Goal: Task Accomplishment & Management: Manage account settings

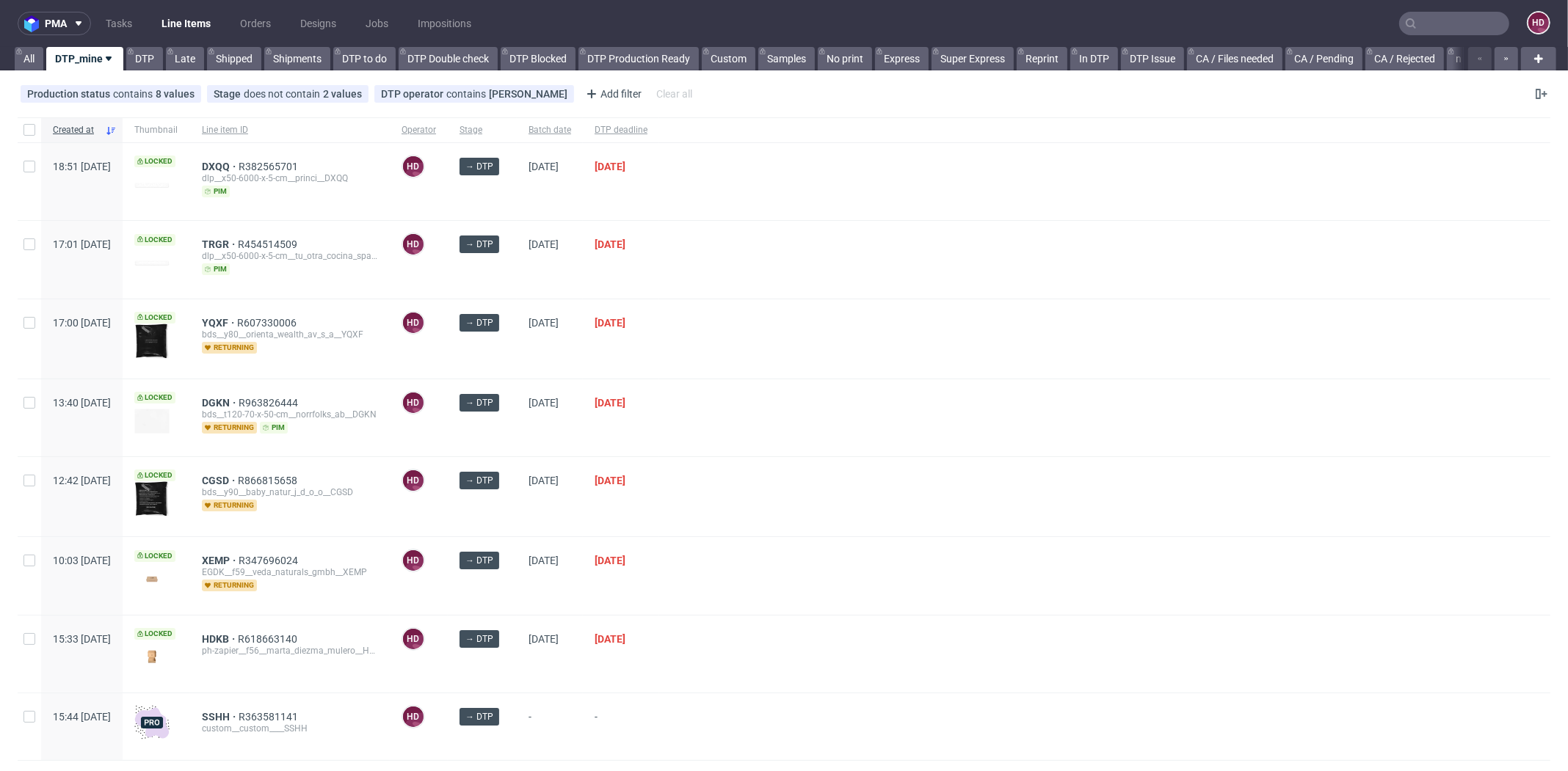
scroll to position [20, 0]
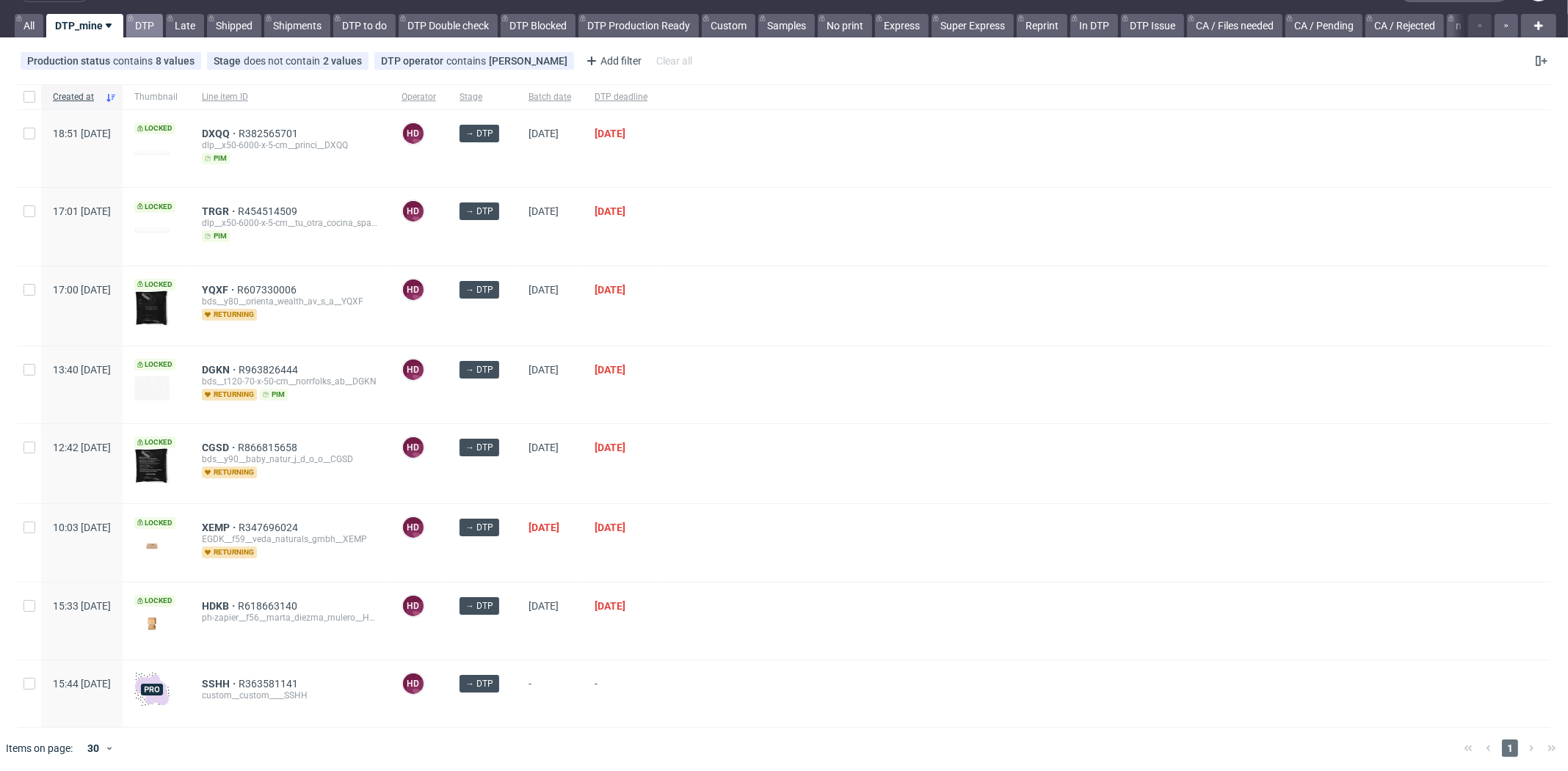
click at [144, 22] on link "DTP" at bounding box center [144, 25] width 37 height 23
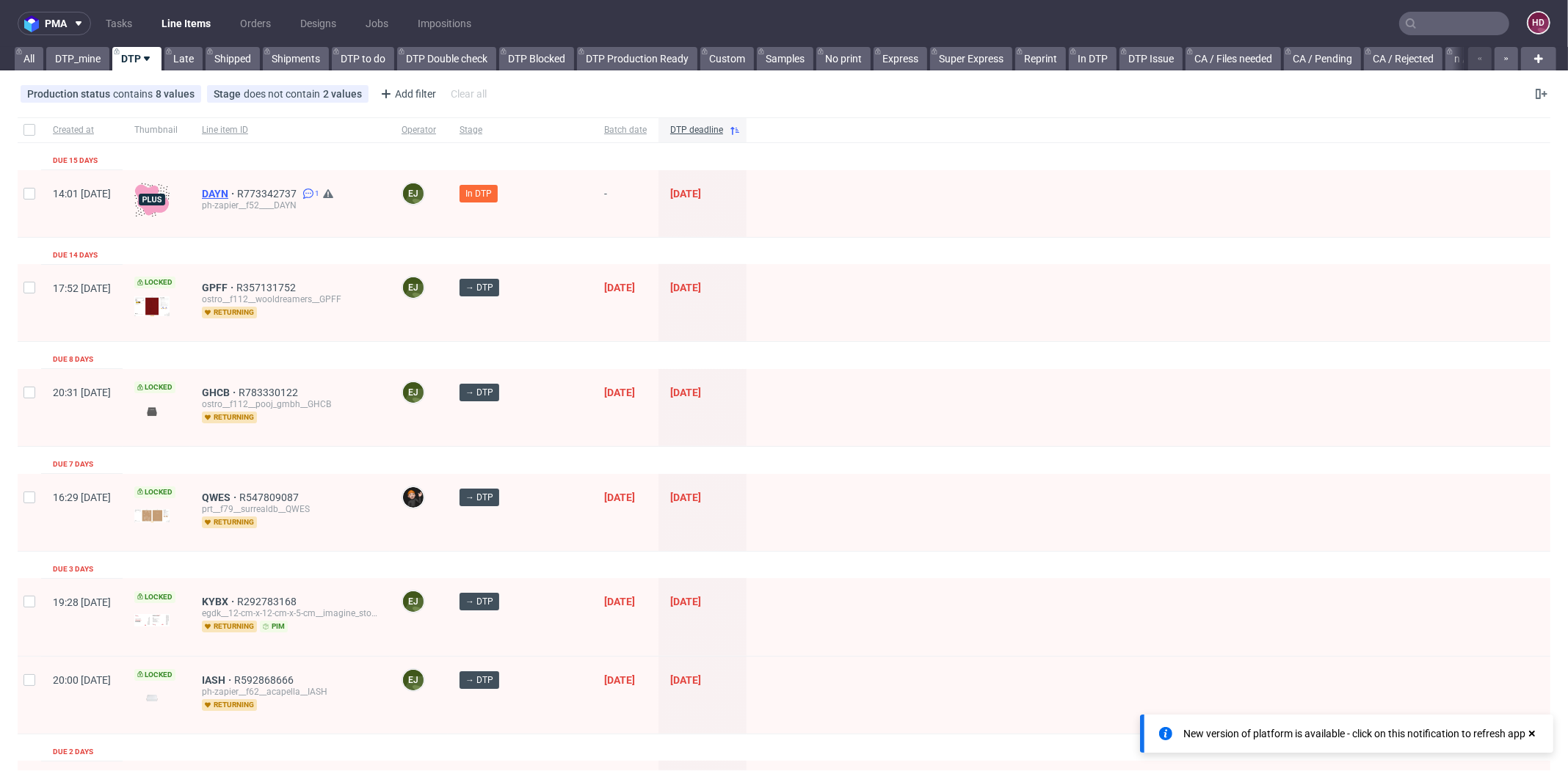
click at [237, 189] on span "DAYN" at bounding box center [219, 194] width 35 height 12
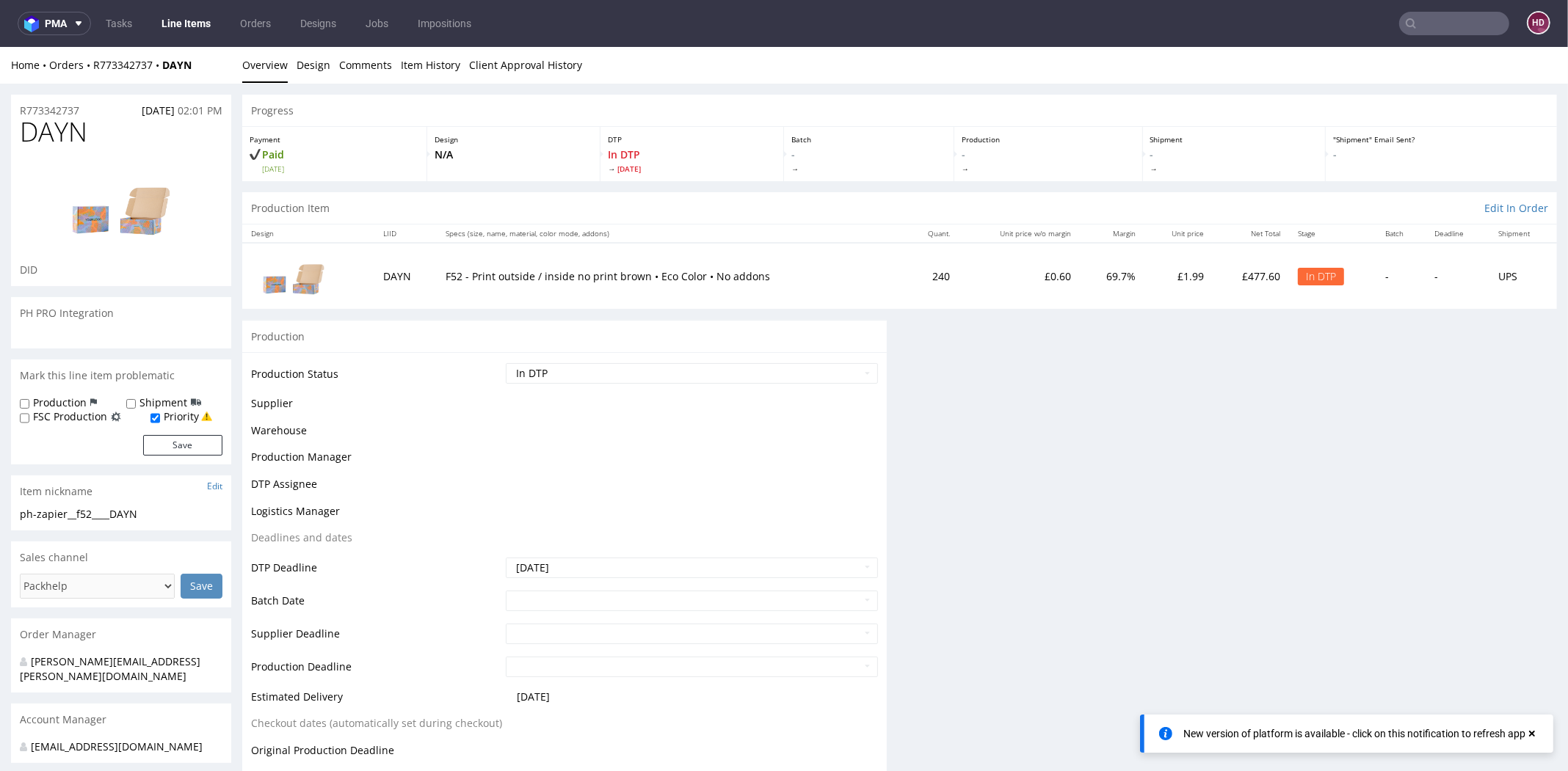
click at [208, 27] on link "Line Items" at bounding box center [186, 23] width 67 height 23
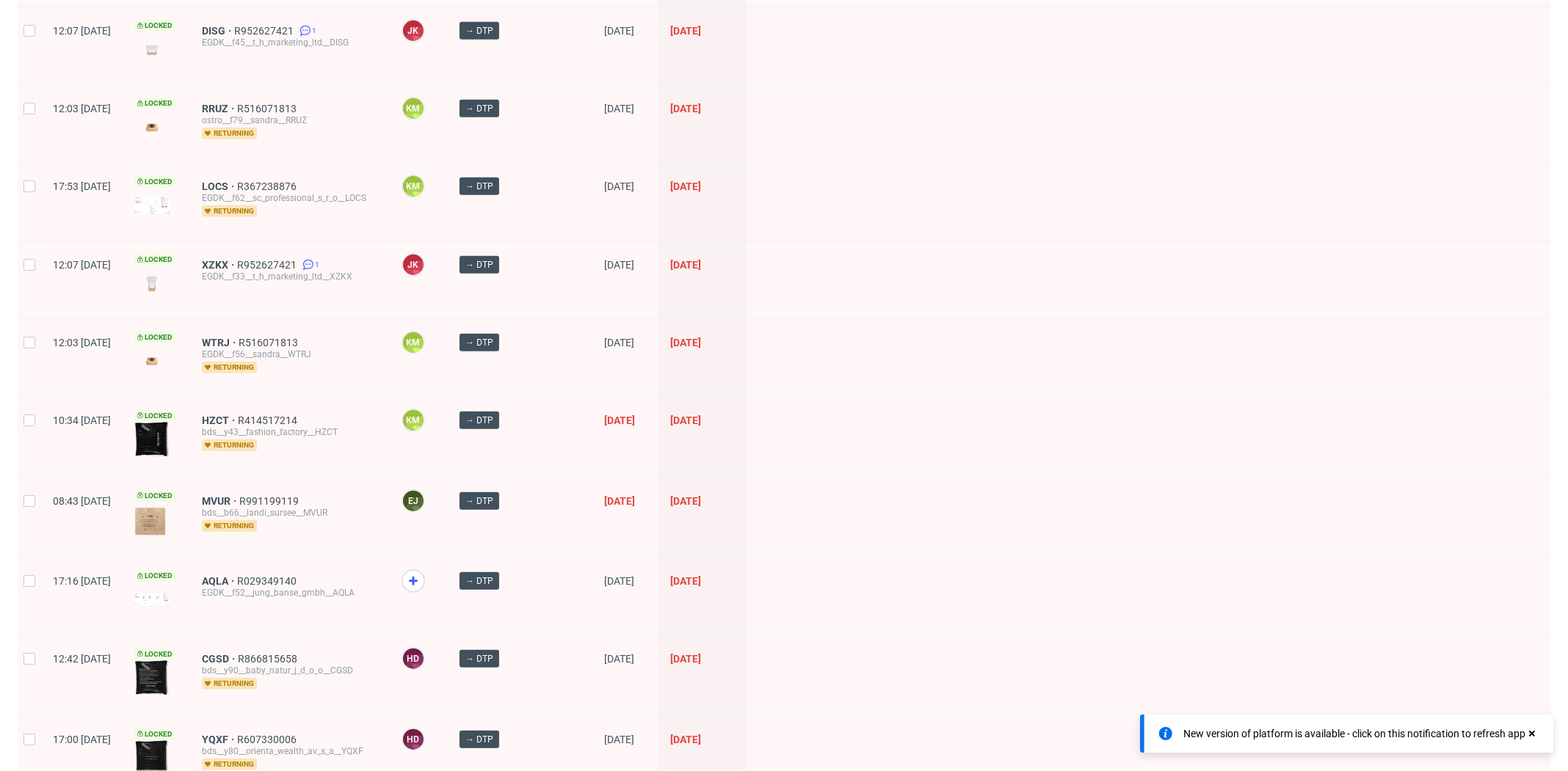
scroll to position [1098, 0]
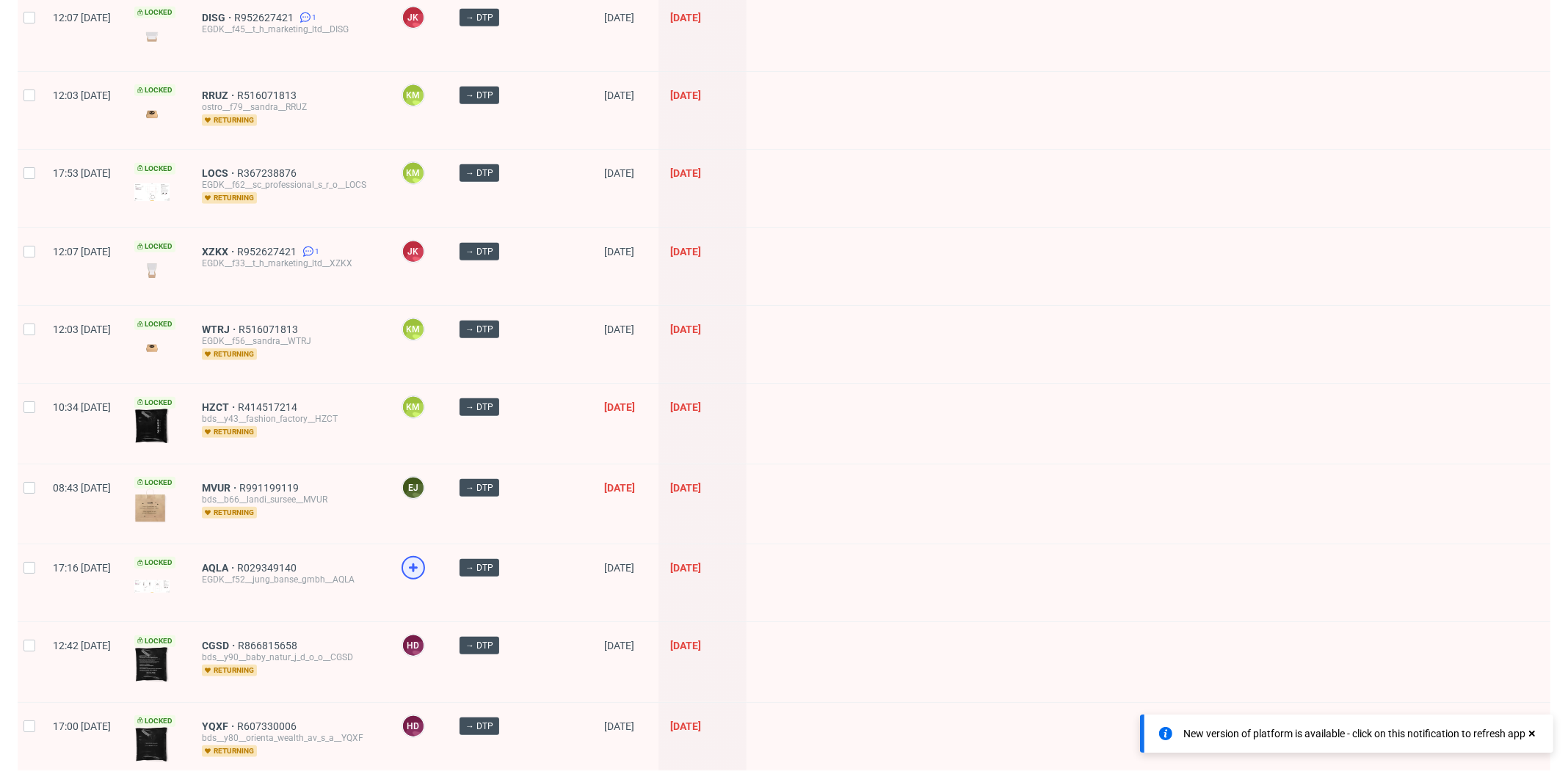
click at [422, 561] on icon at bounding box center [413, 568] width 18 height 18
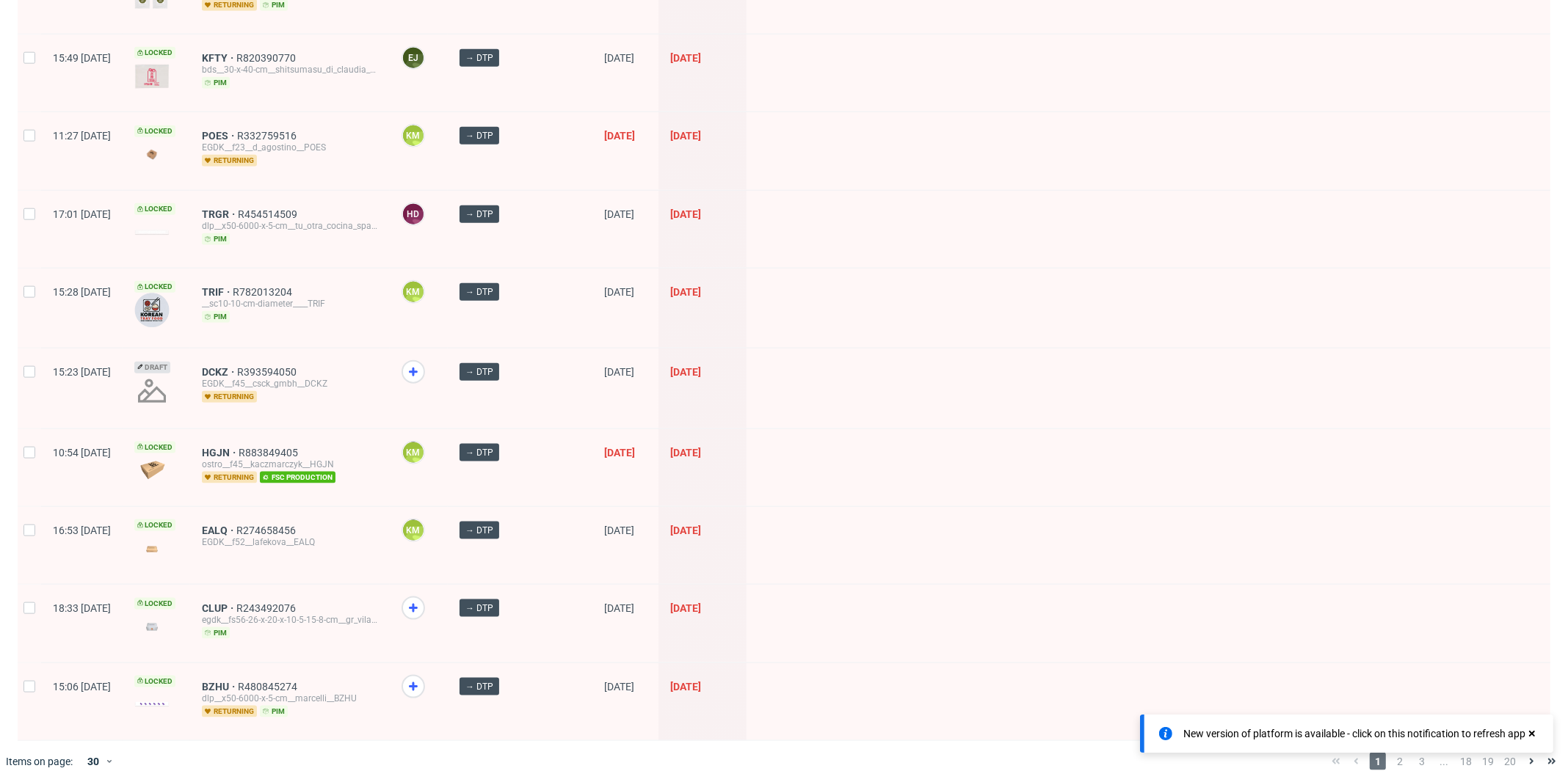
scroll to position [1920, 0]
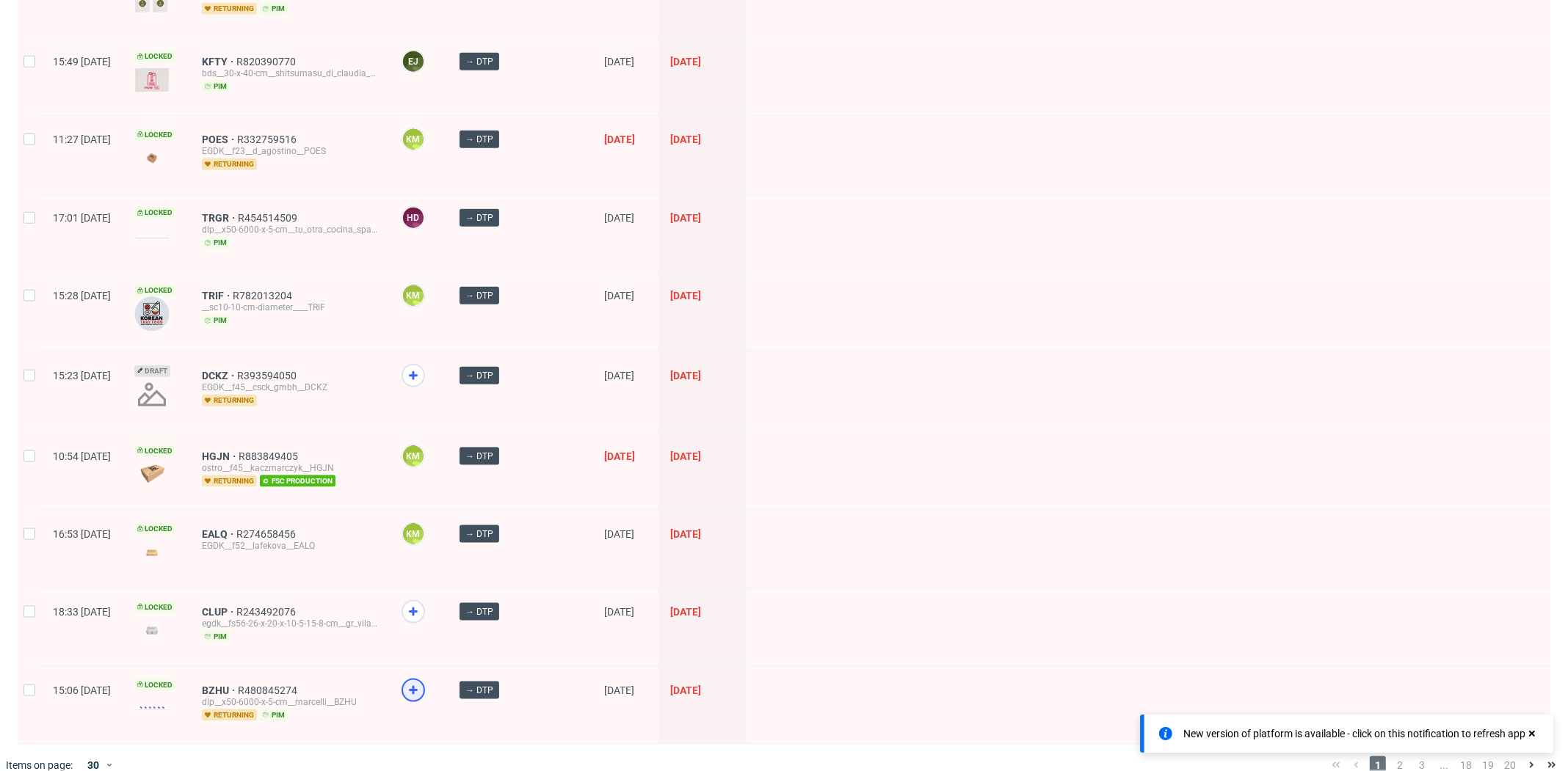
click at [418, 686] on use at bounding box center [413, 690] width 9 height 9
click at [1528, 738] on icon at bounding box center [1532, 734] width 13 height 12
click at [1392, 757] on span "2" at bounding box center [1400, 766] width 16 height 18
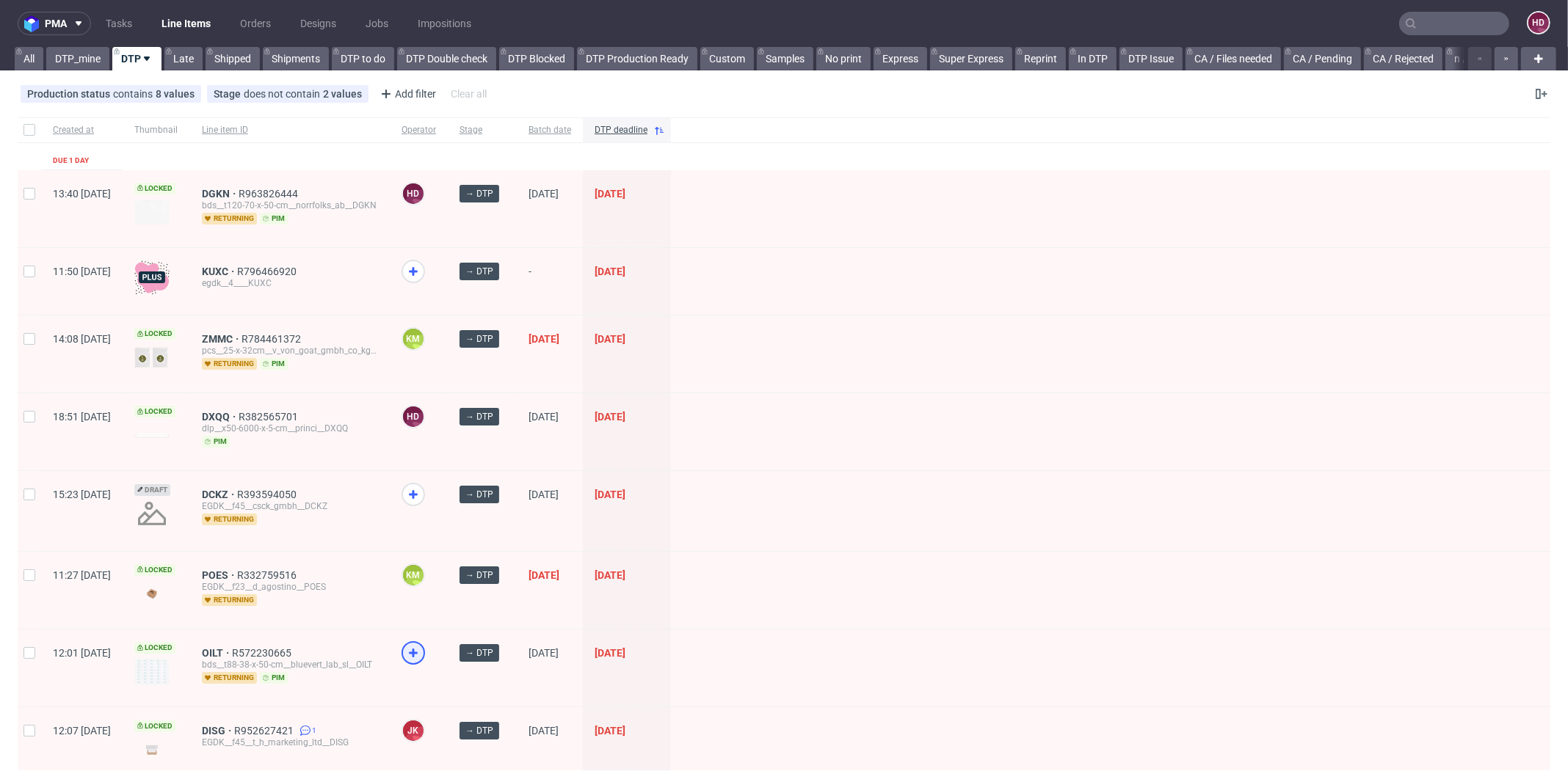
click at [422, 652] on icon at bounding box center [413, 653] width 18 height 18
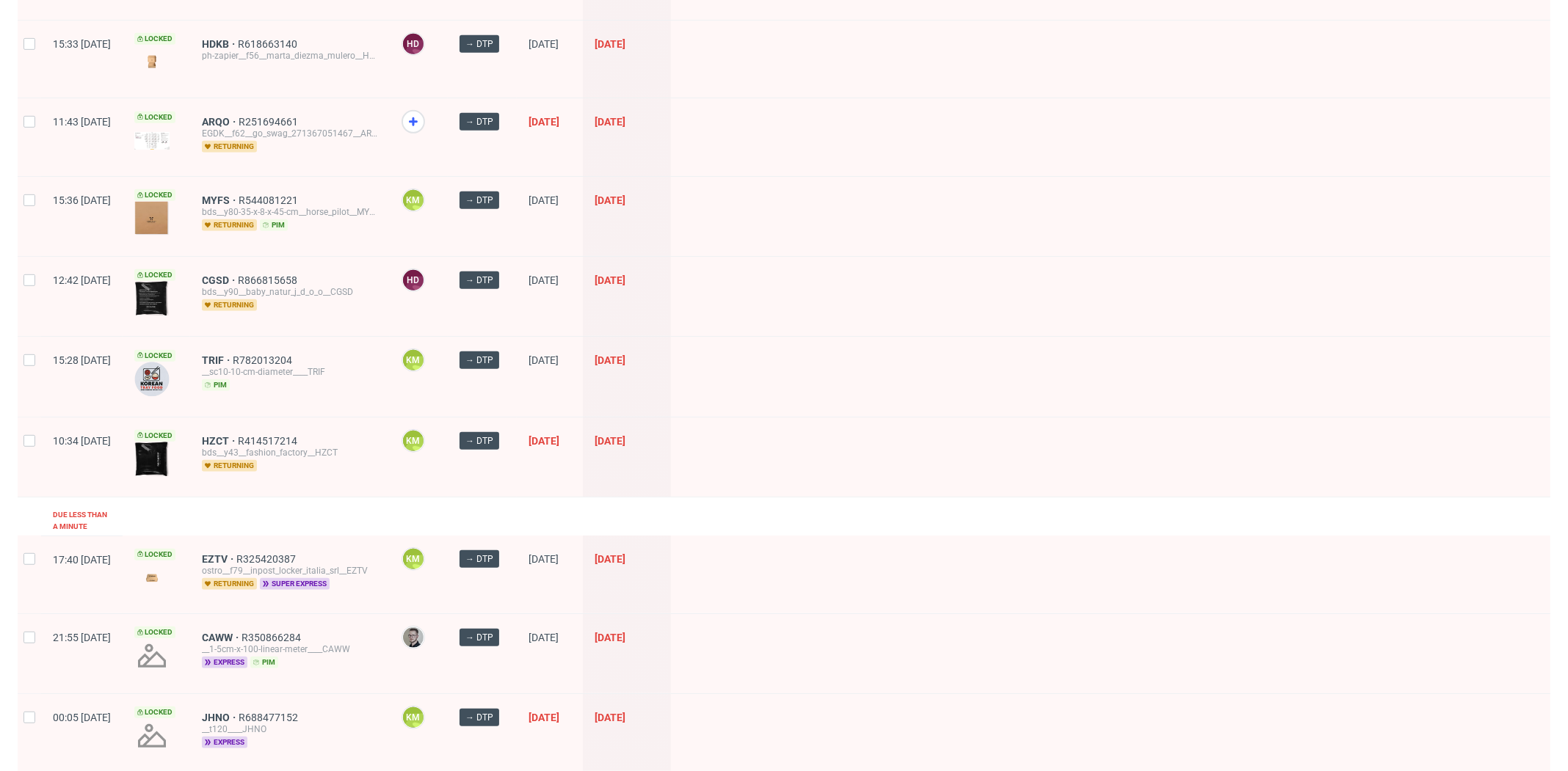
scroll to position [933, 0]
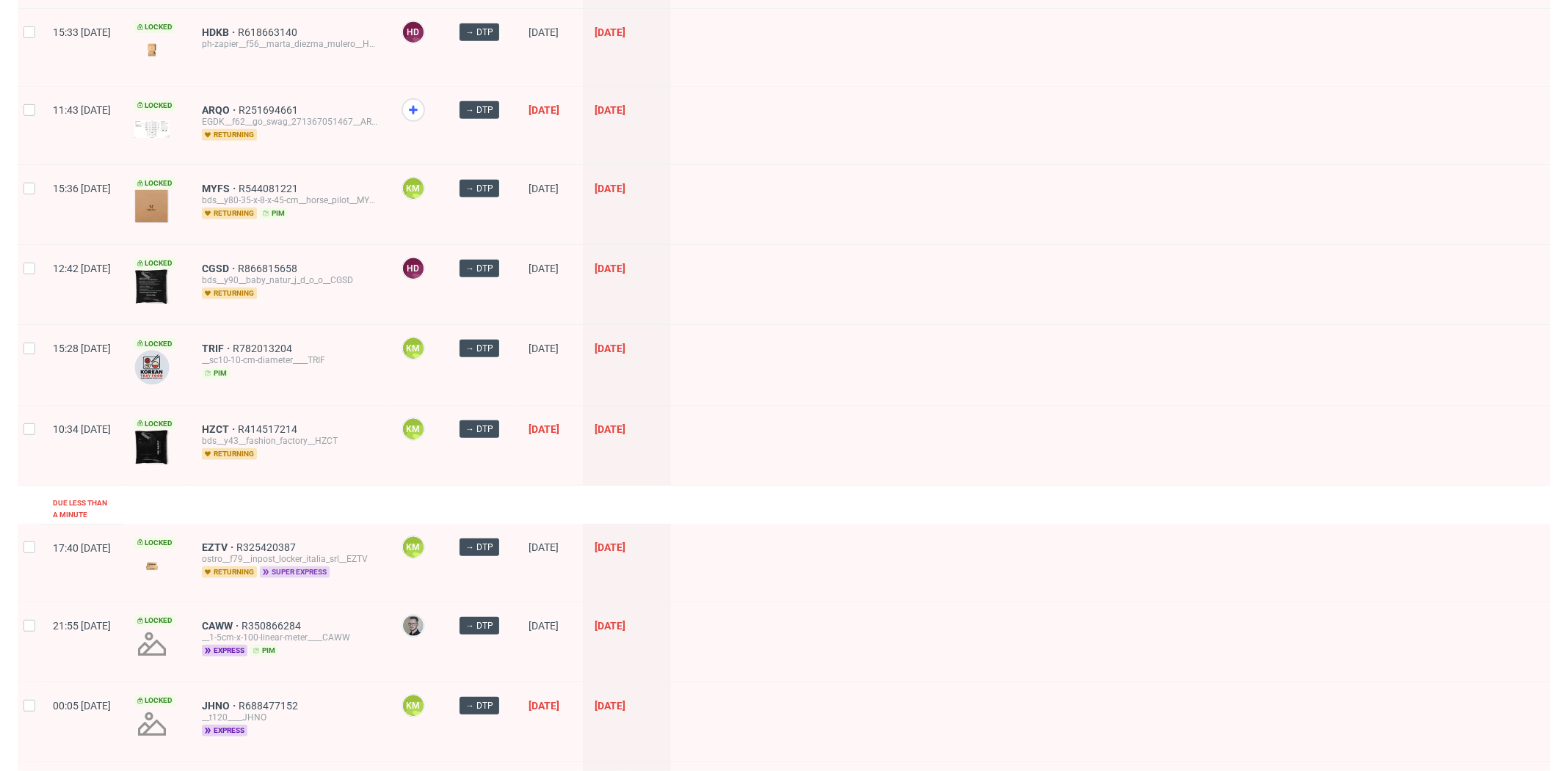
click at [311, 567] on span "super express" at bounding box center [294, 573] width 69 height 12
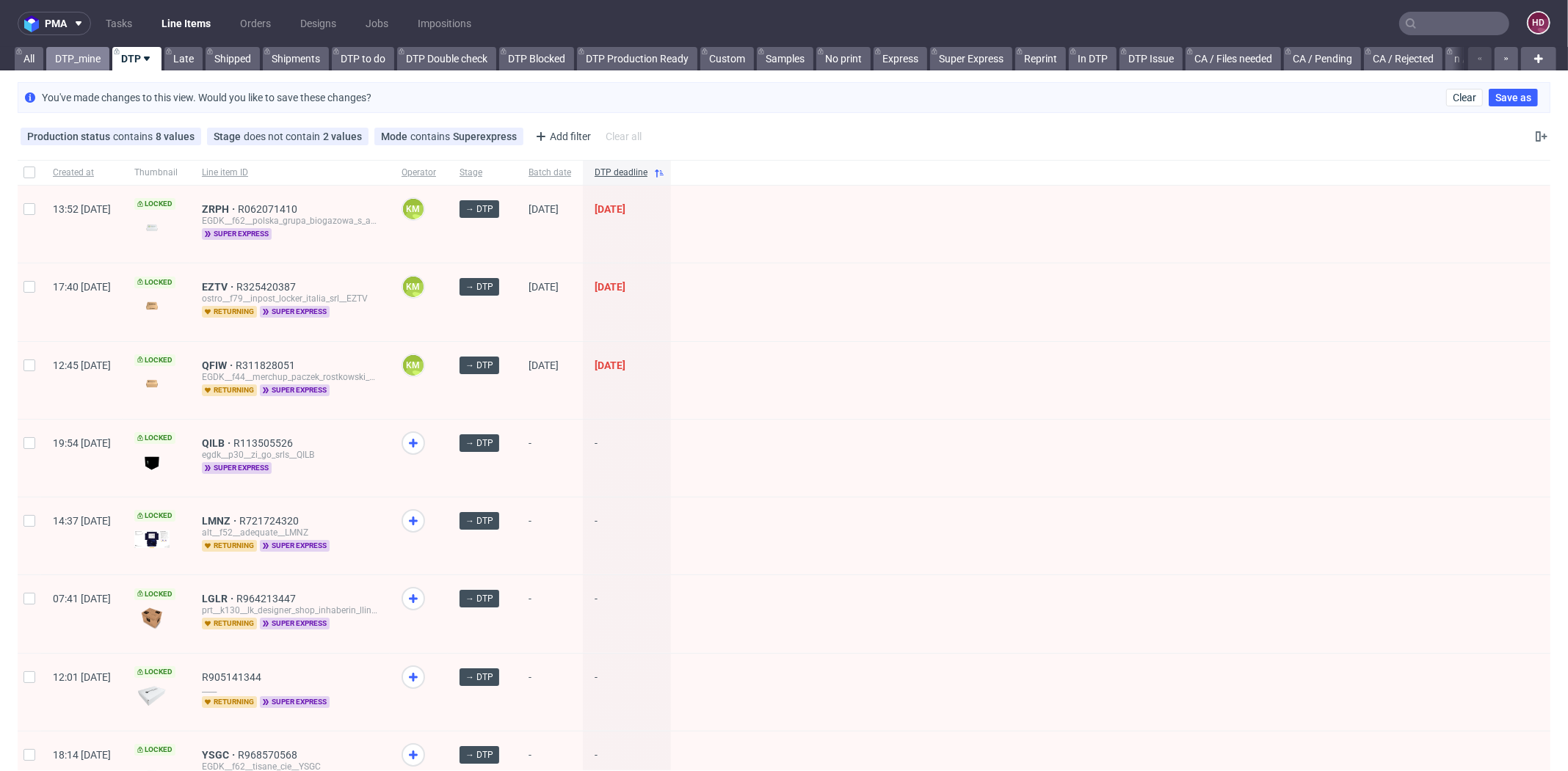
click at [88, 62] on link "DTP_mine" at bounding box center [78, 58] width 63 height 23
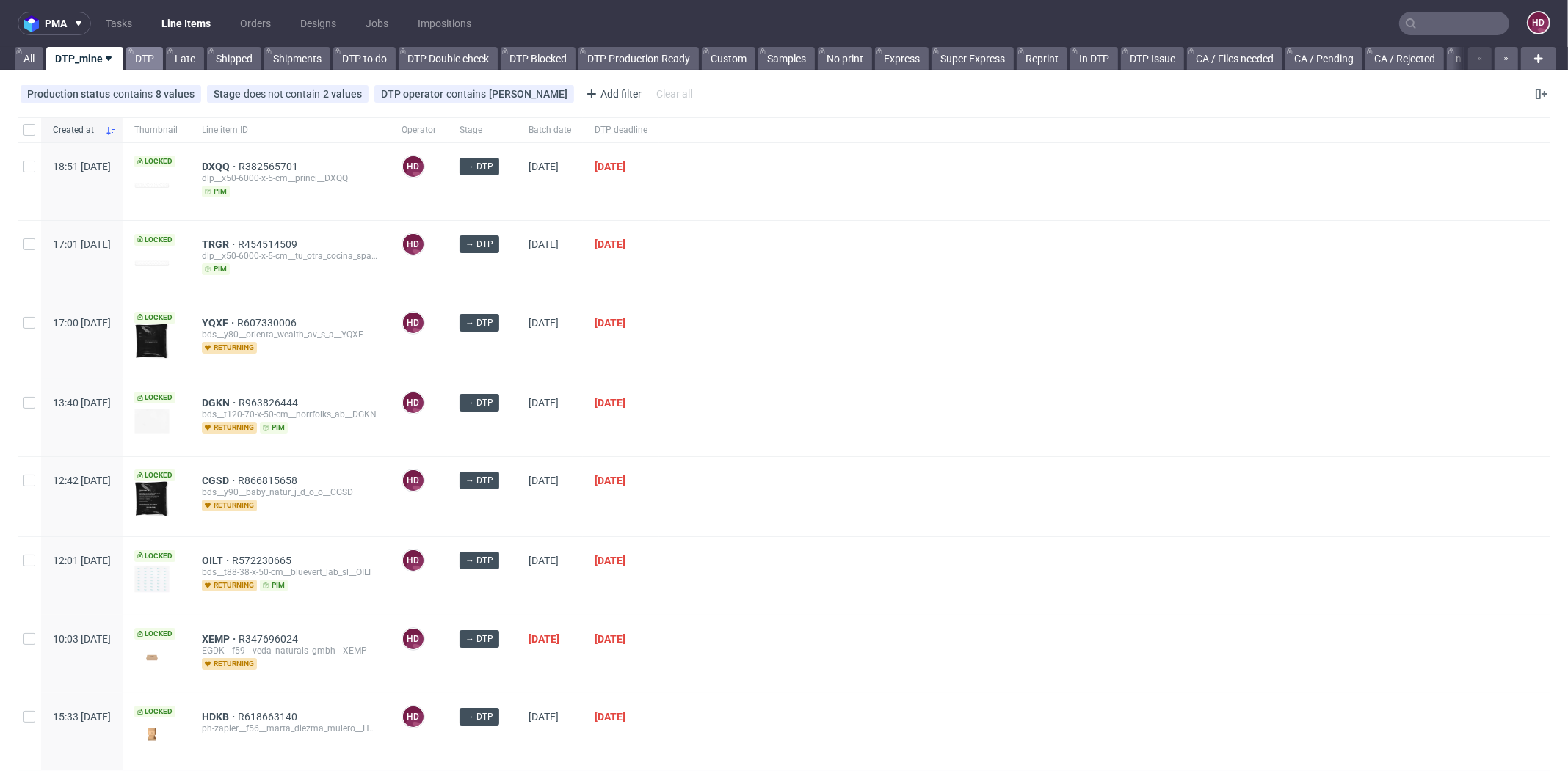
click at [145, 54] on link "DTP" at bounding box center [144, 58] width 37 height 23
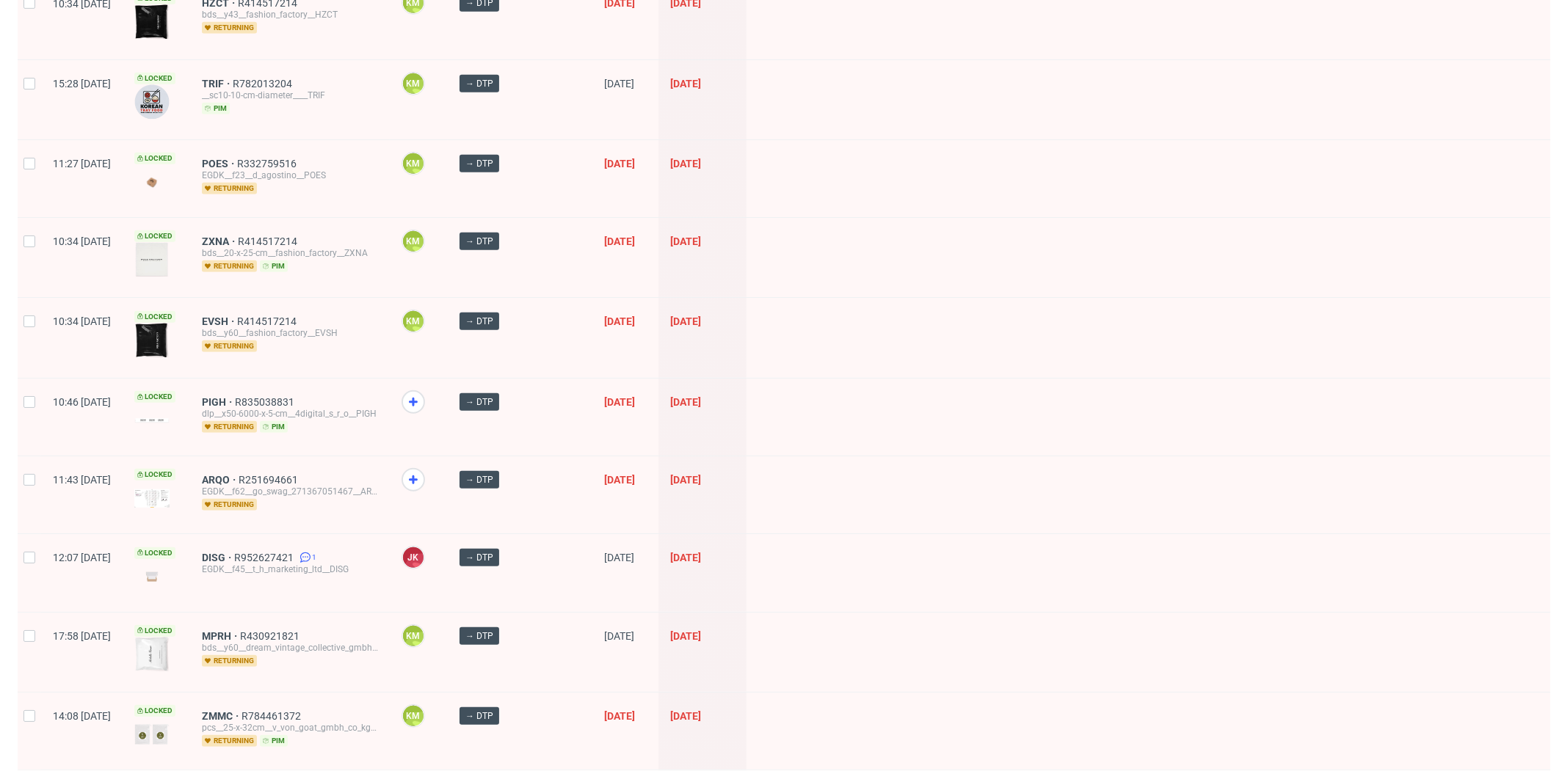
scroll to position [954, 0]
click at [422, 393] on icon at bounding box center [413, 402] width 18 height 18
click at [422, 481] on icon at bounding box center [413, 480] width 18 height 18
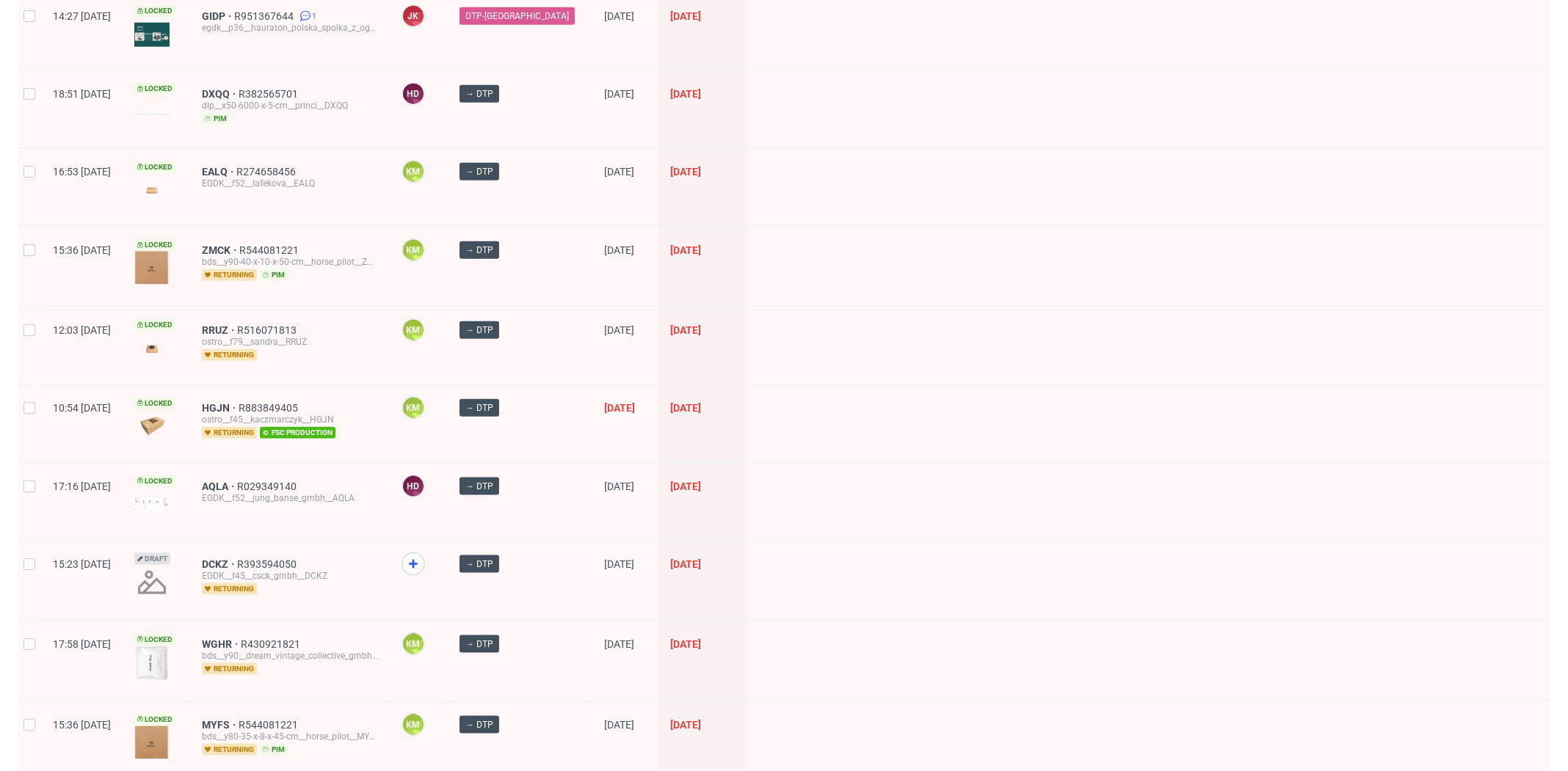
scroll to position [1929, 0]
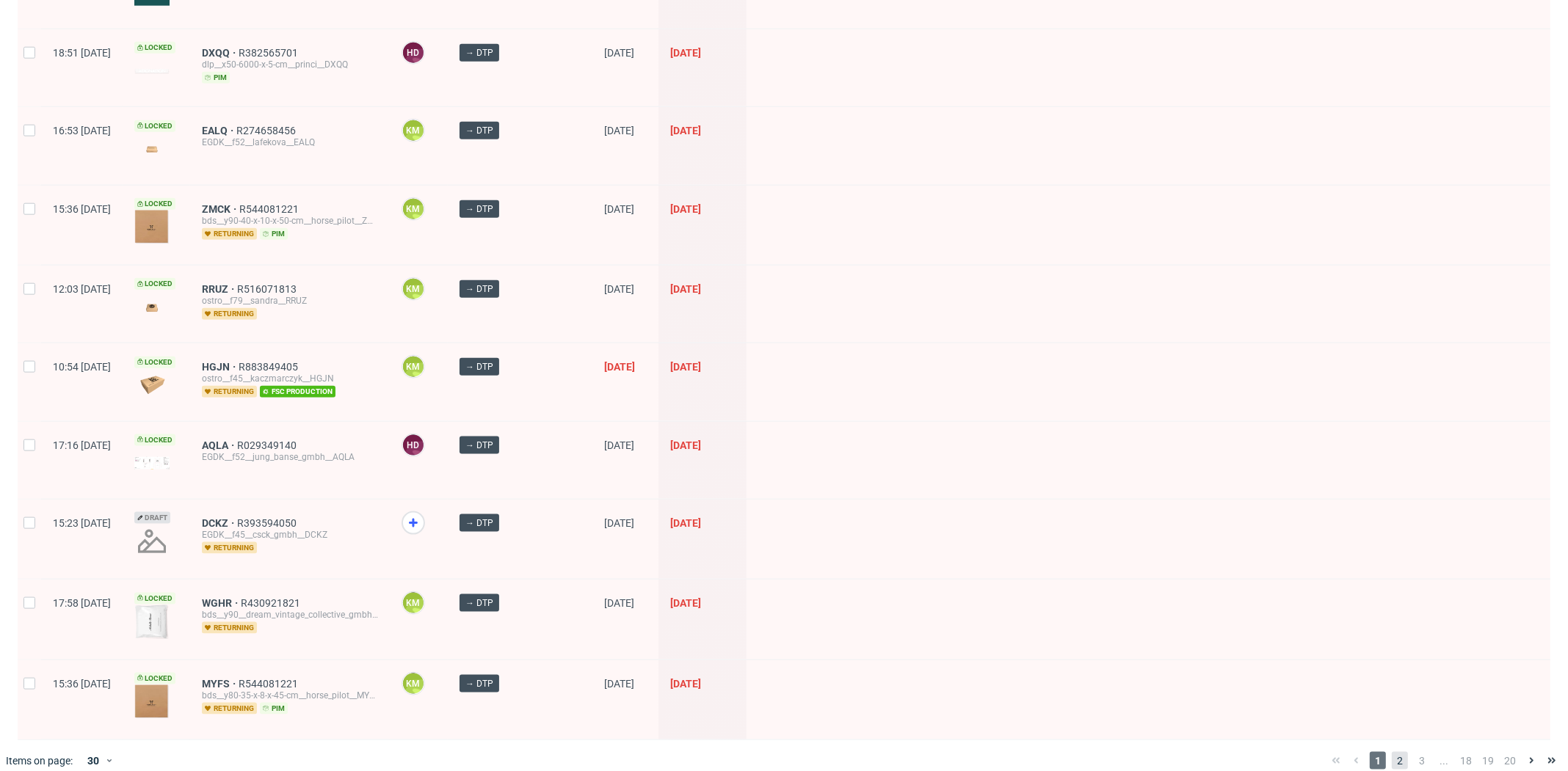
click at [1392, 752] on span "2" at bounding box center [1400, 761] width 16 height 18
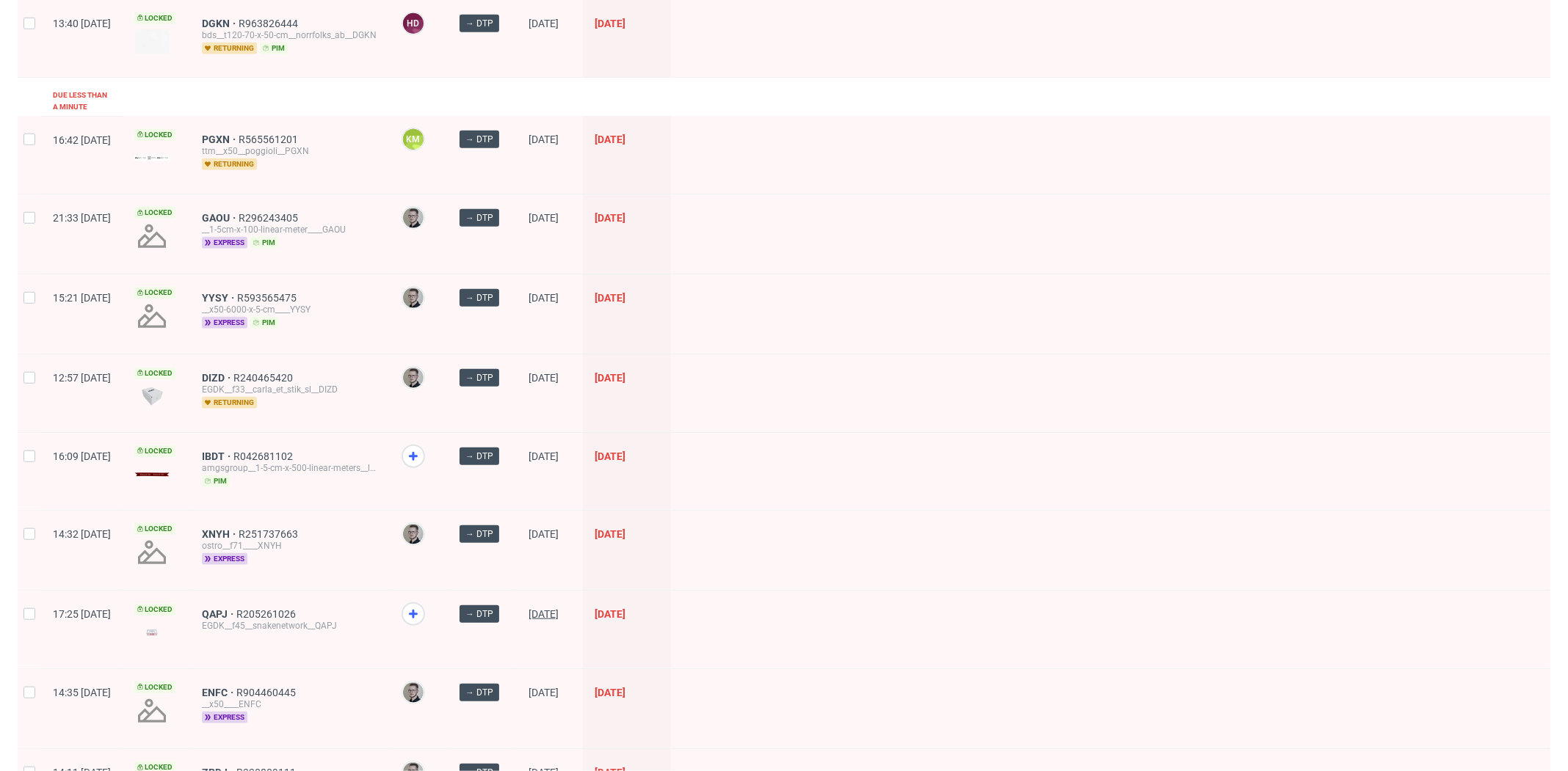
scroll to position [1799, 0]
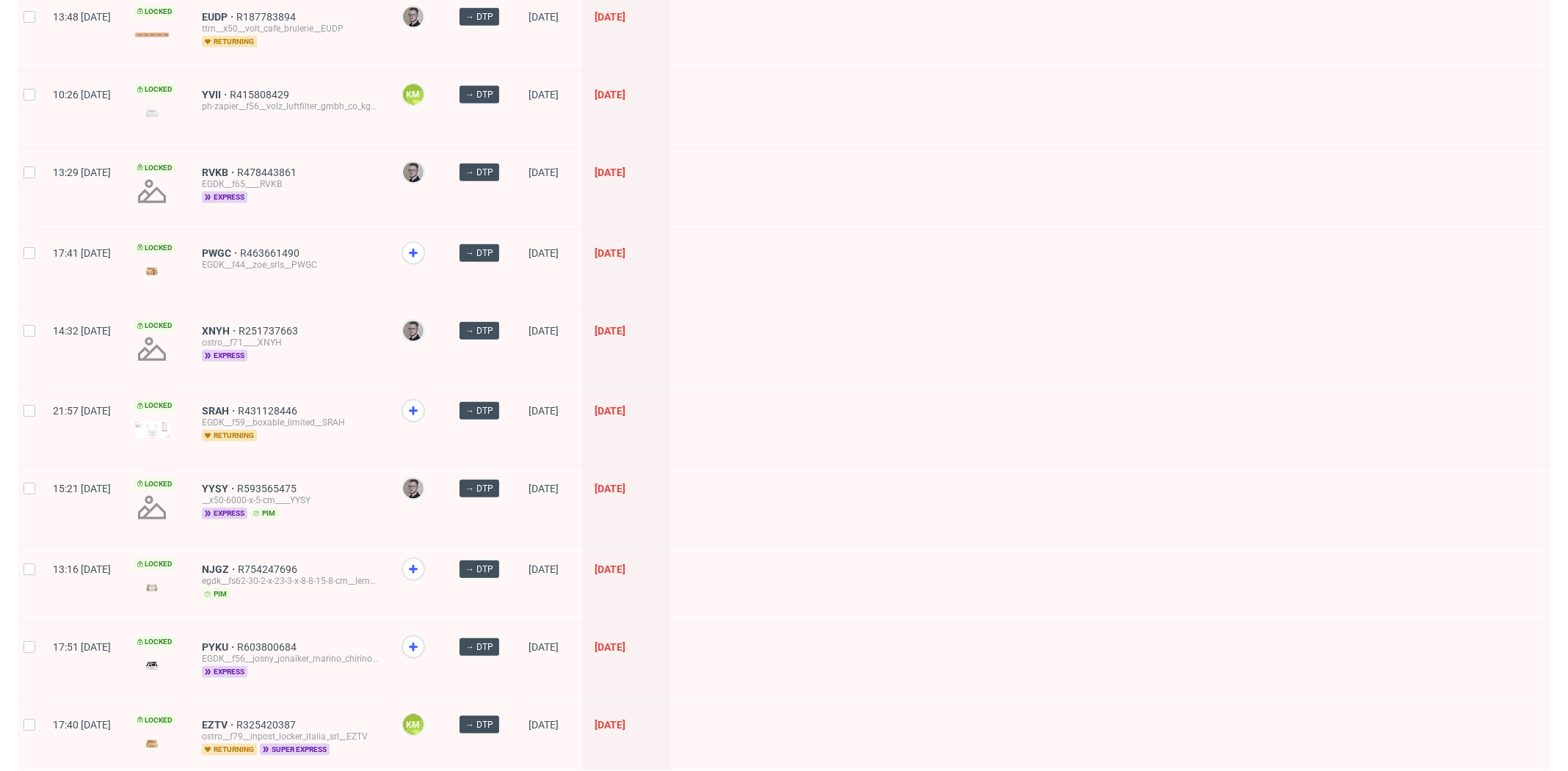
scroll to position [1767, 0]
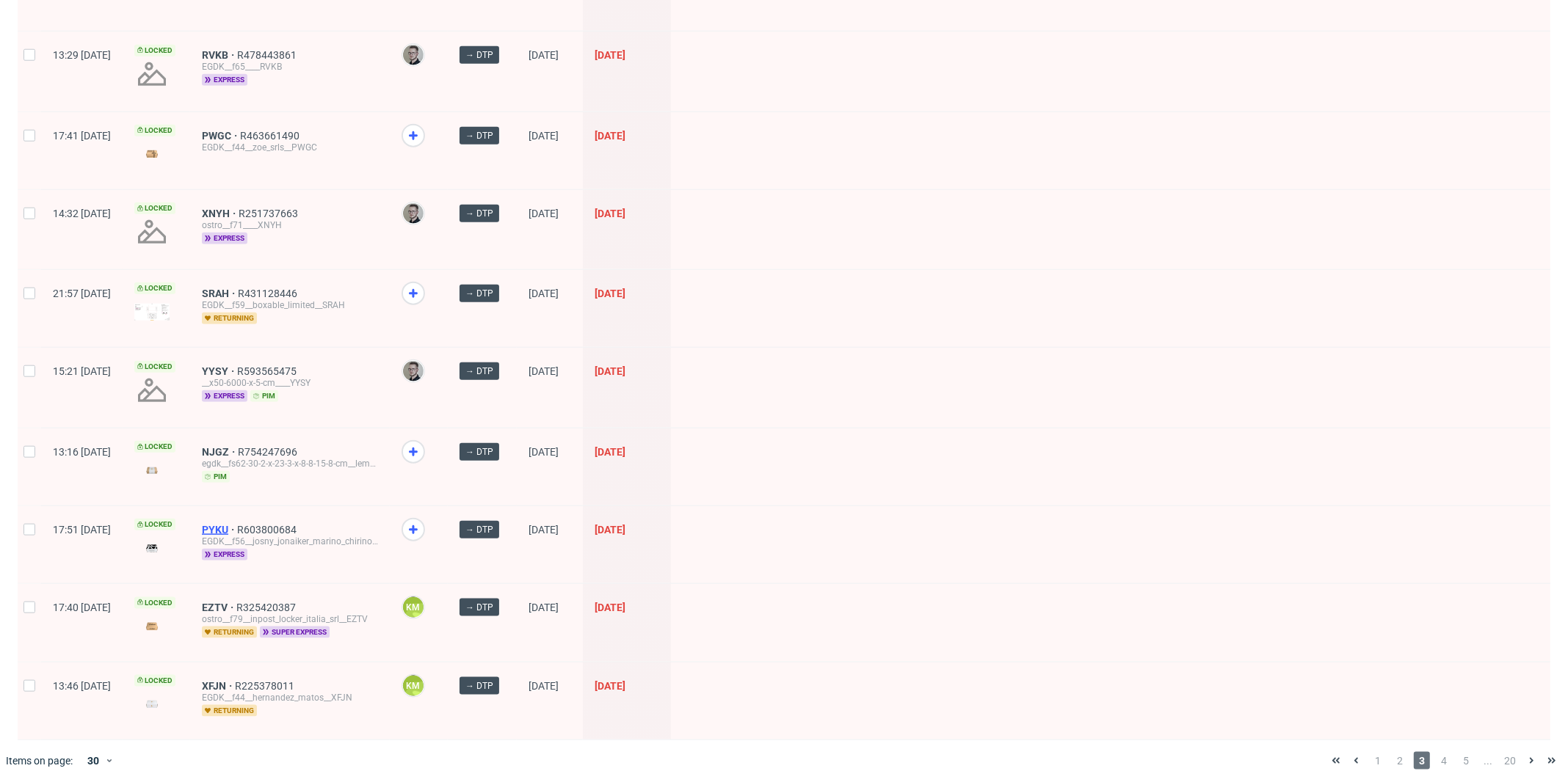
click at [237, 524] on span "PYKU" at bounding box center [219, 530] width 35 height 12
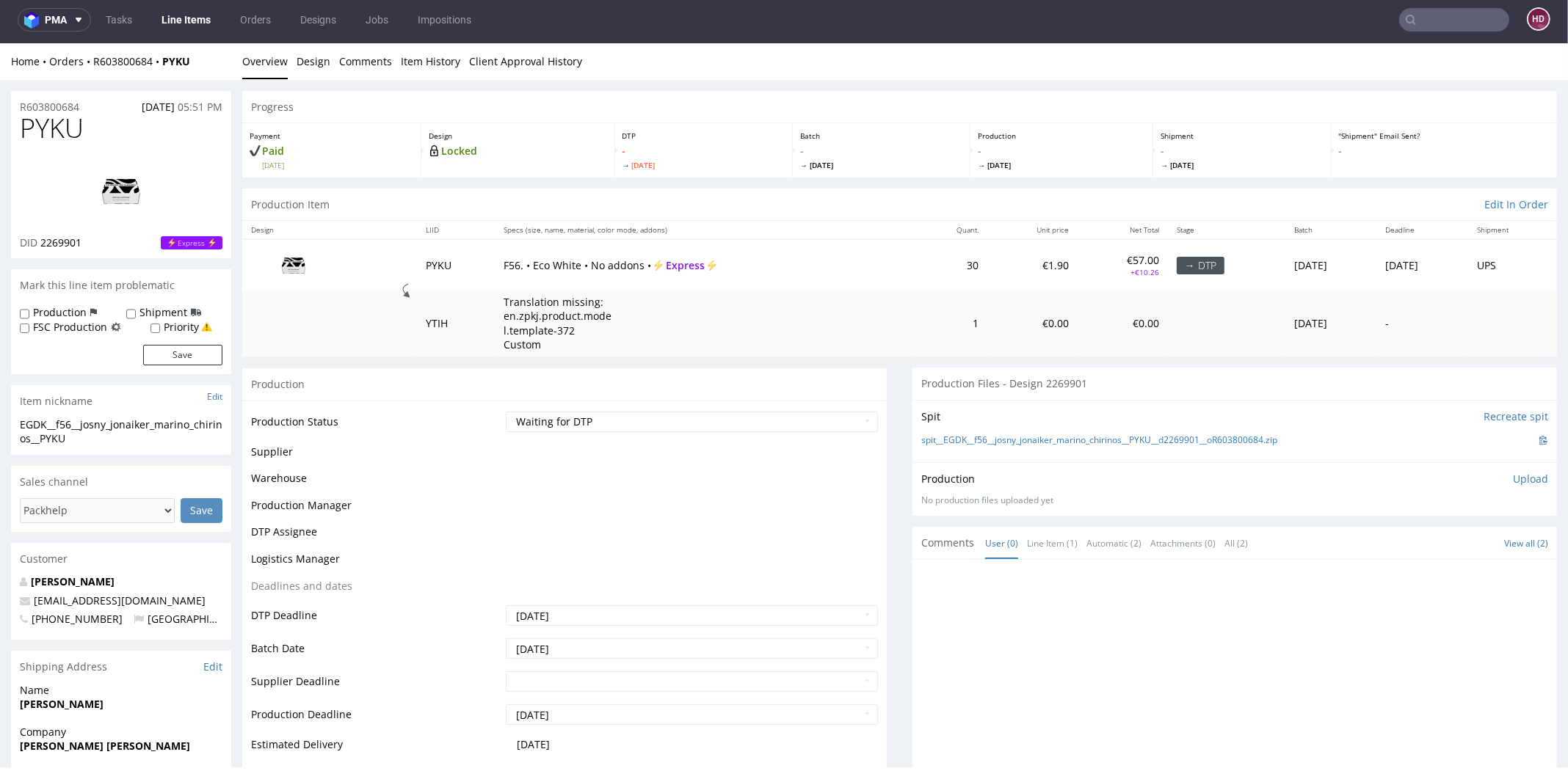
click at [148, 223] on img at bounding box center [121, 191] width 117 height 66
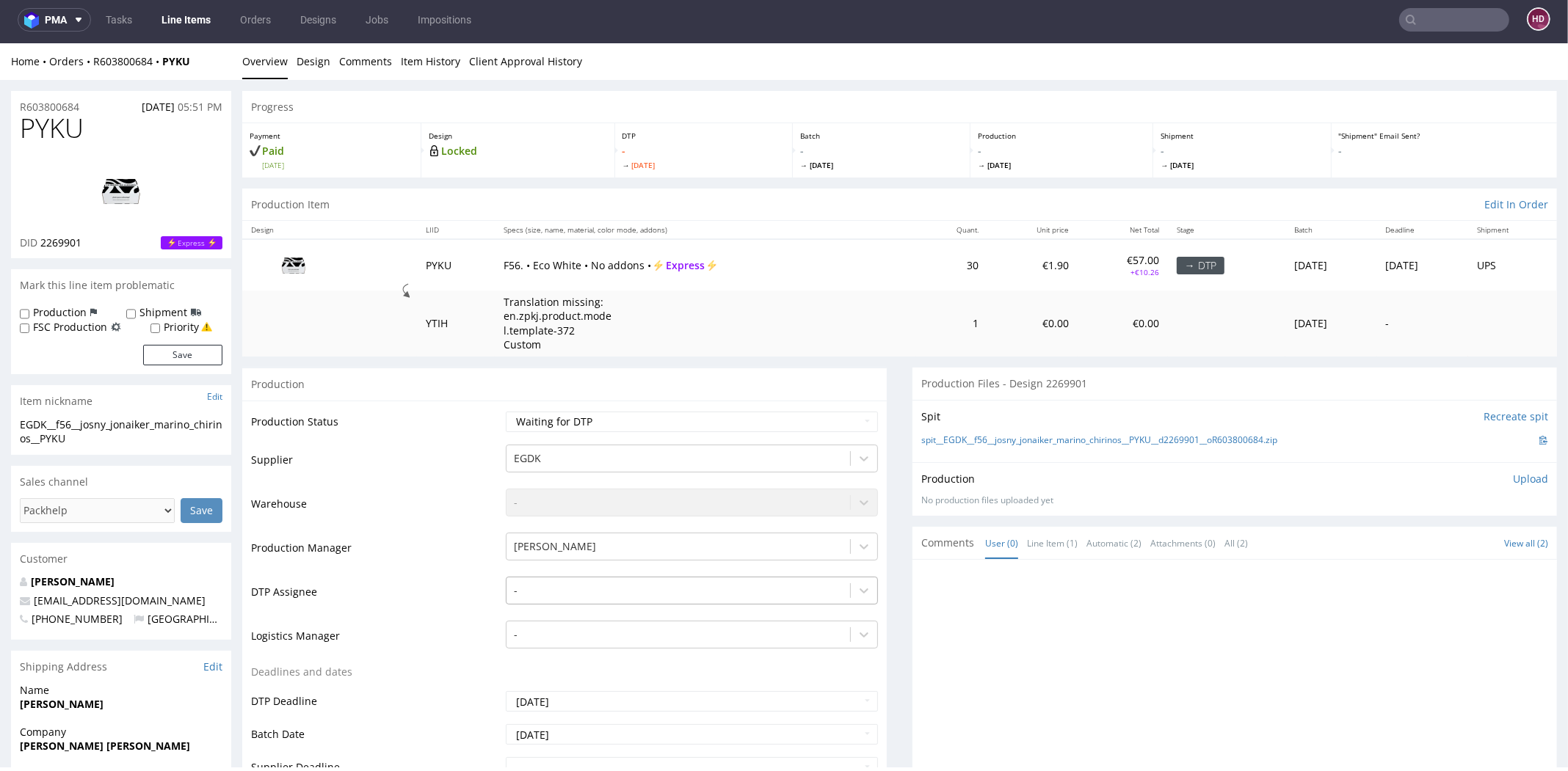
click at [533, 597] on div "-" at bounding box center [692, 587] width 372 height 21
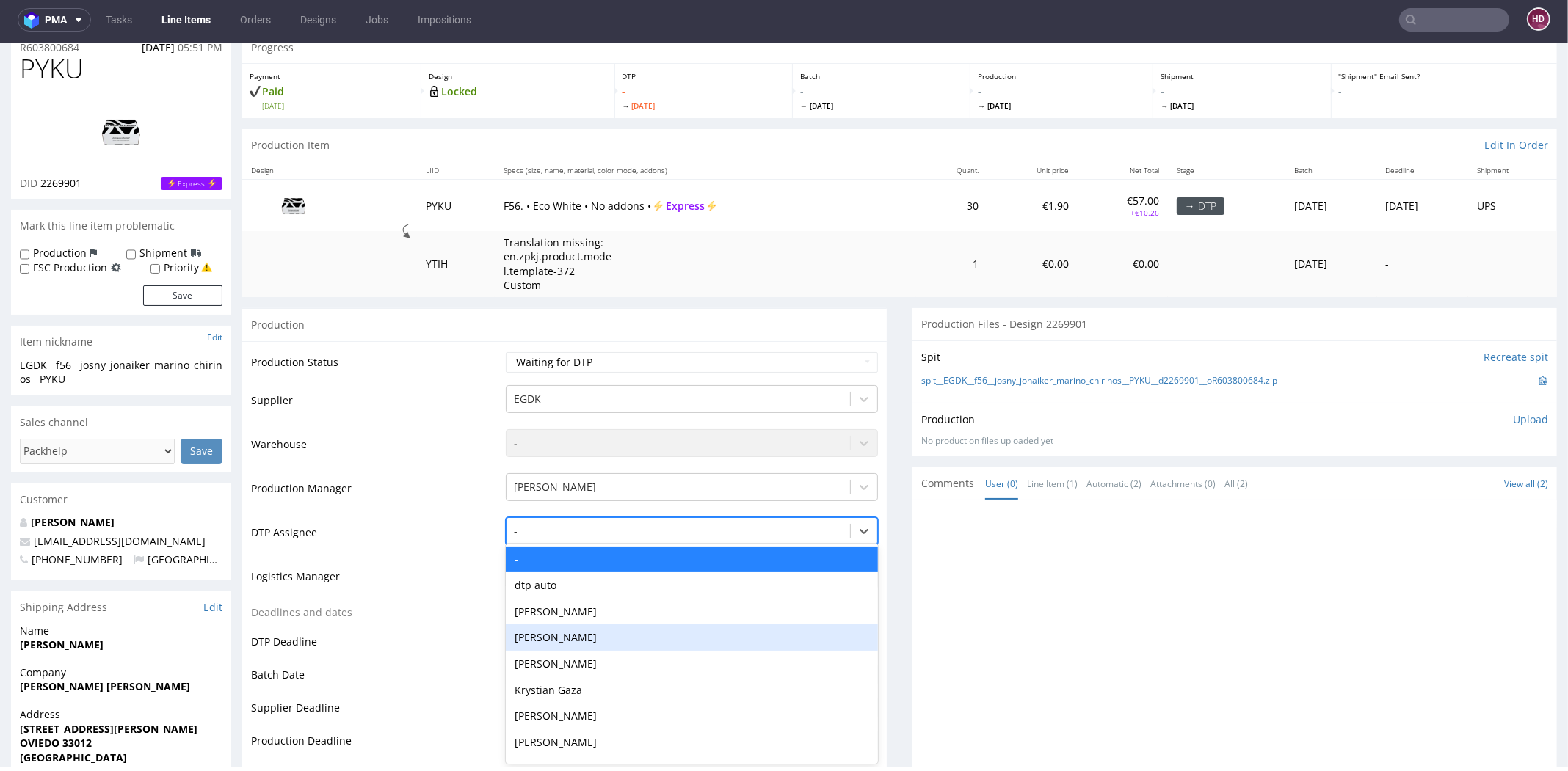
scroll to position [60, 0]
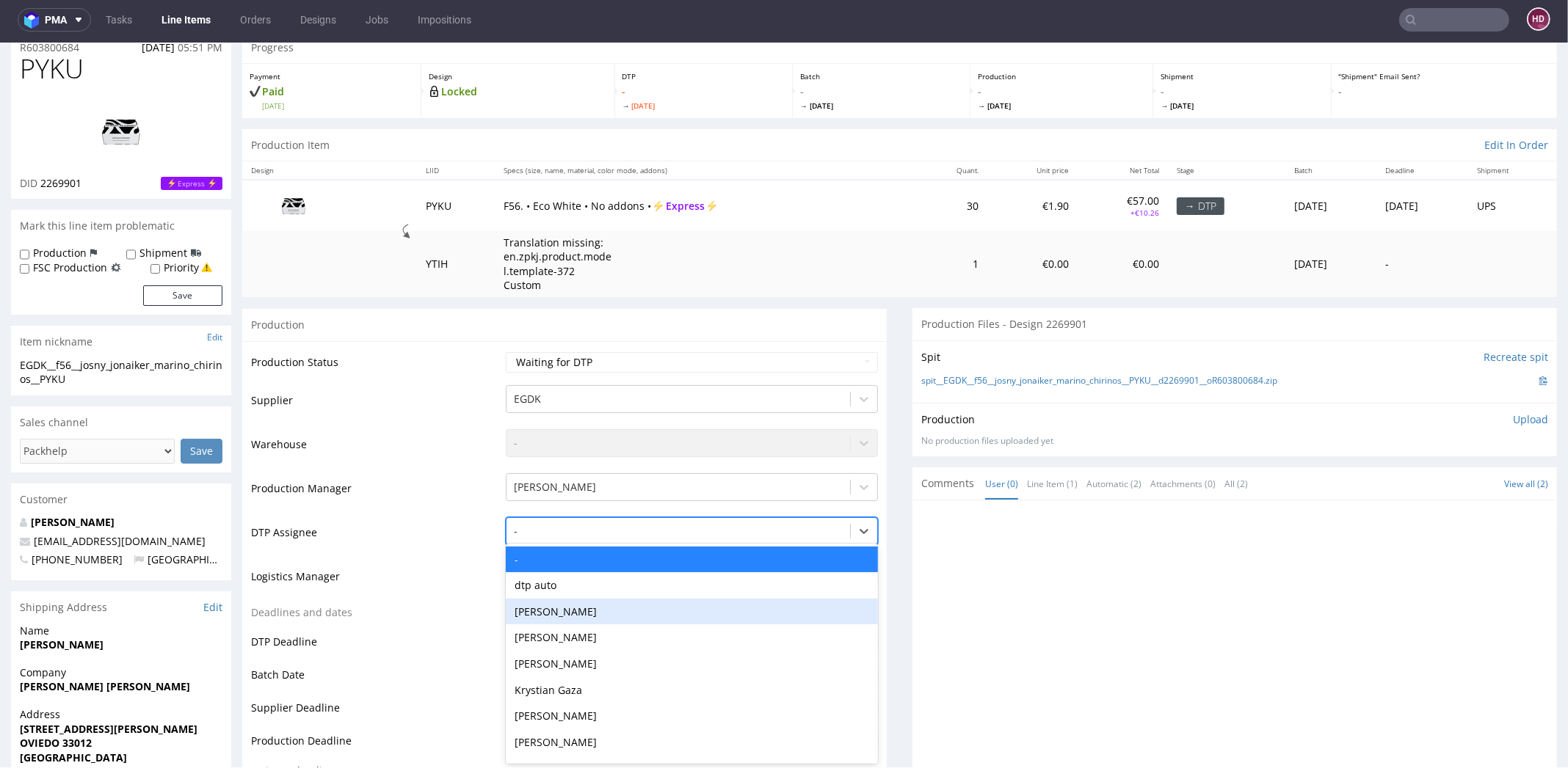
click at [574, 614] on div "[PERSON_NAME]" at bounding box center [692, 611] width 372 height 26
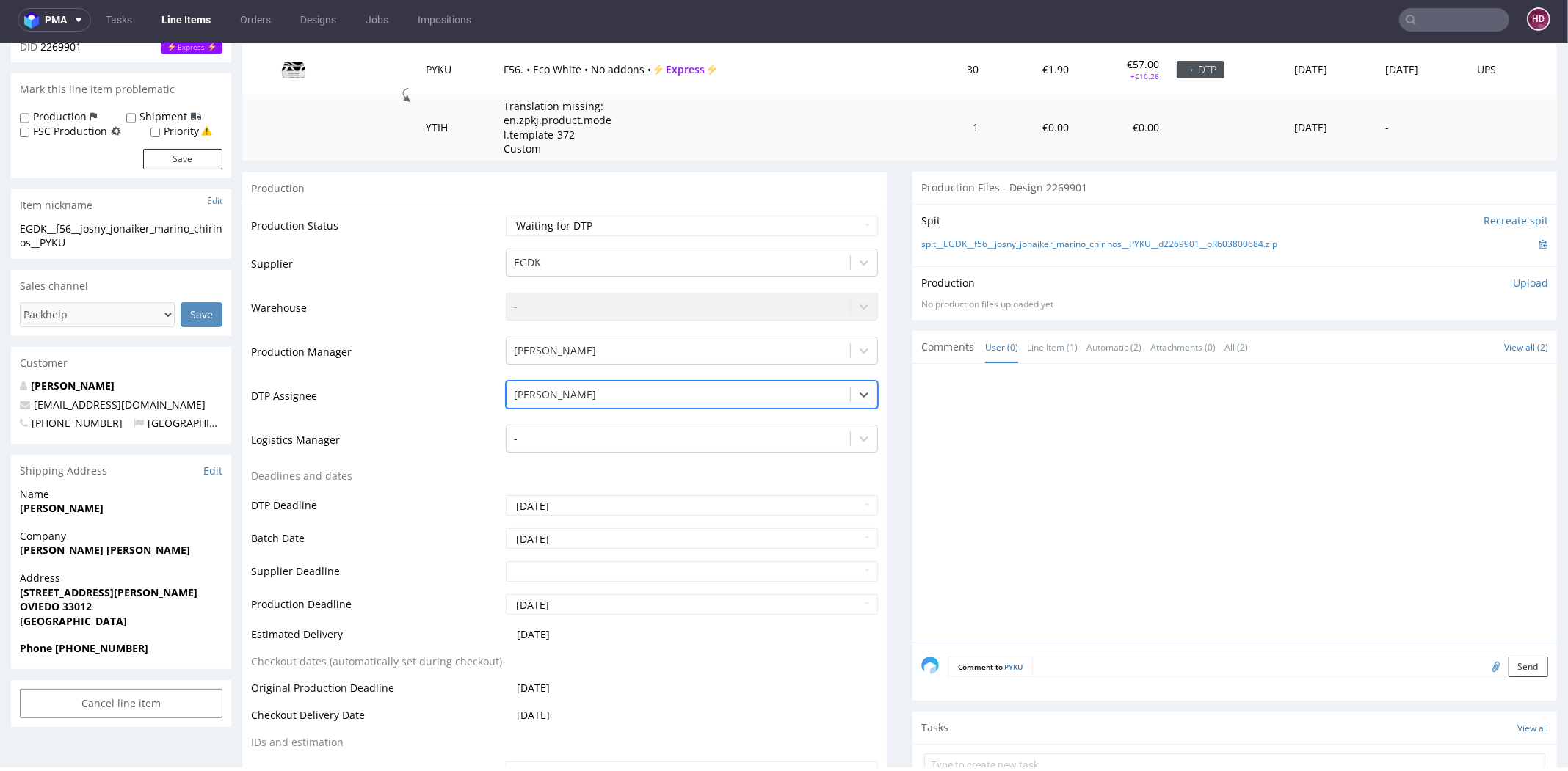
scroll to position [357, 0]
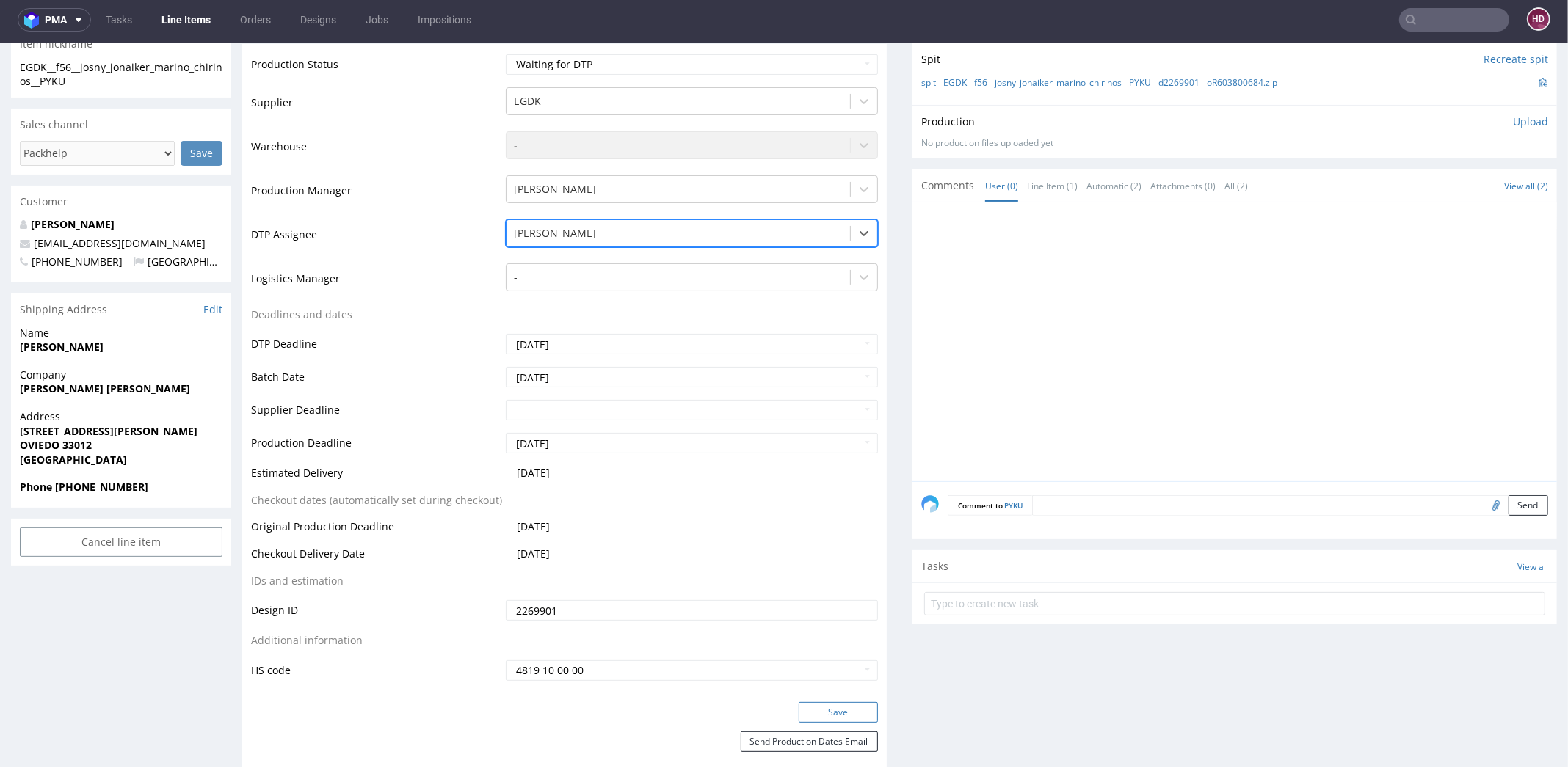
click at [826, 718] on button "Save" at bounding box center [838, 713] width 79 height 21
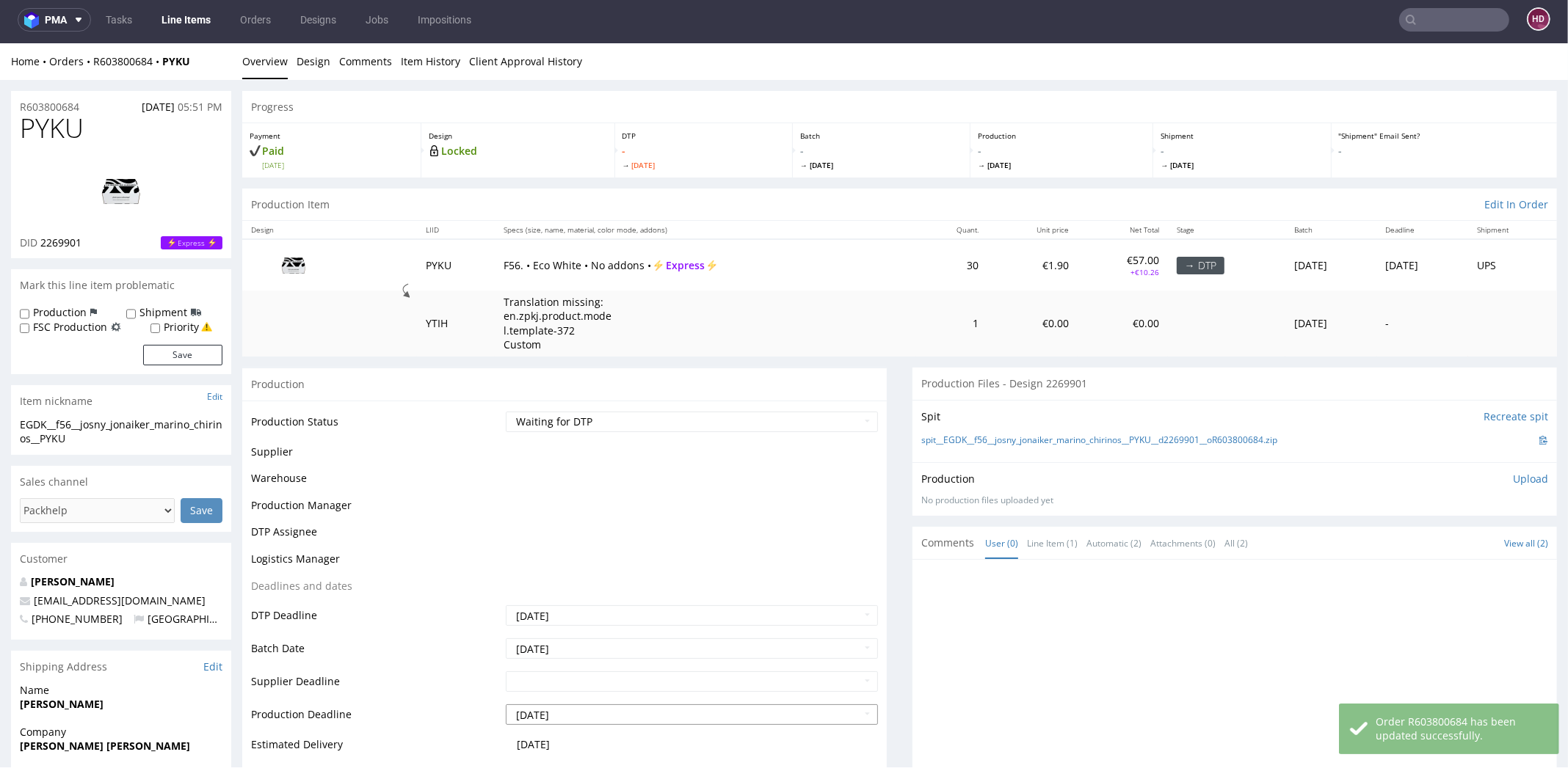
scroll to position [347, 0]
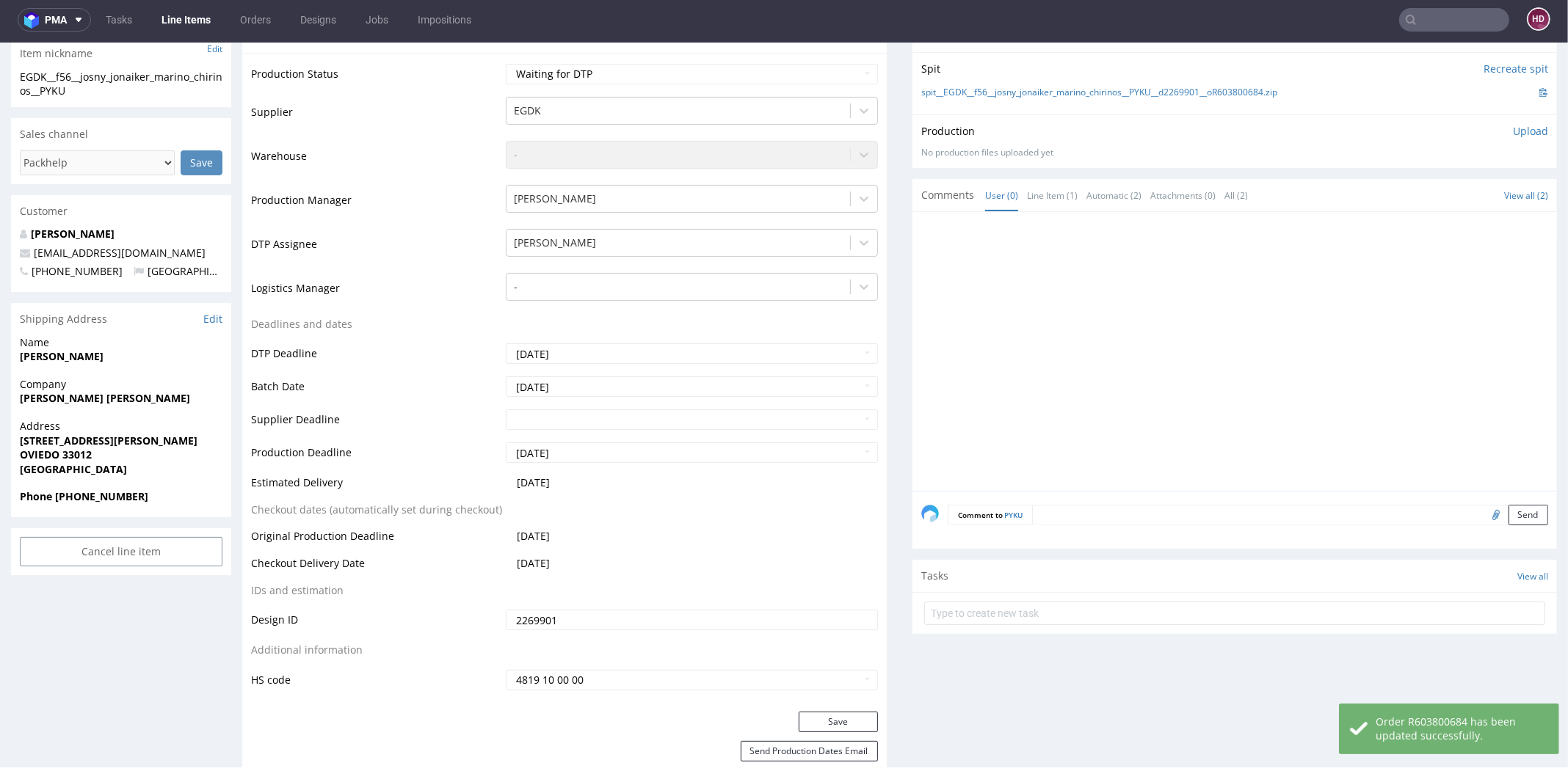
click at [181, 27] on link "Line Items" at bounding box center [186, 19] width 67 height 23
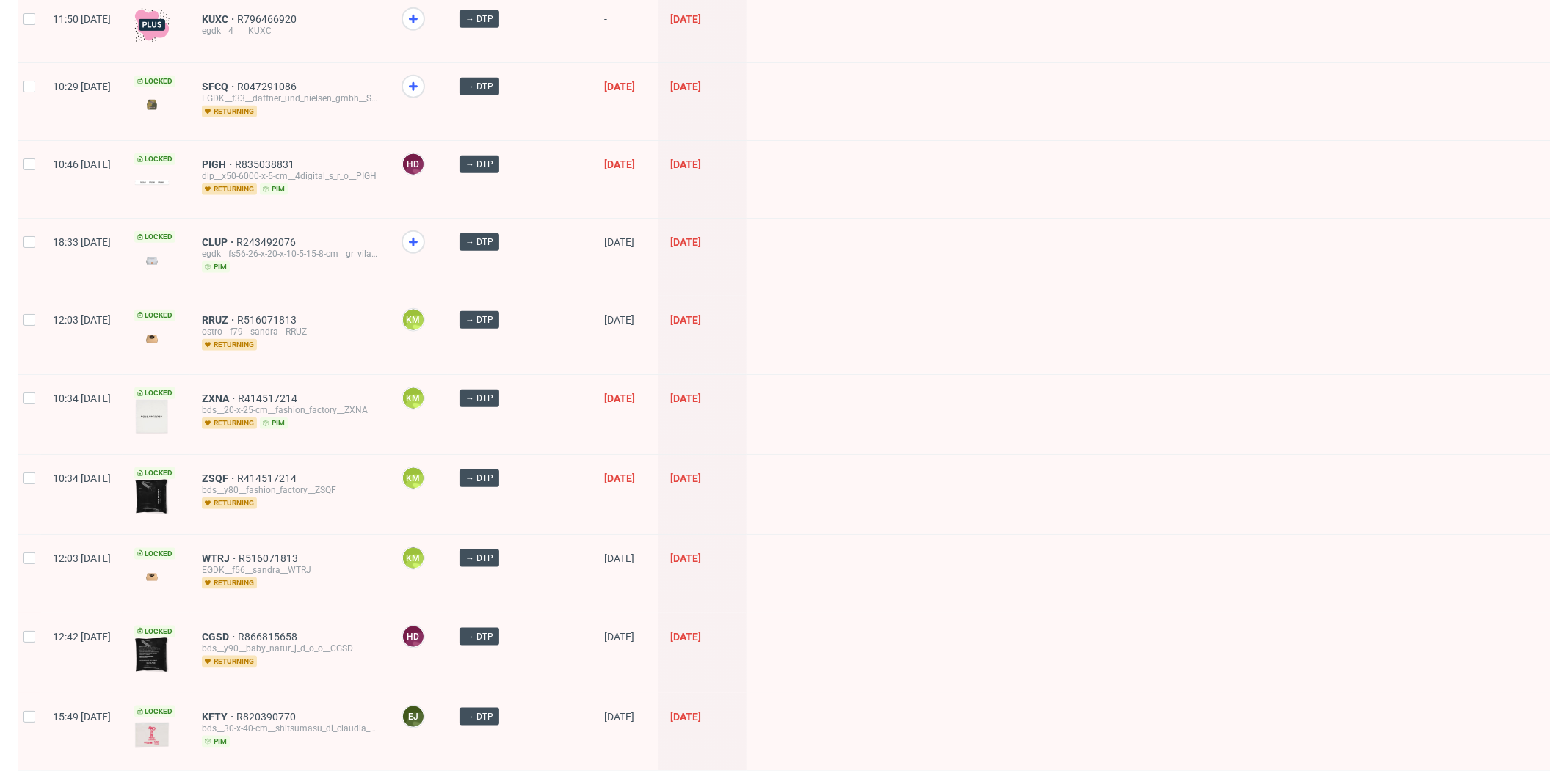
scroll to position [1916, 0]
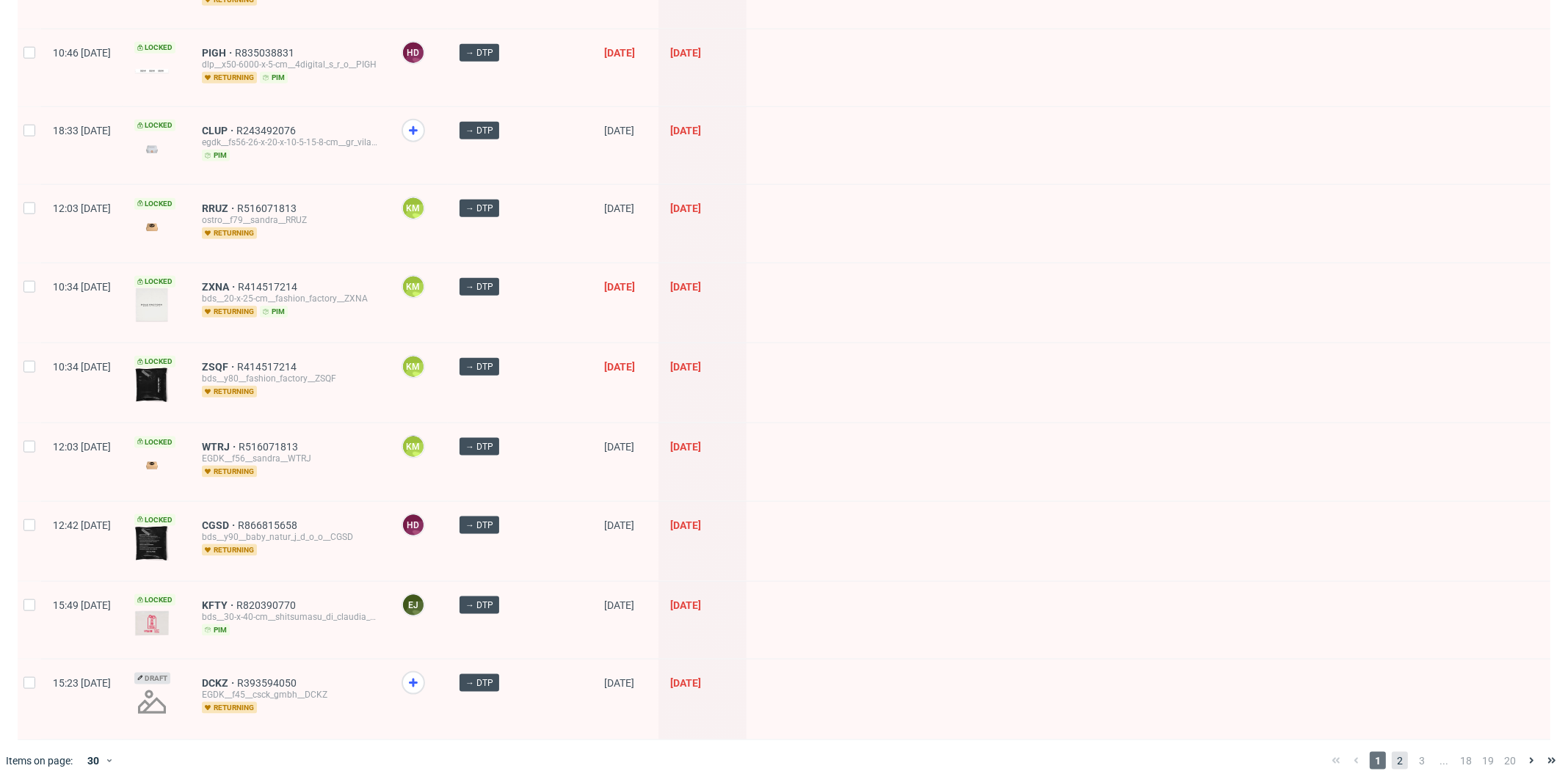
click at [1392, 752] on span "2" at bounding box center [1400, 761] width 16 height 18
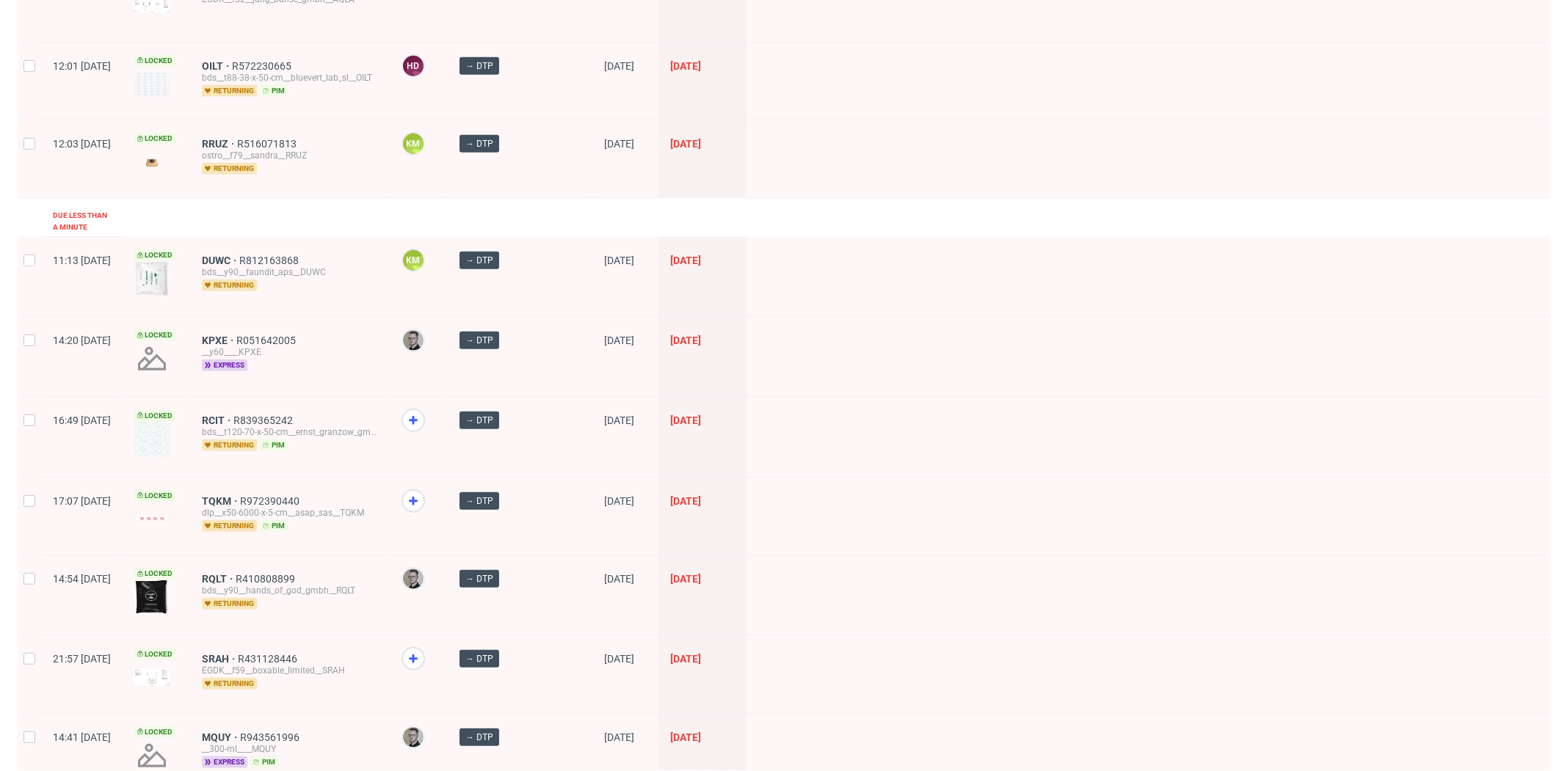
scroll to position [1232, 0]
click at [422, 491] on icon at bounding box center [413, 500] width 18 height 18
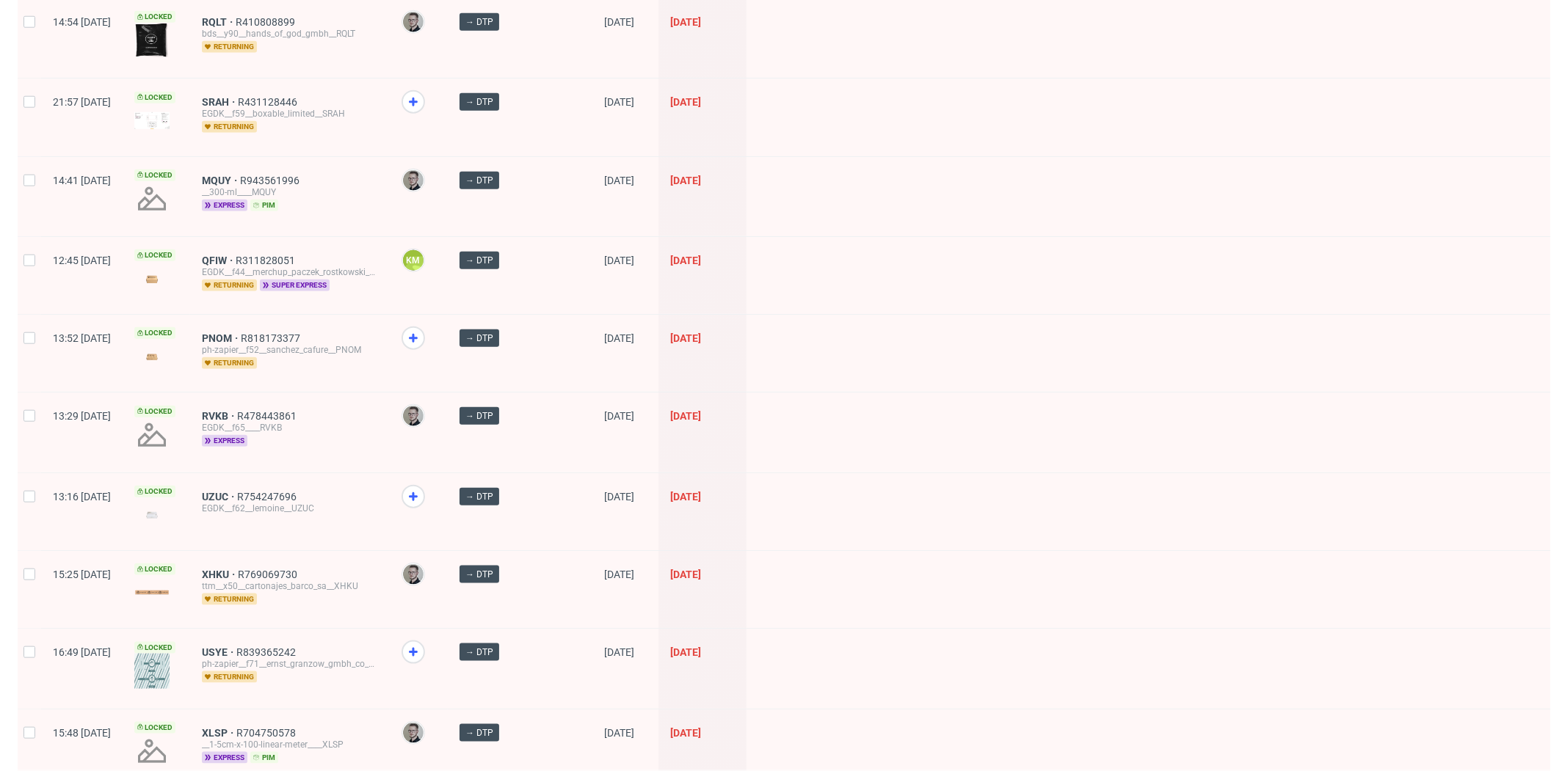
scroll to position [1825, 0]
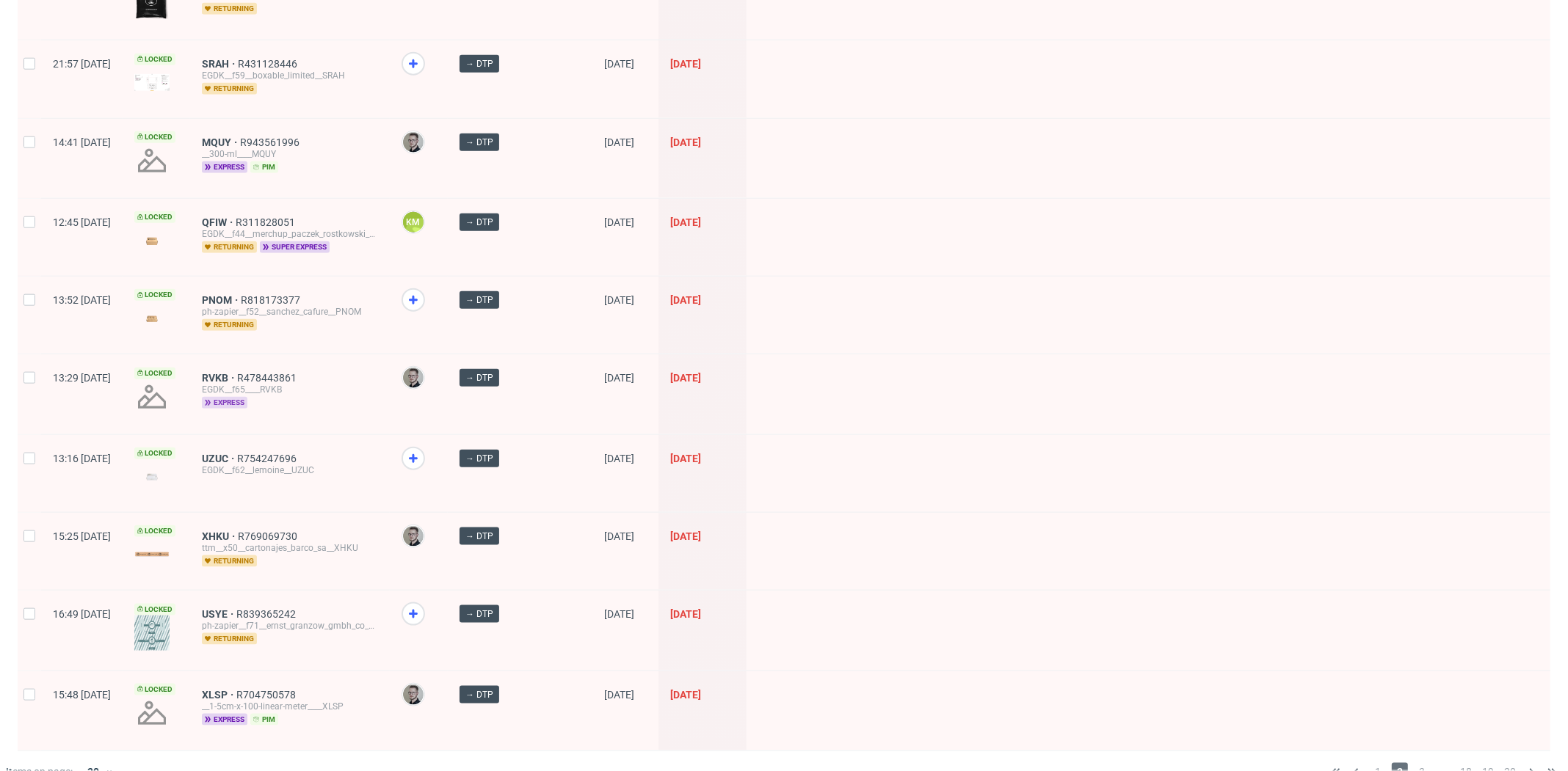
click at [248, 397] on span "express" at bounding box center [225, 403] width 46 height 12
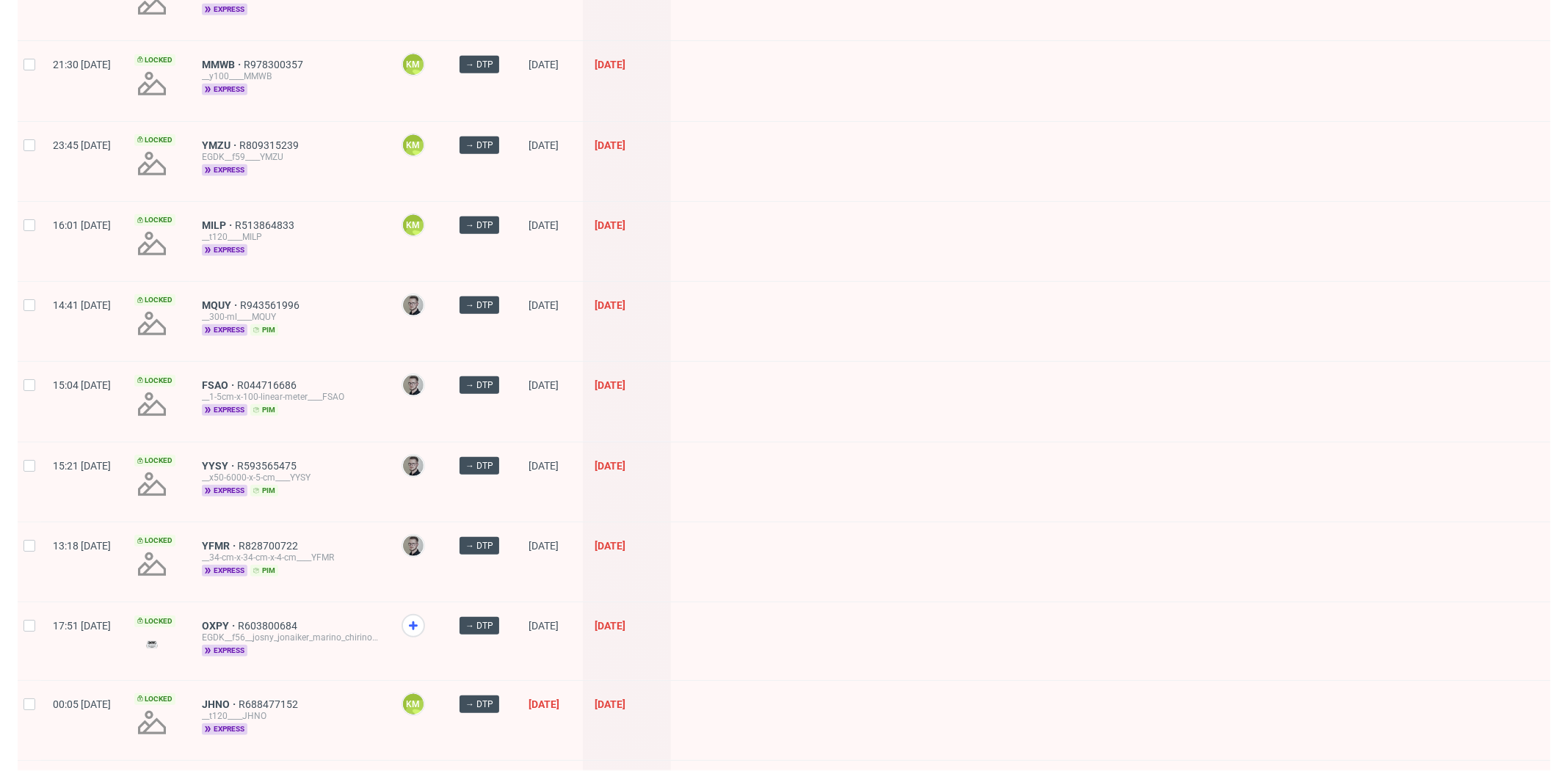
scroll to position [1180, 0]
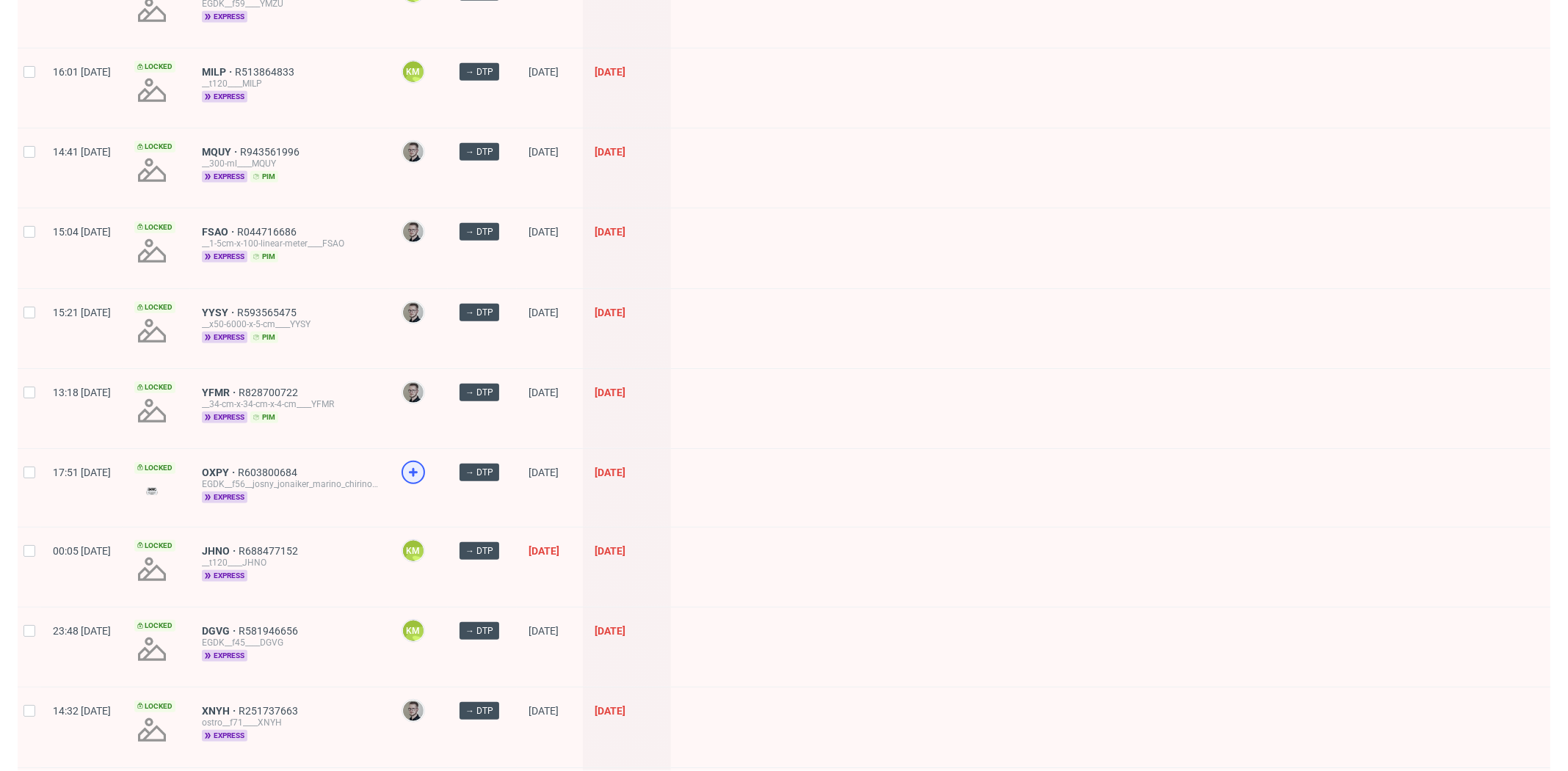
click at [422, 473] on icon at bounding box center [413, 473] width 18 height 18
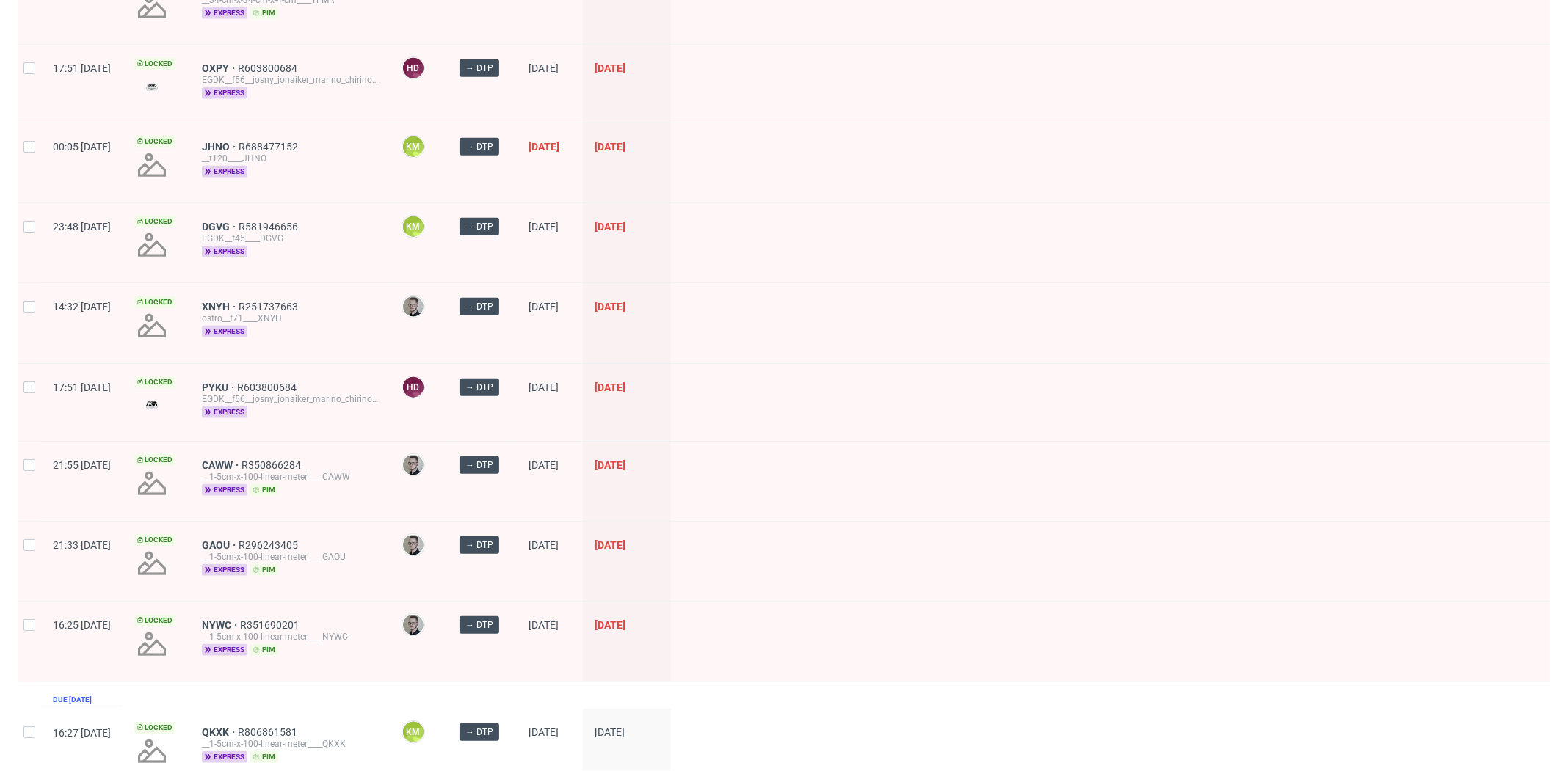
scroll to position [1590, 0]
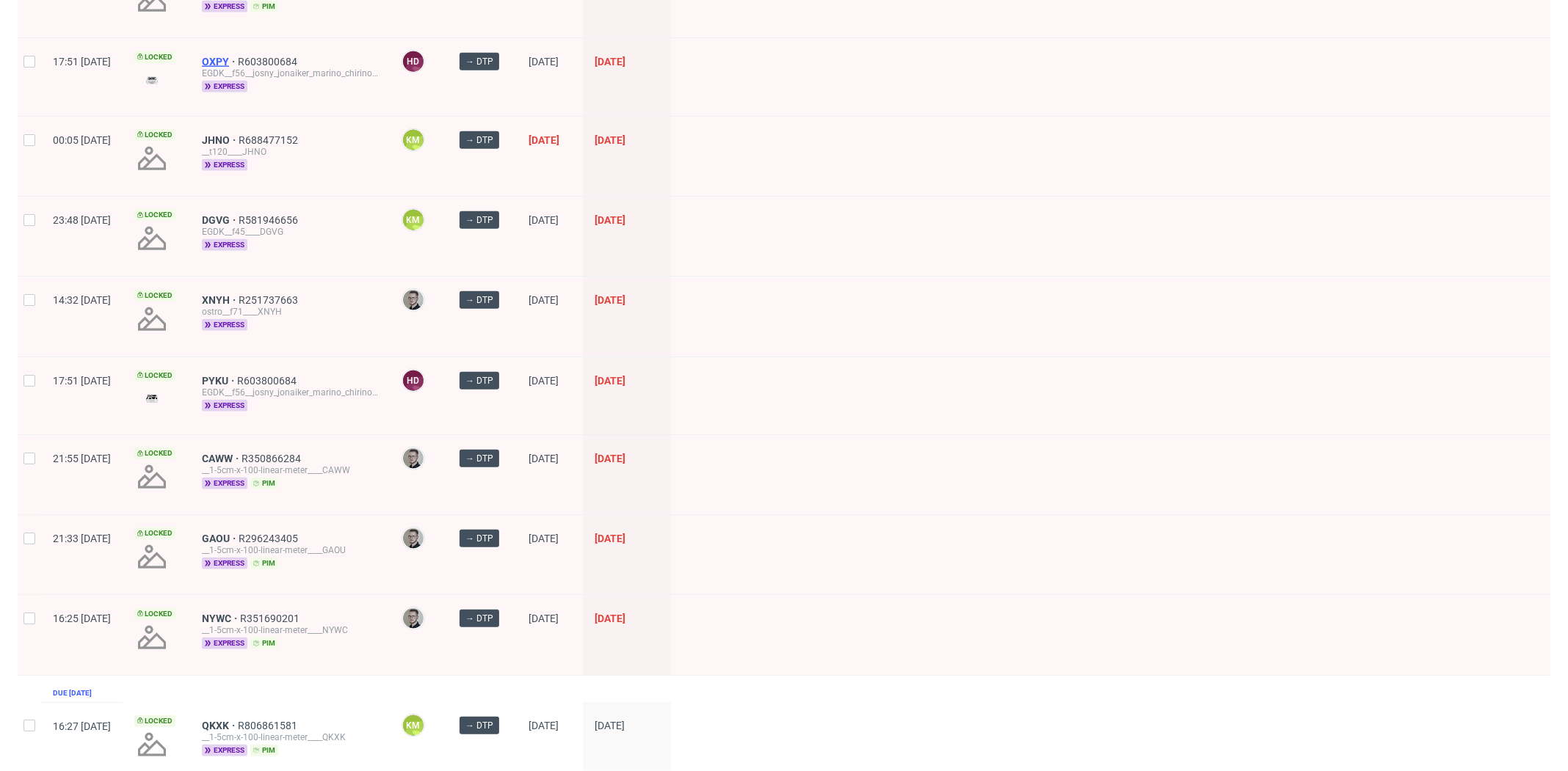
click at [238, 56] on span "OXPY" at bounding box center [220, 62] width 36 height 12
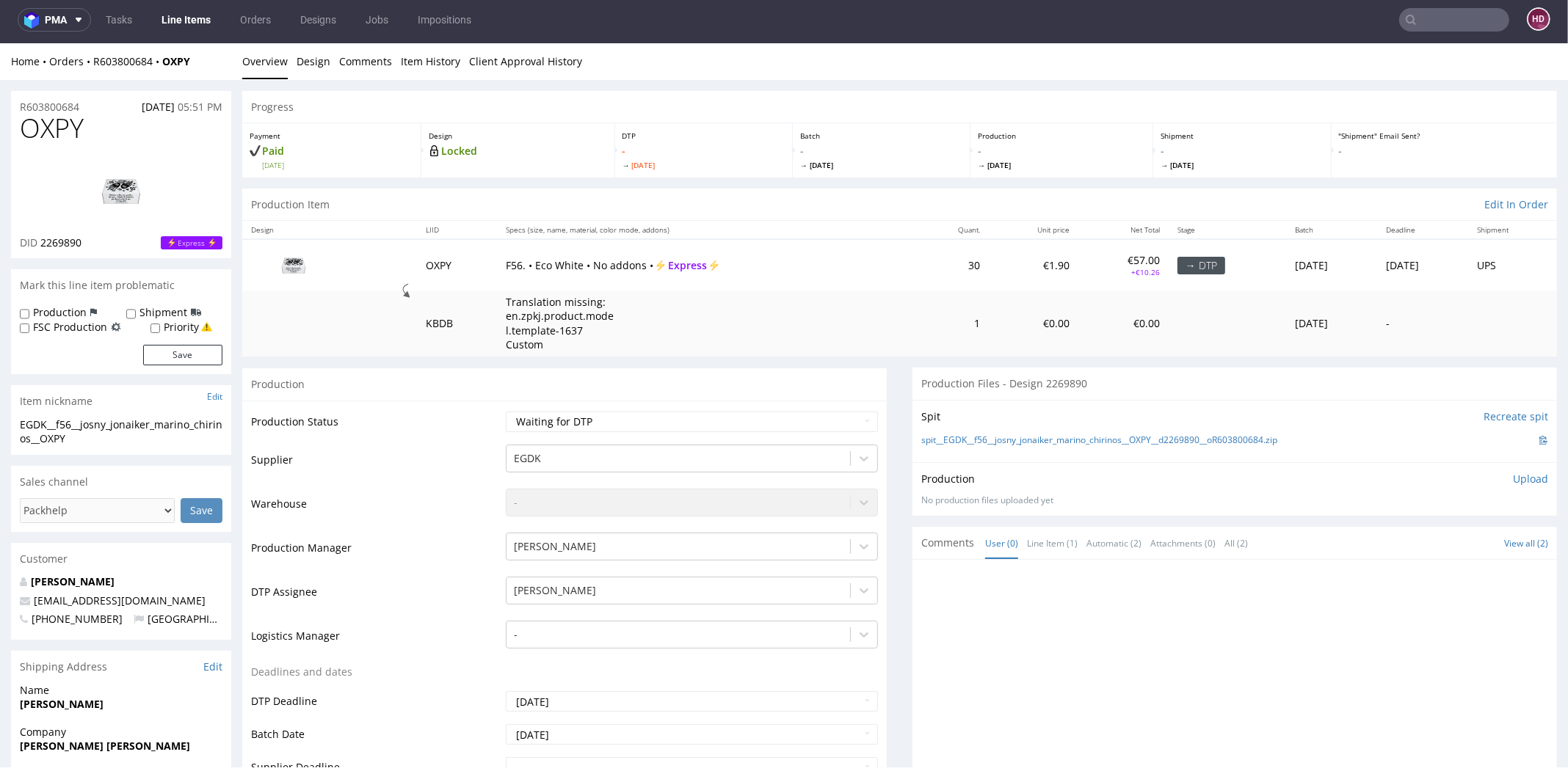
click at [205, 20] on link "Line Items" at bounding box center [186, 19] width 67 height 23
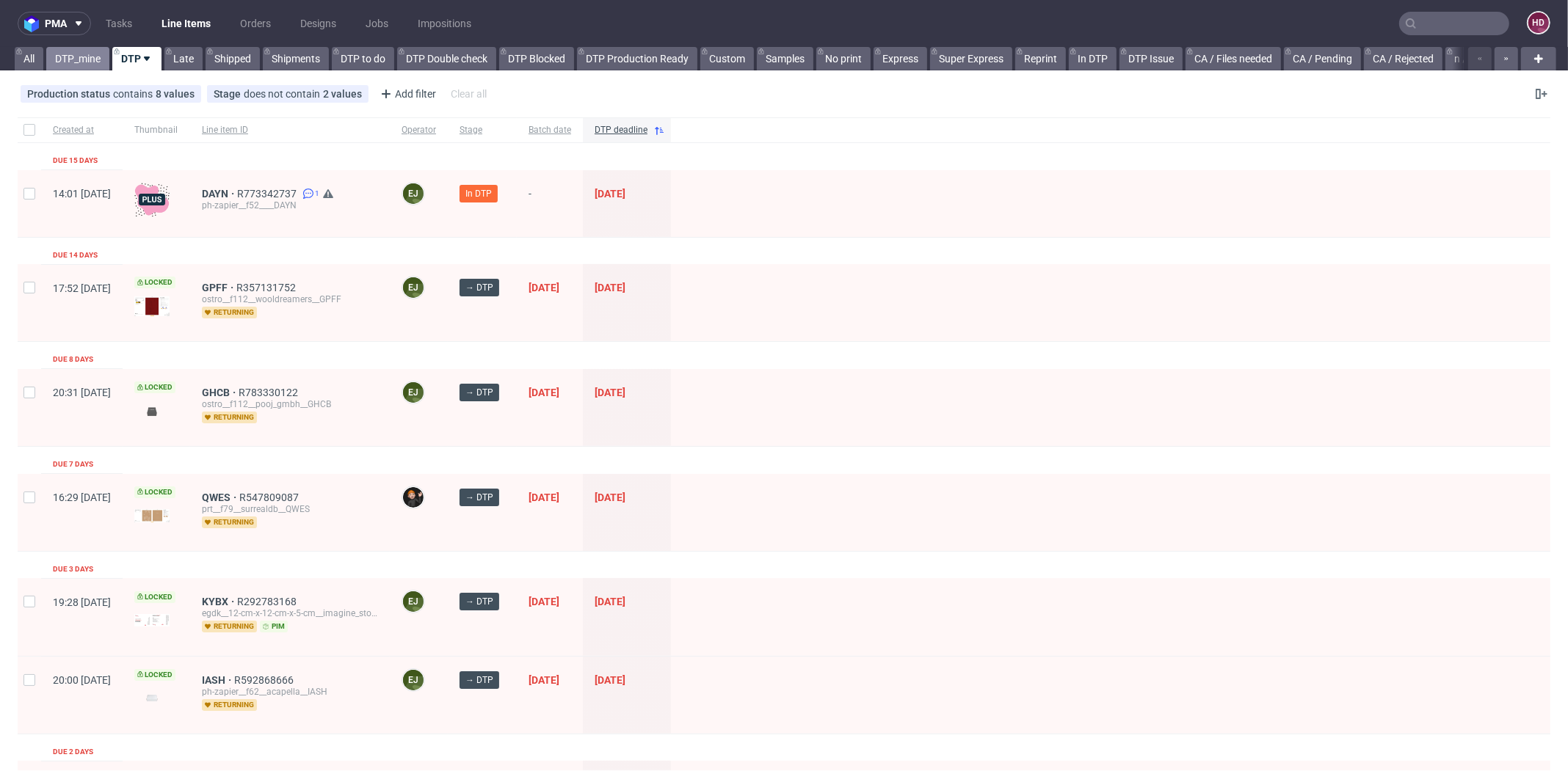
click at [86, 54] on link "DTP_mine" at bounding box center [78, 58] width 63 height 23
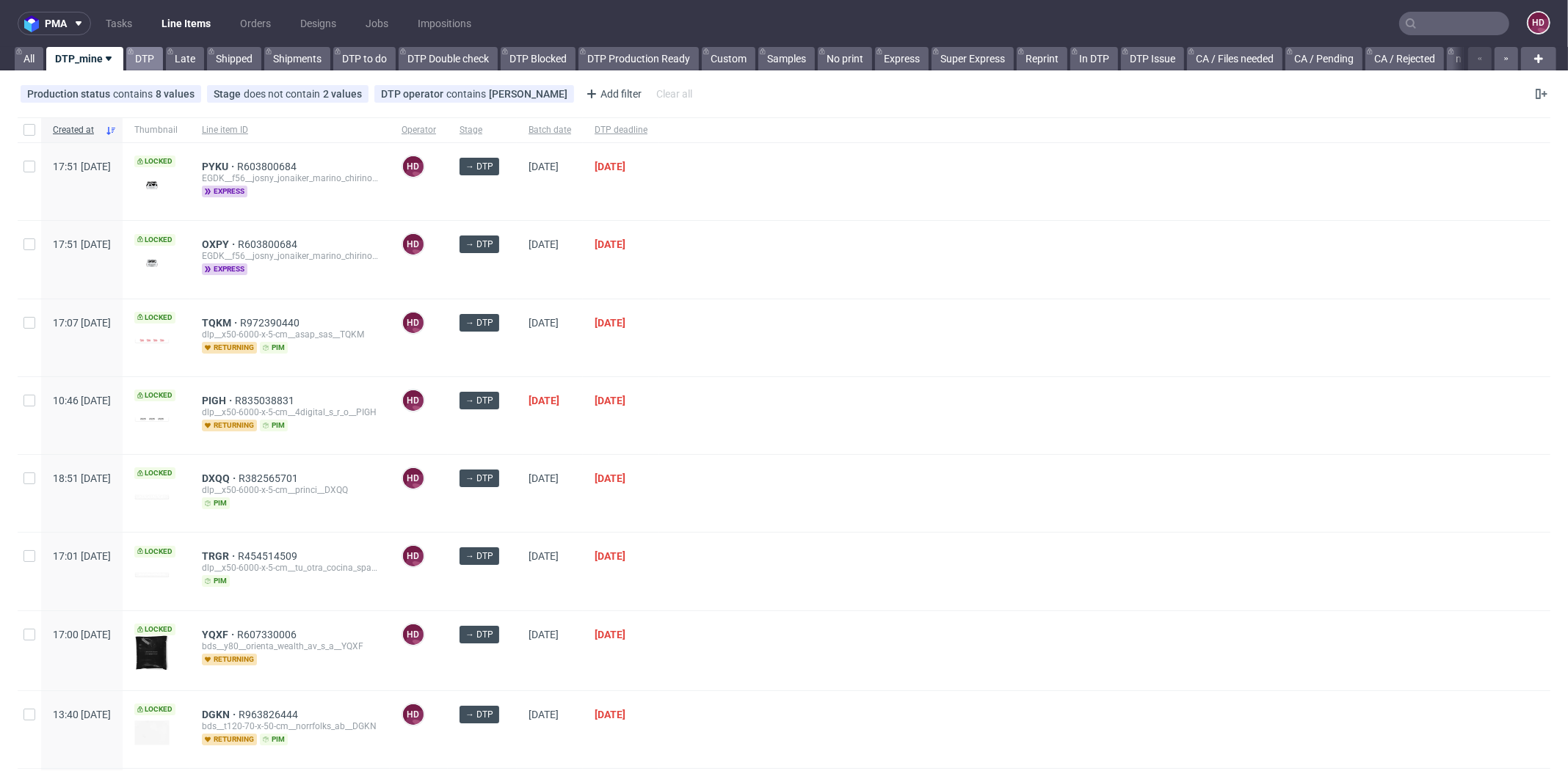
click at [141, 51] on link "DTP" at bounding box center [144, 58] width 37 height 23
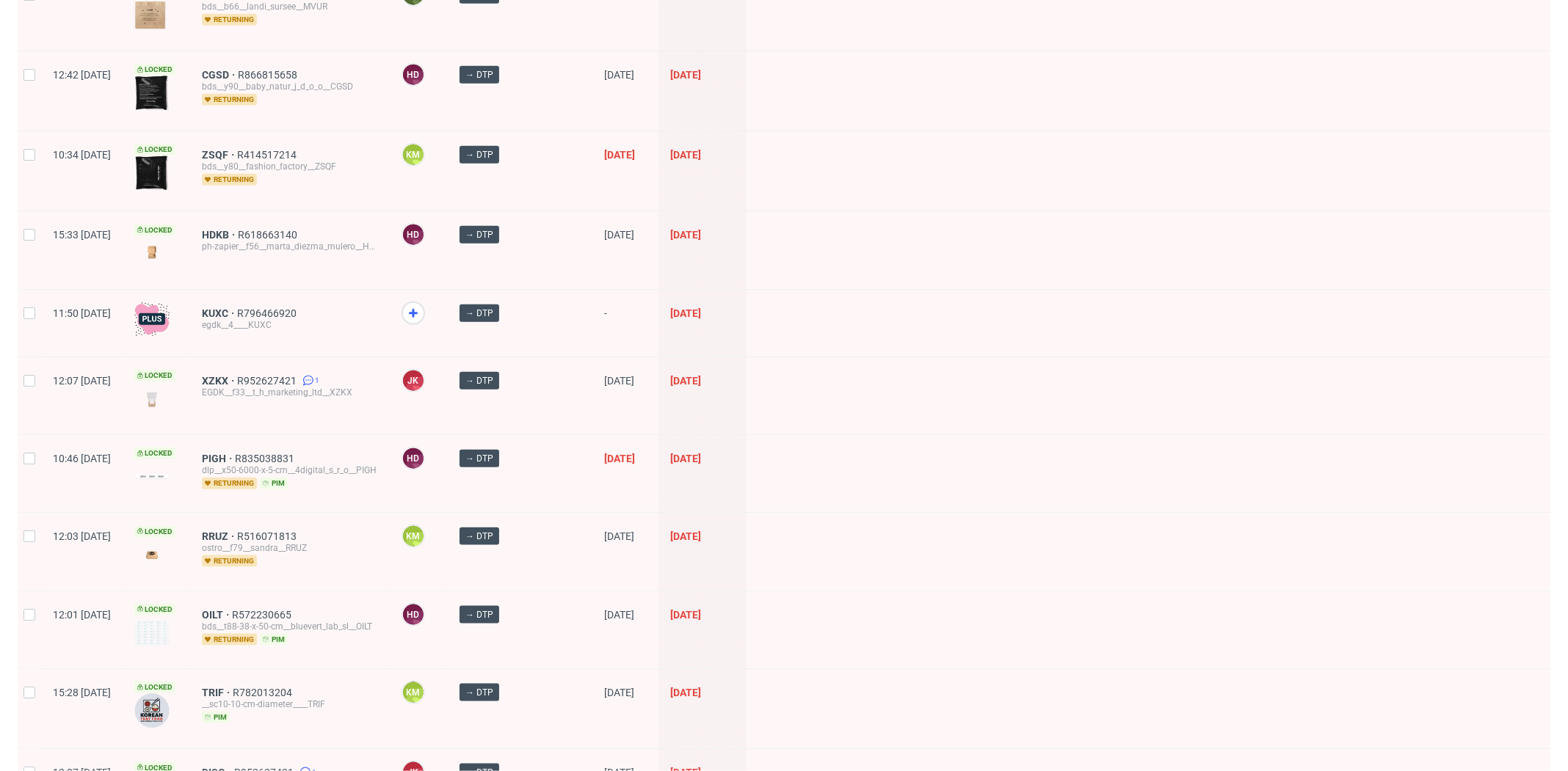
scroll to position [1911, 0]
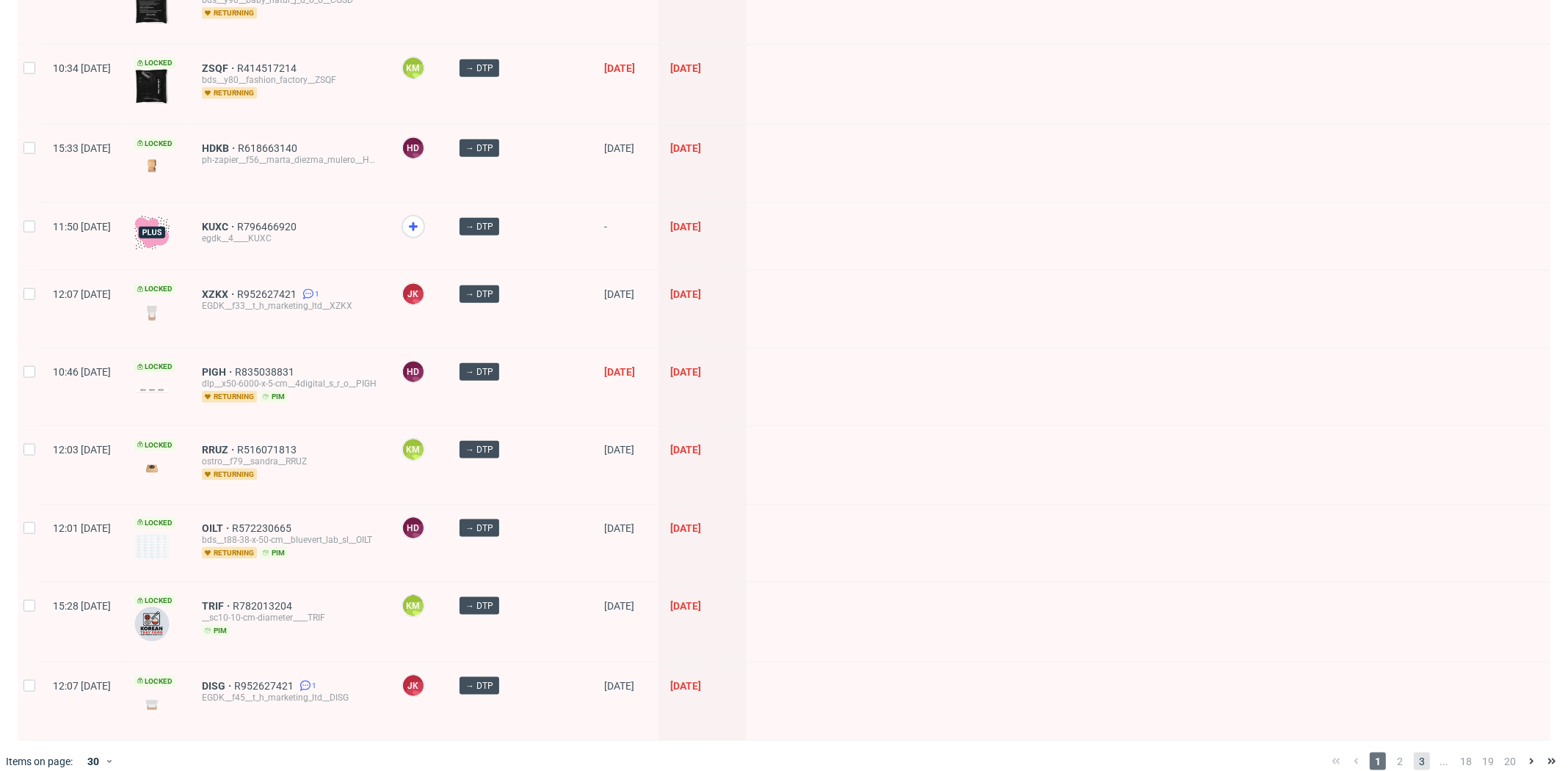
click at [1414, 753] on span "3" at bounding box center [1422, 762] width 16 height 18
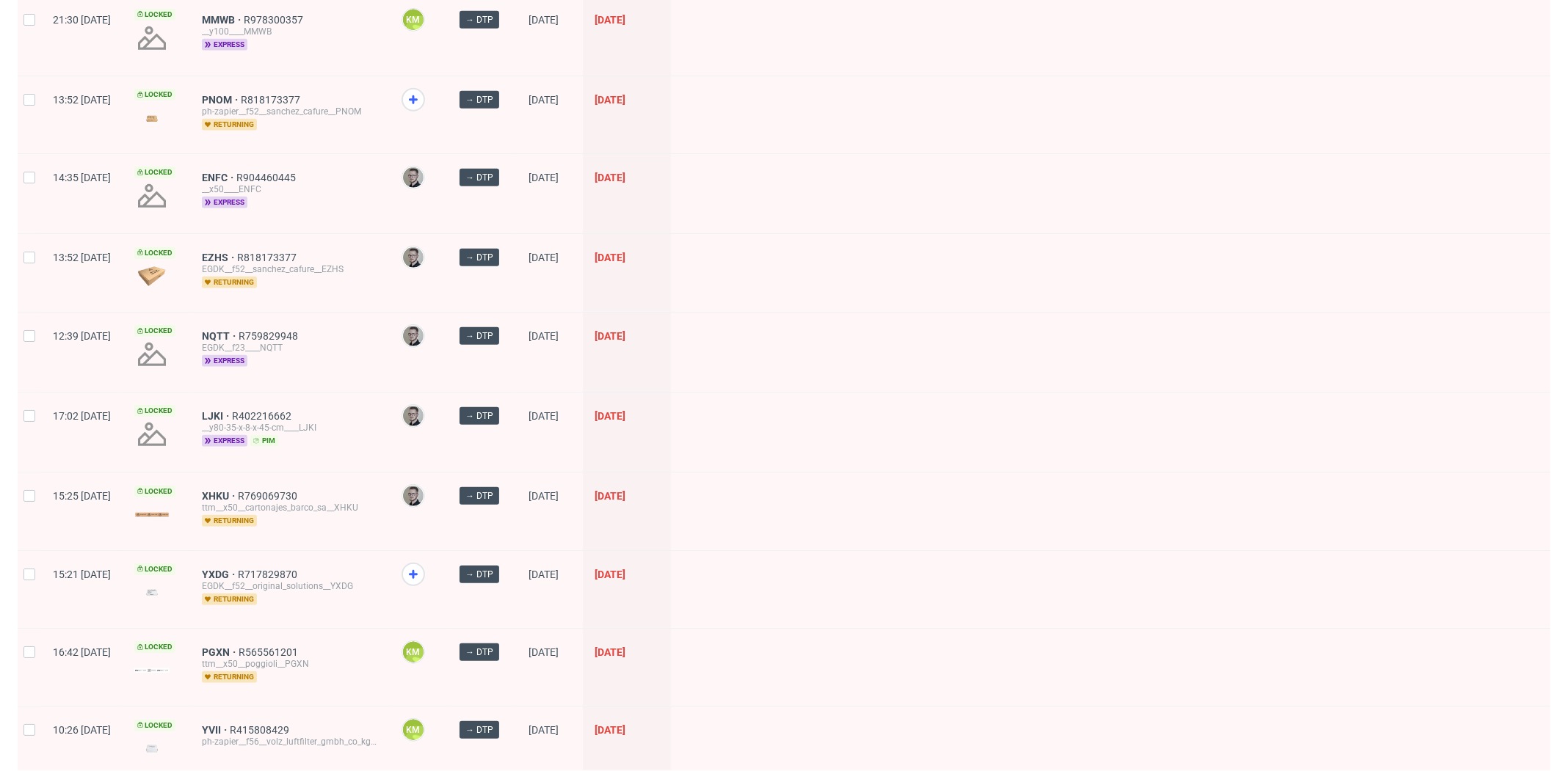
scroll to position [1485, 0]
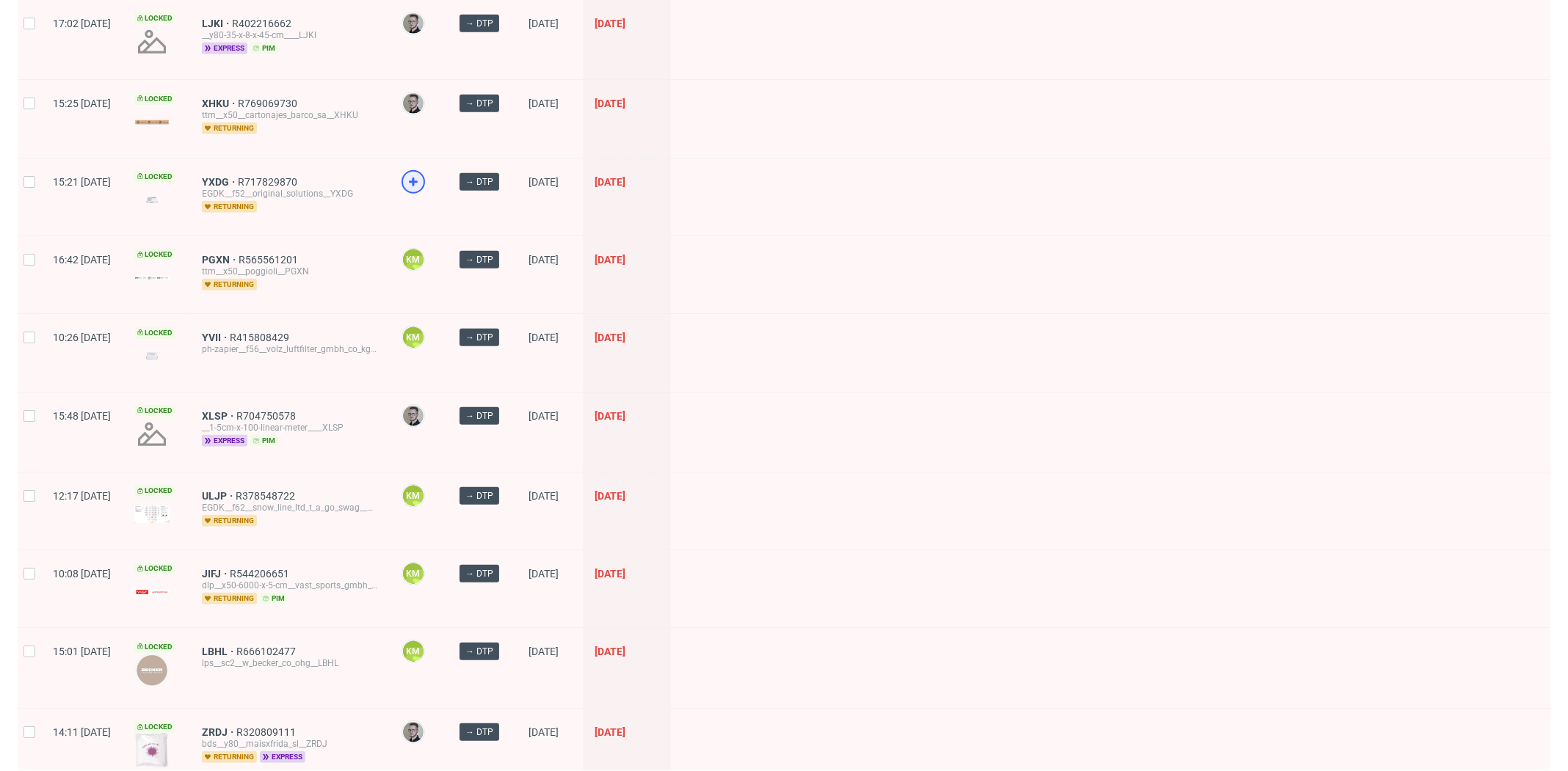
click at [422, 177] on icon at bounding box center [413, 182] width 18 height 18
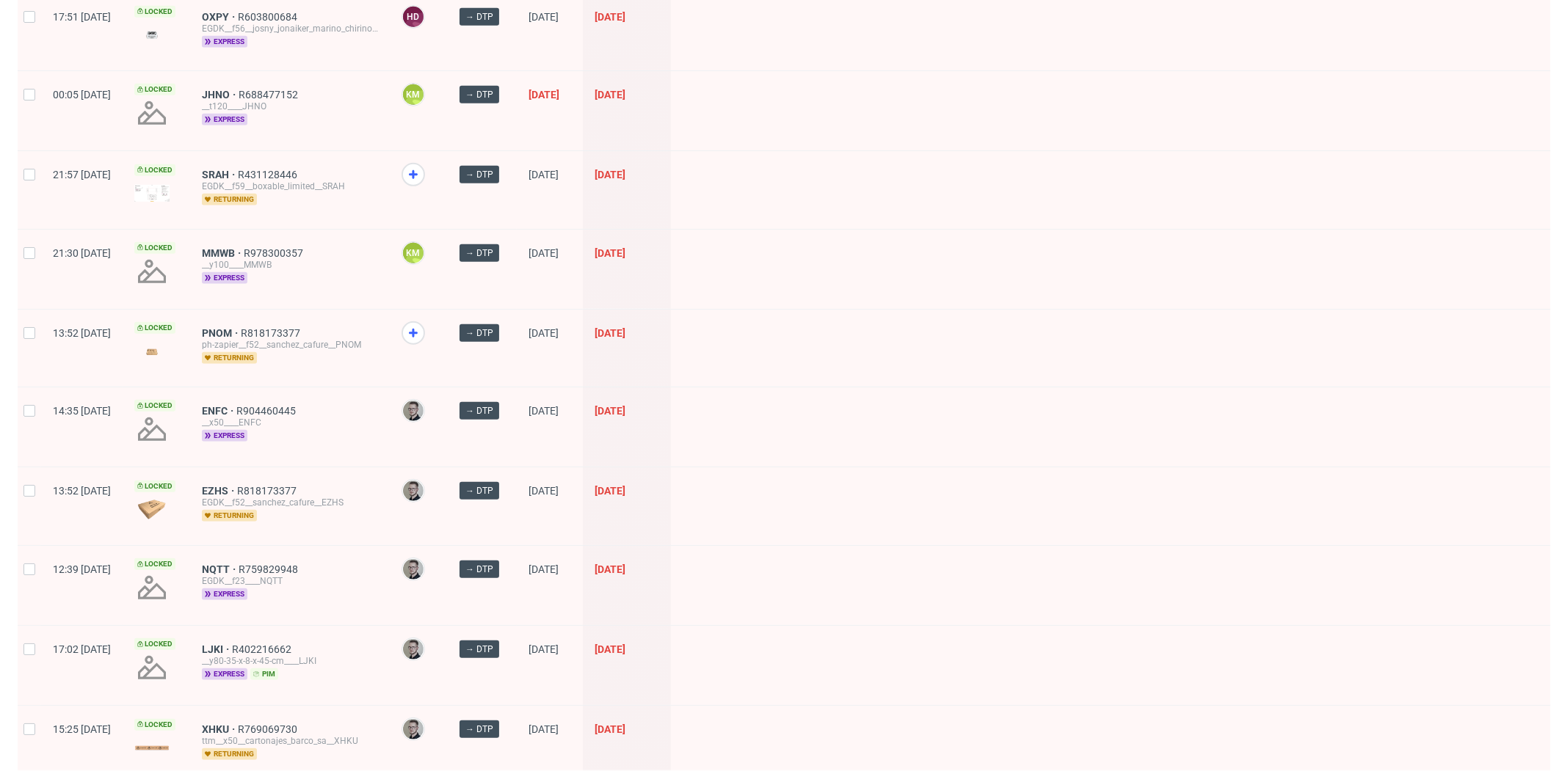
scroll to position [855, 0]
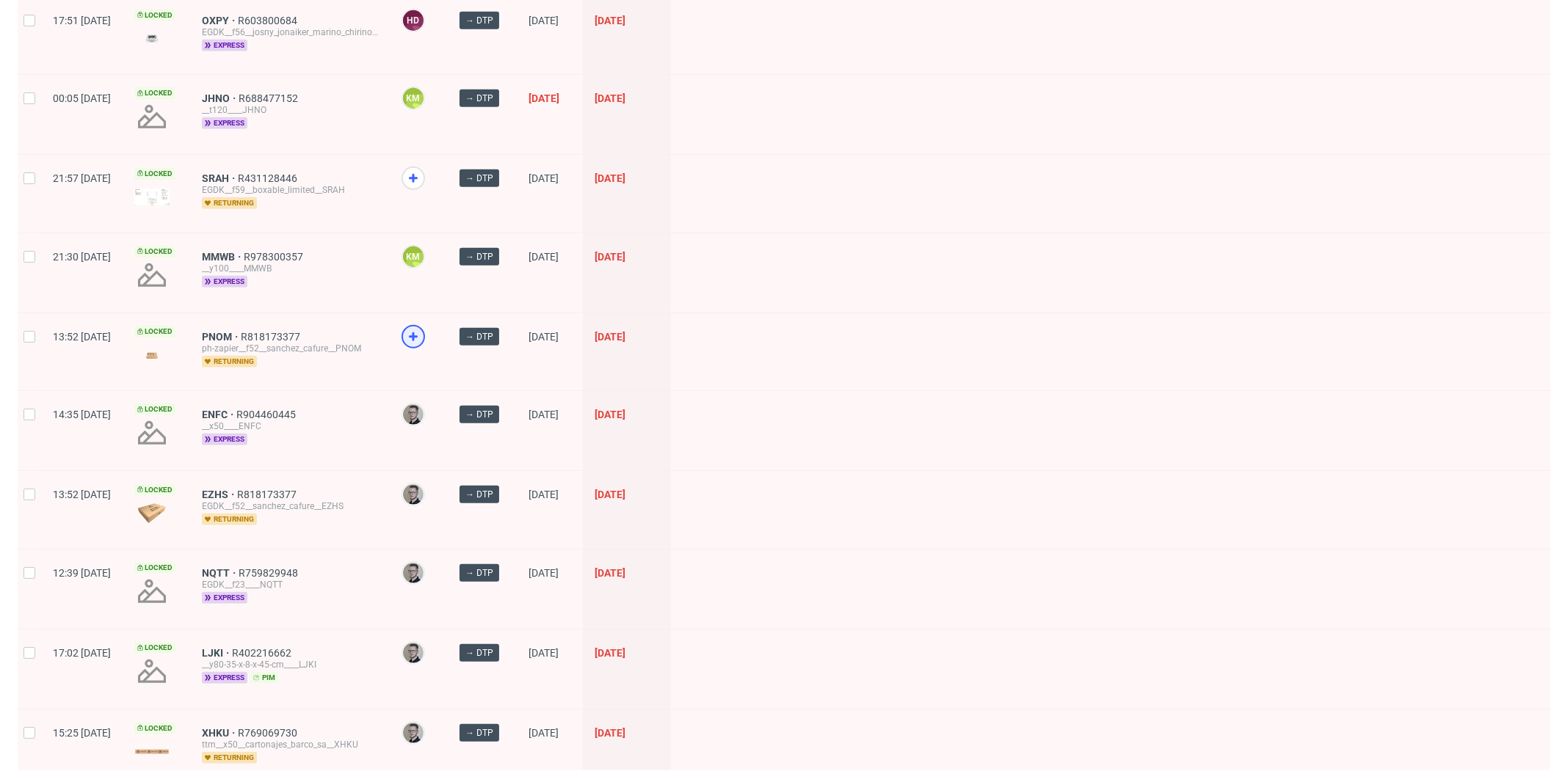
click at [422, 328] on icon at bounding box center [413, 337] width 18 height 18
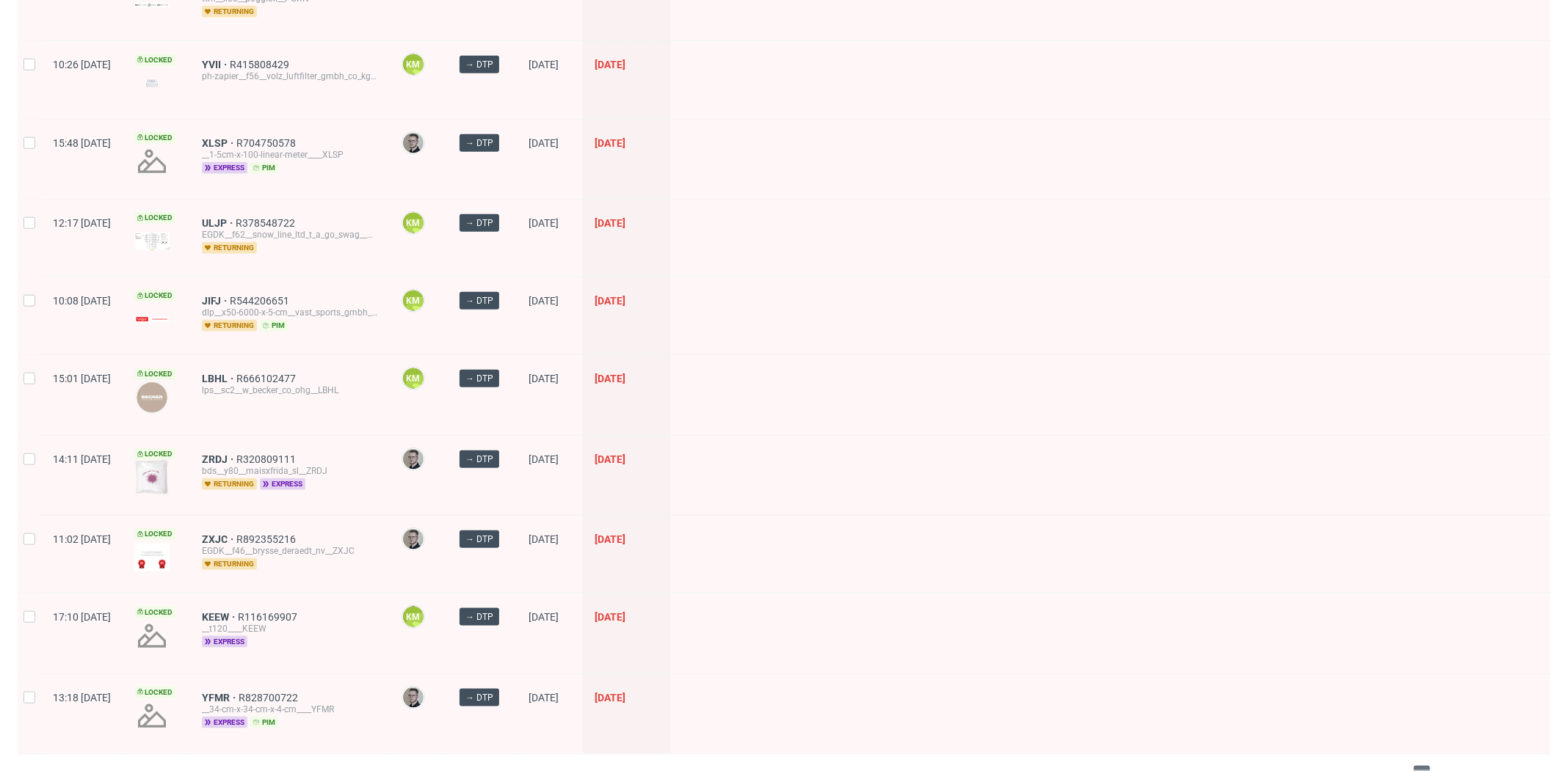
scroll to position [0, 0]
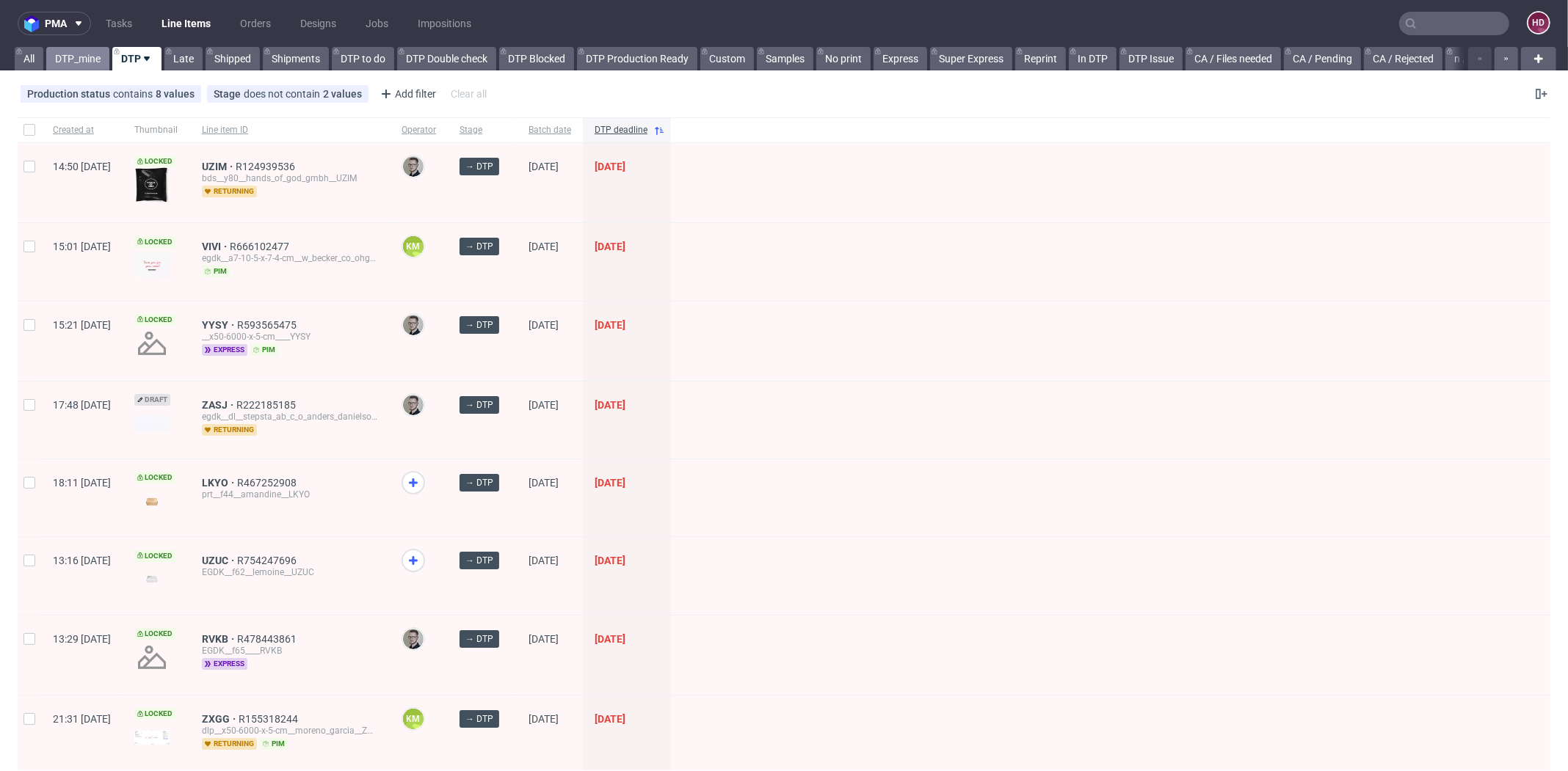
click at [82, 66] on link "DTP_mine" at bounding box center [78, 58] width 63 height 23
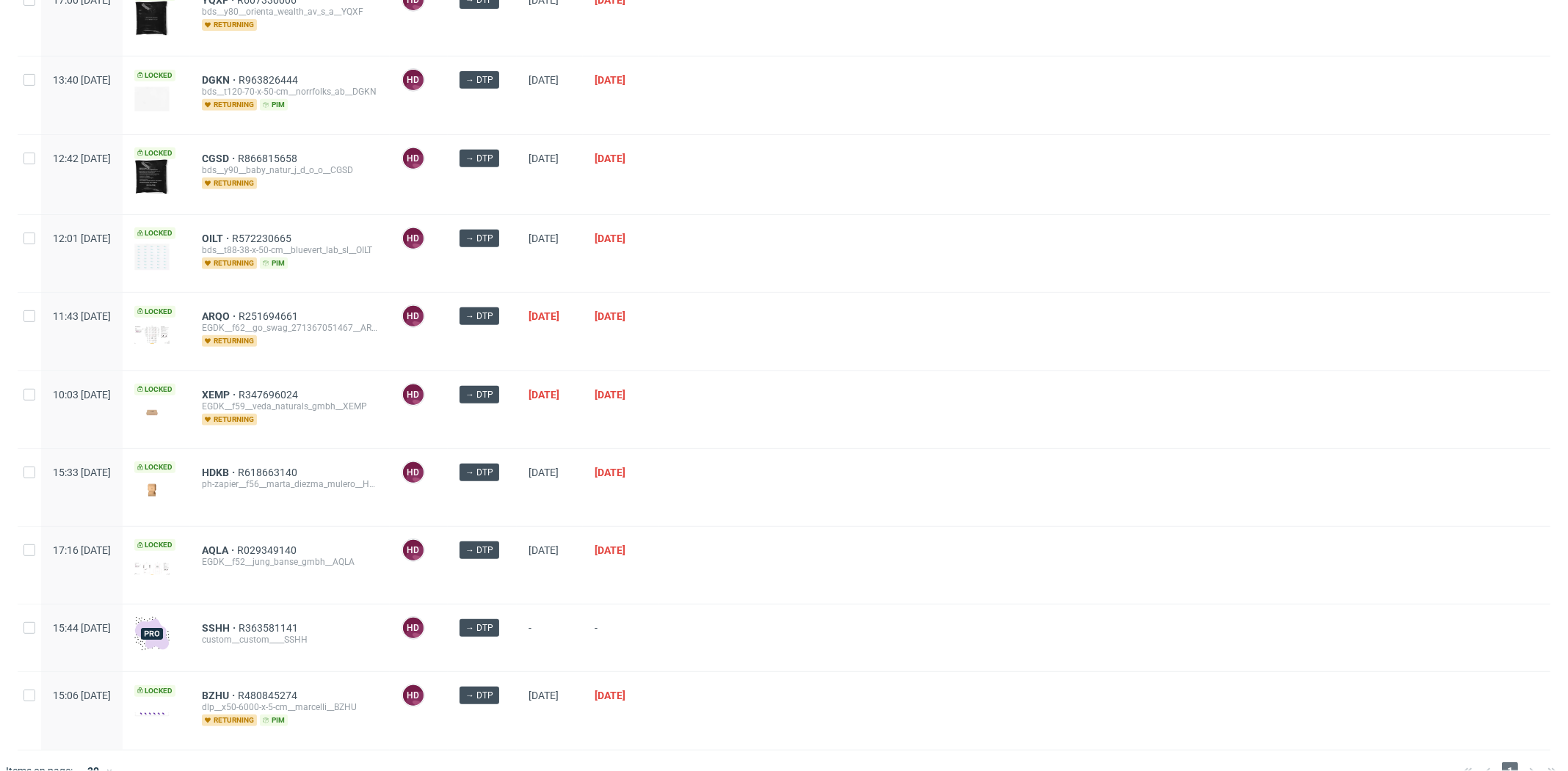
scroll to position [712, 0]
click at [239, 623] on span "SSHH" at bounding box center [220, 629] width 37 height 12
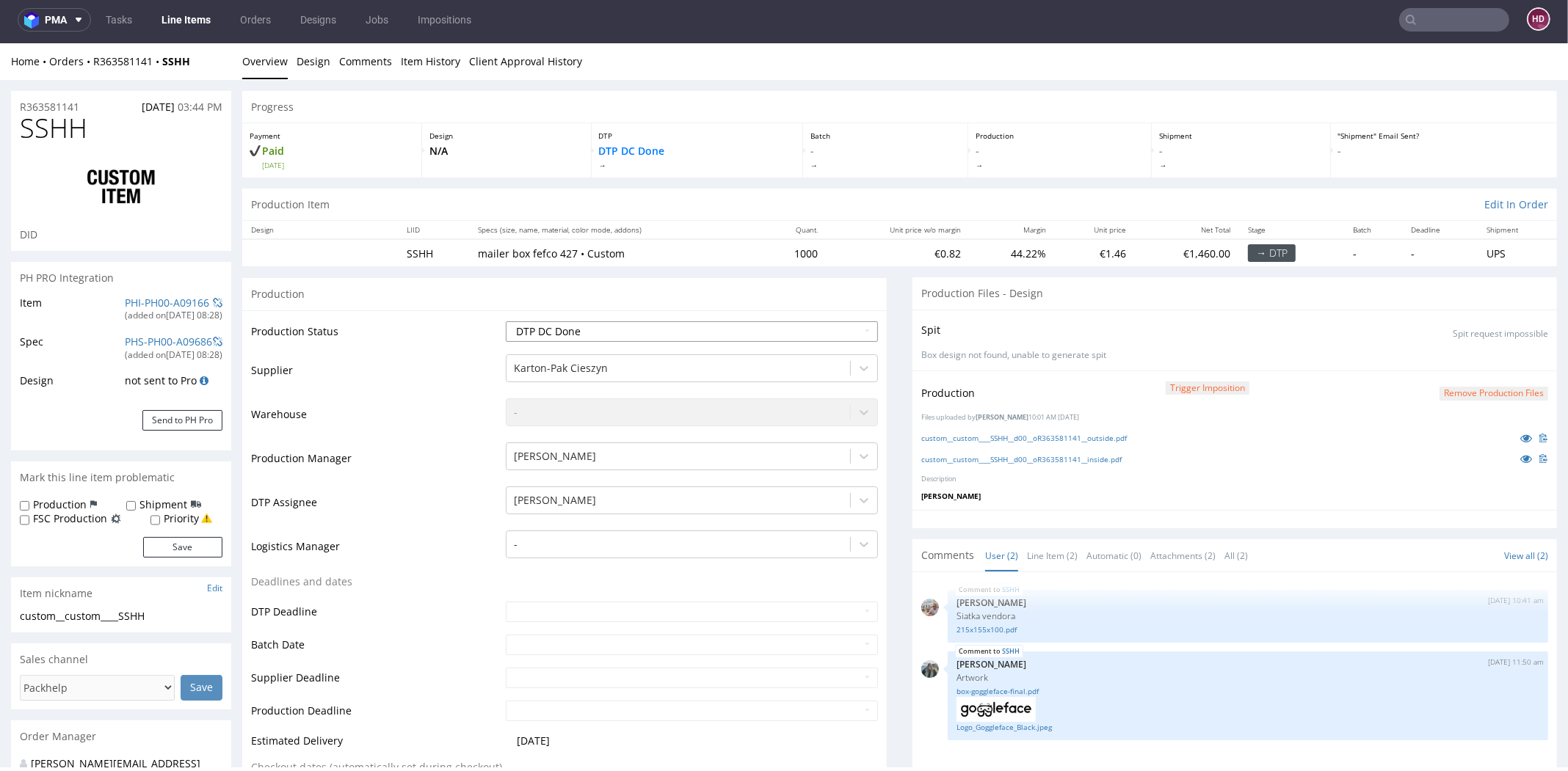
click at [621, 326] on select "Waiting for Artwork Waiting for Diecut Waiting for Mockup Waiting for DTP Waiti…" at bounding box center [692, 332] width 372 height 21
select select "dtp_in_process"
click at [506, 321] on select "Waiting for Artwork Waiting for Diecut Waiting for Mockup Waiting for DTP Waiti…" at bounding box center [692, 332] width 372 height 21
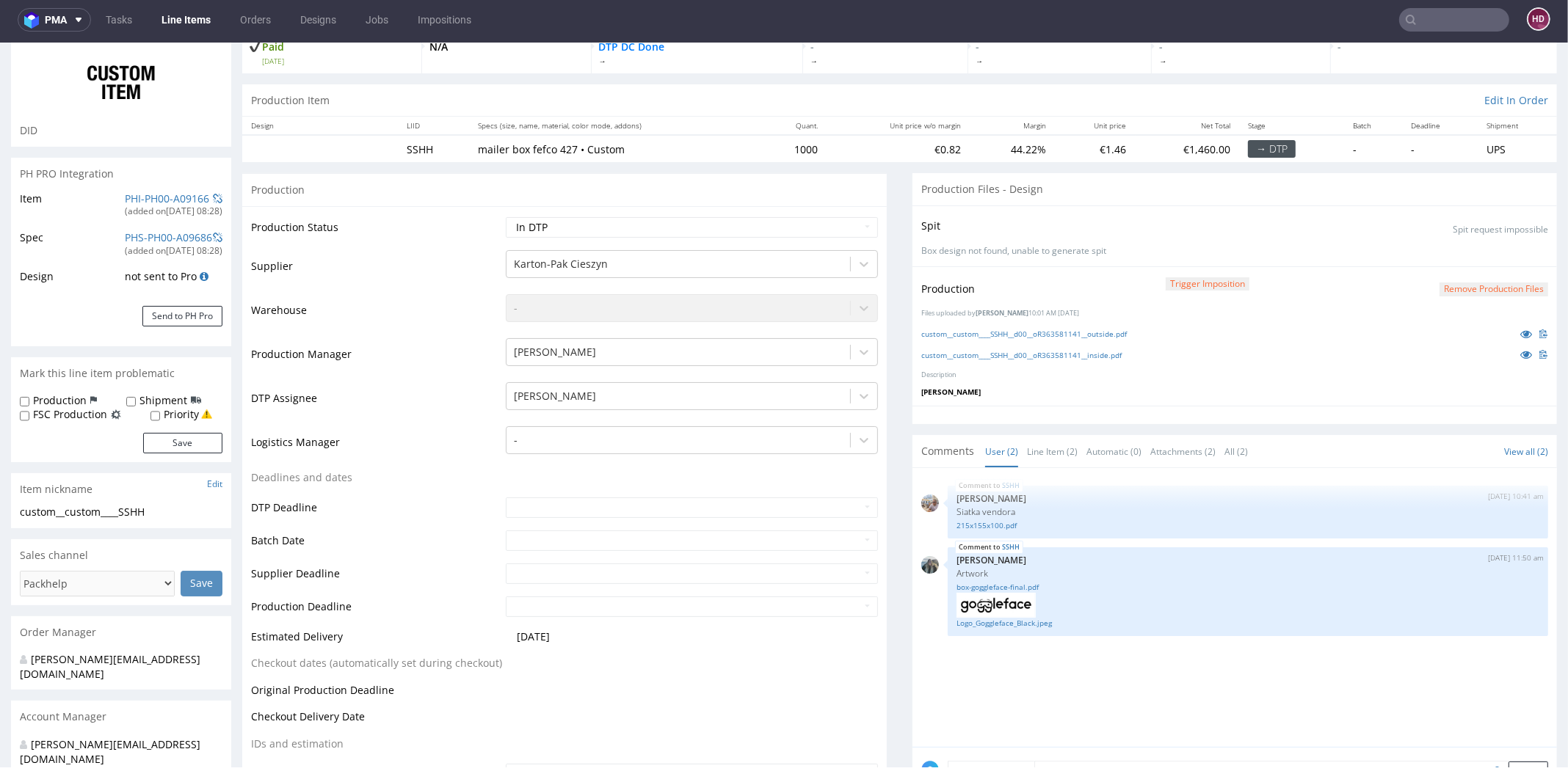
scroll to position [585, 0]
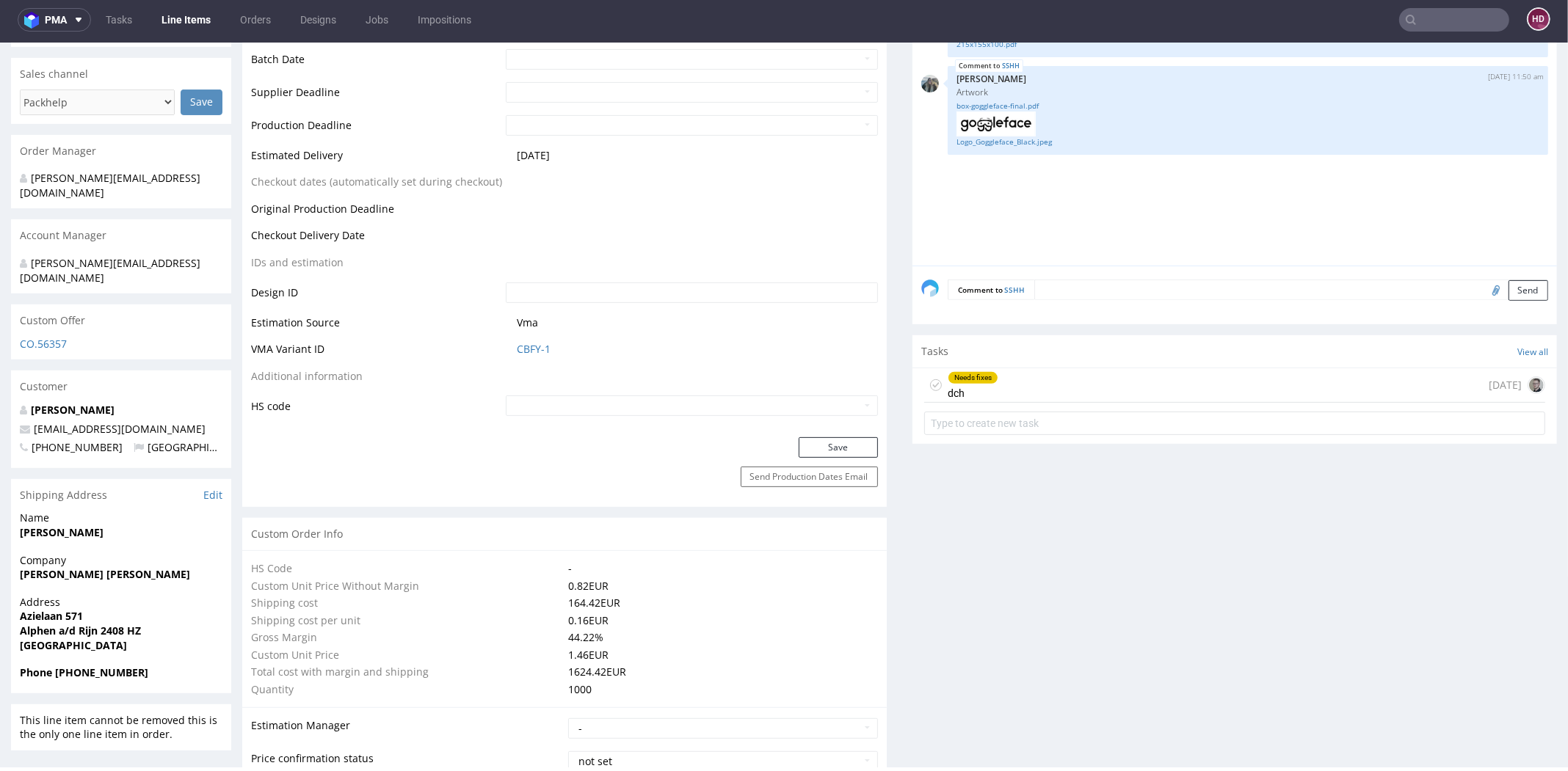
click at [950, 383] on div "Needs fixes dch" at bounding box center [973, 385] width 51 height 34
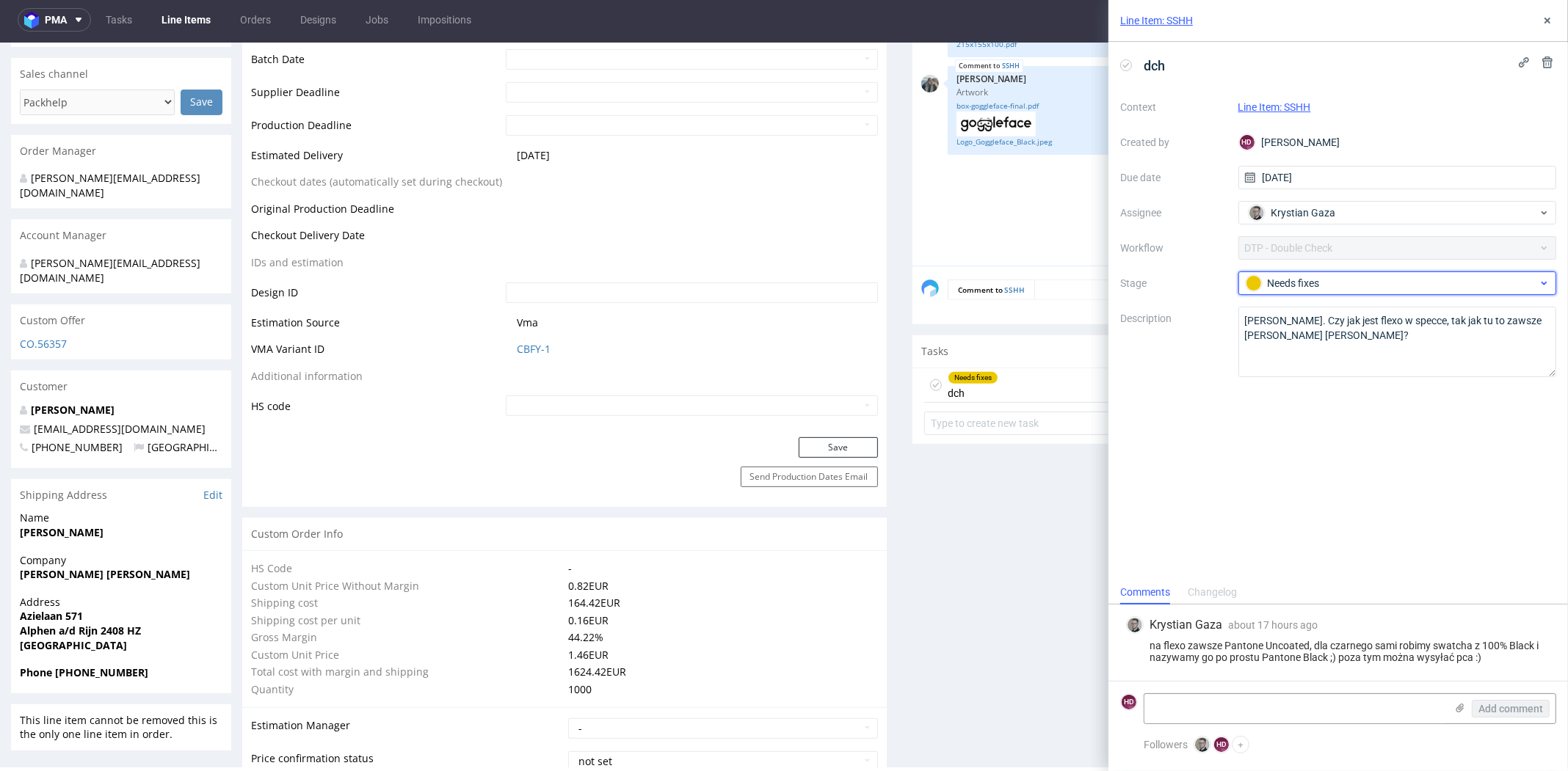
click at [1296, 278] on div "Needs fixes" at bounding box center [1392, 283] width 292 height 16
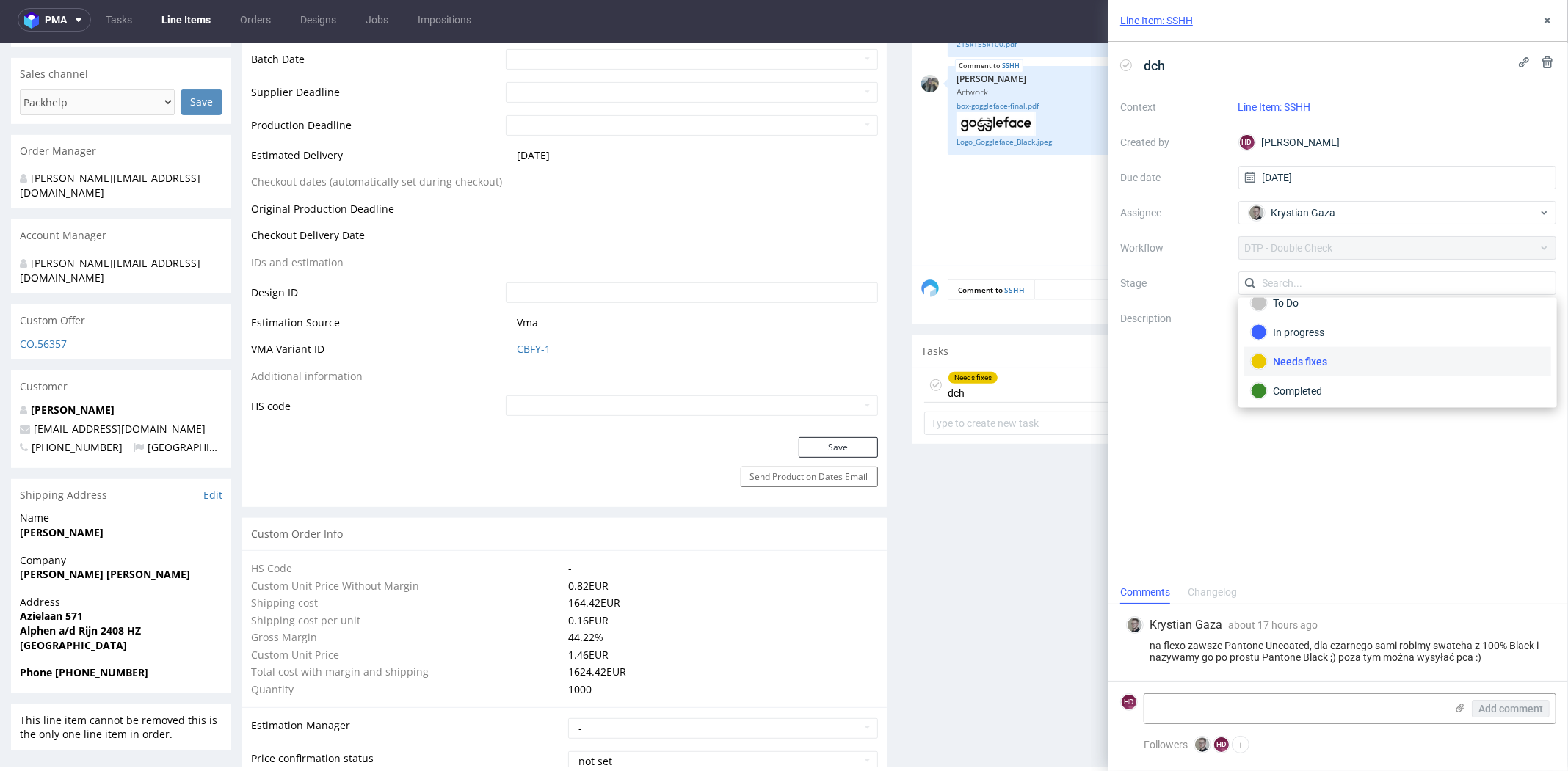
scroll to position [17, 0]
click at [1301, 391] on div "Completed" at bounding box center [1398, 390] width 294 height 16
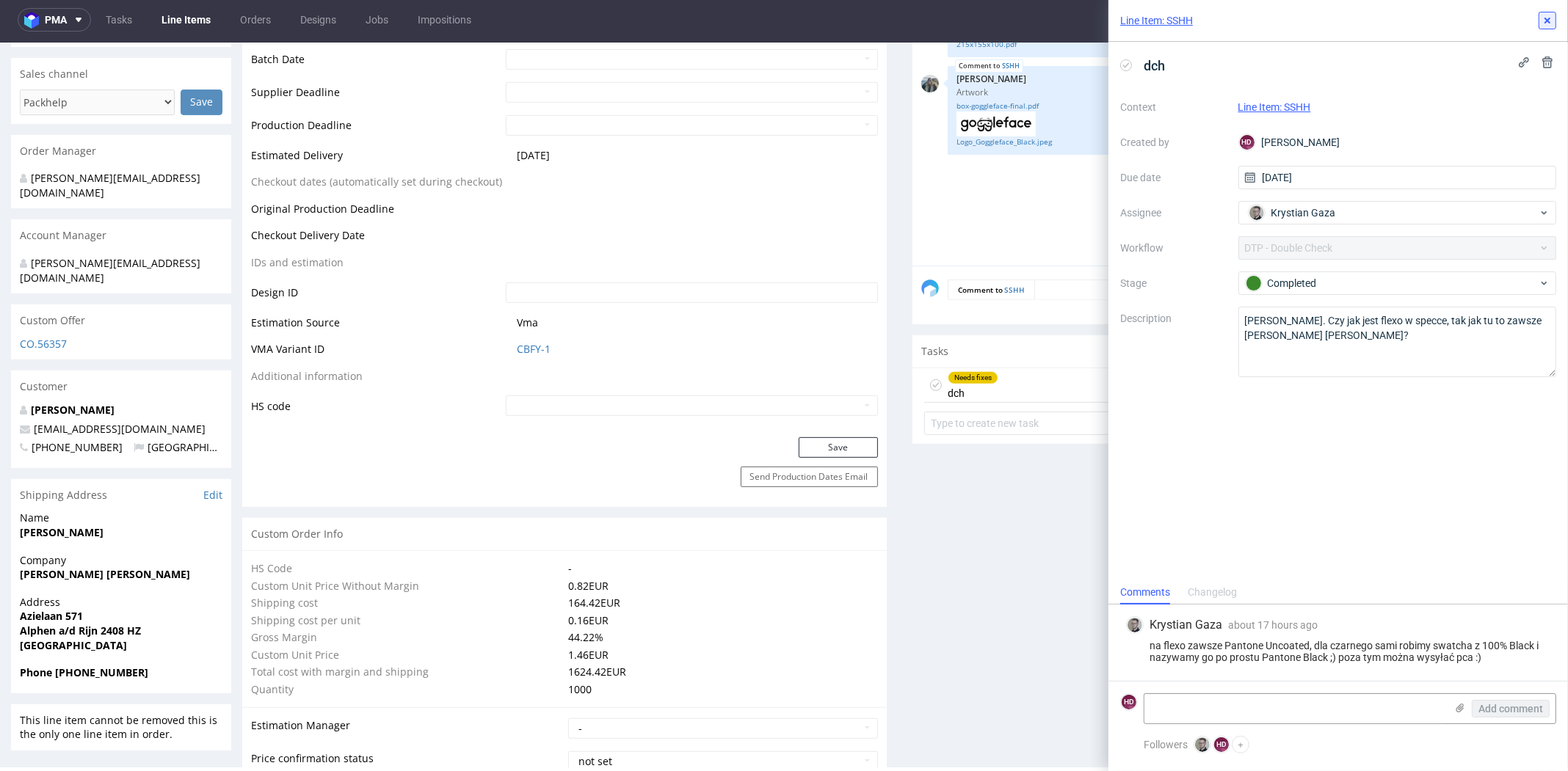
click at [1542, 25] on icon at bounding box center [1547, 21] width 12 height 12
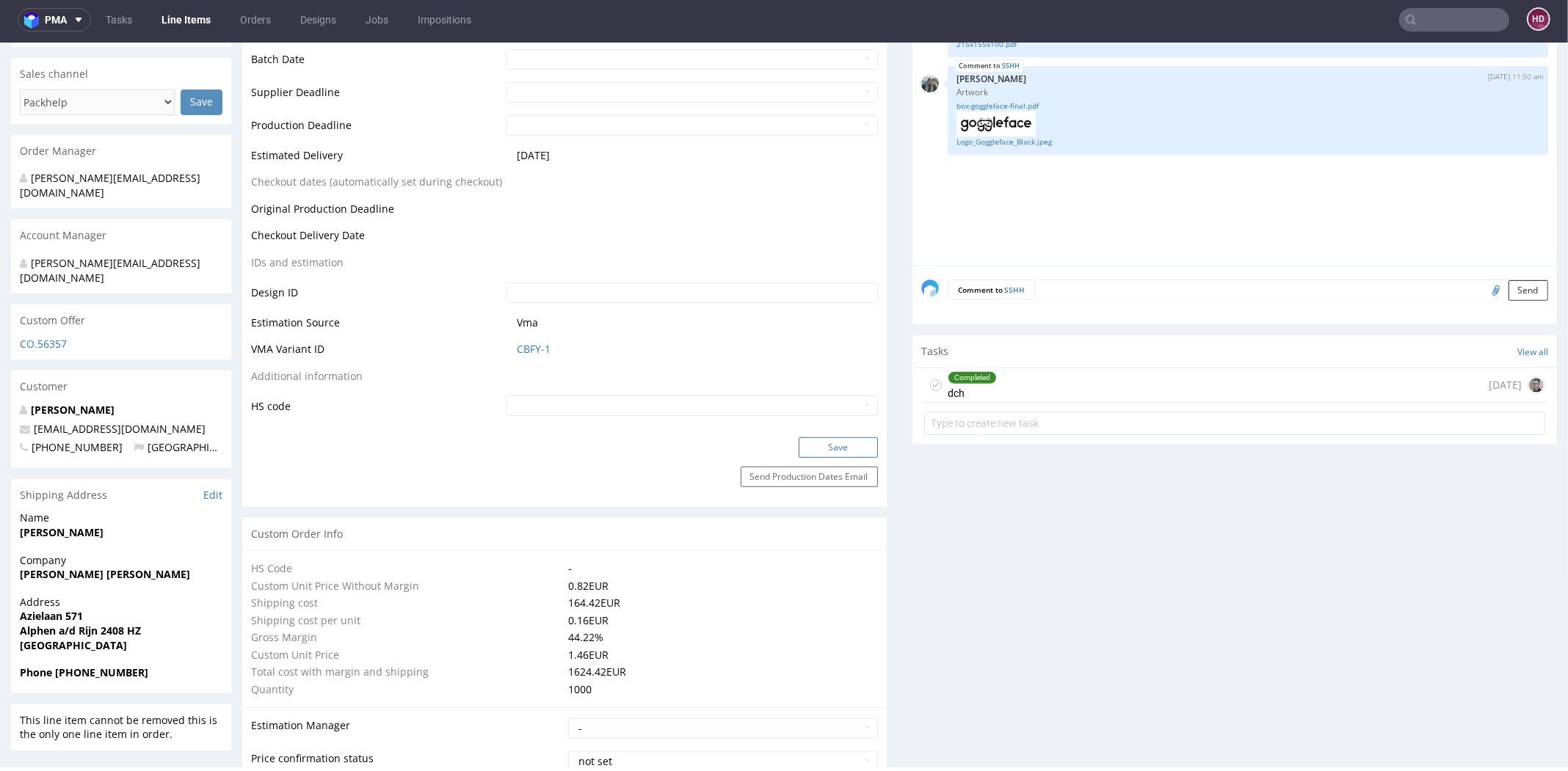
click at [855, 446] on button "Save" at bounding box center [838, 447] width 79 height 21
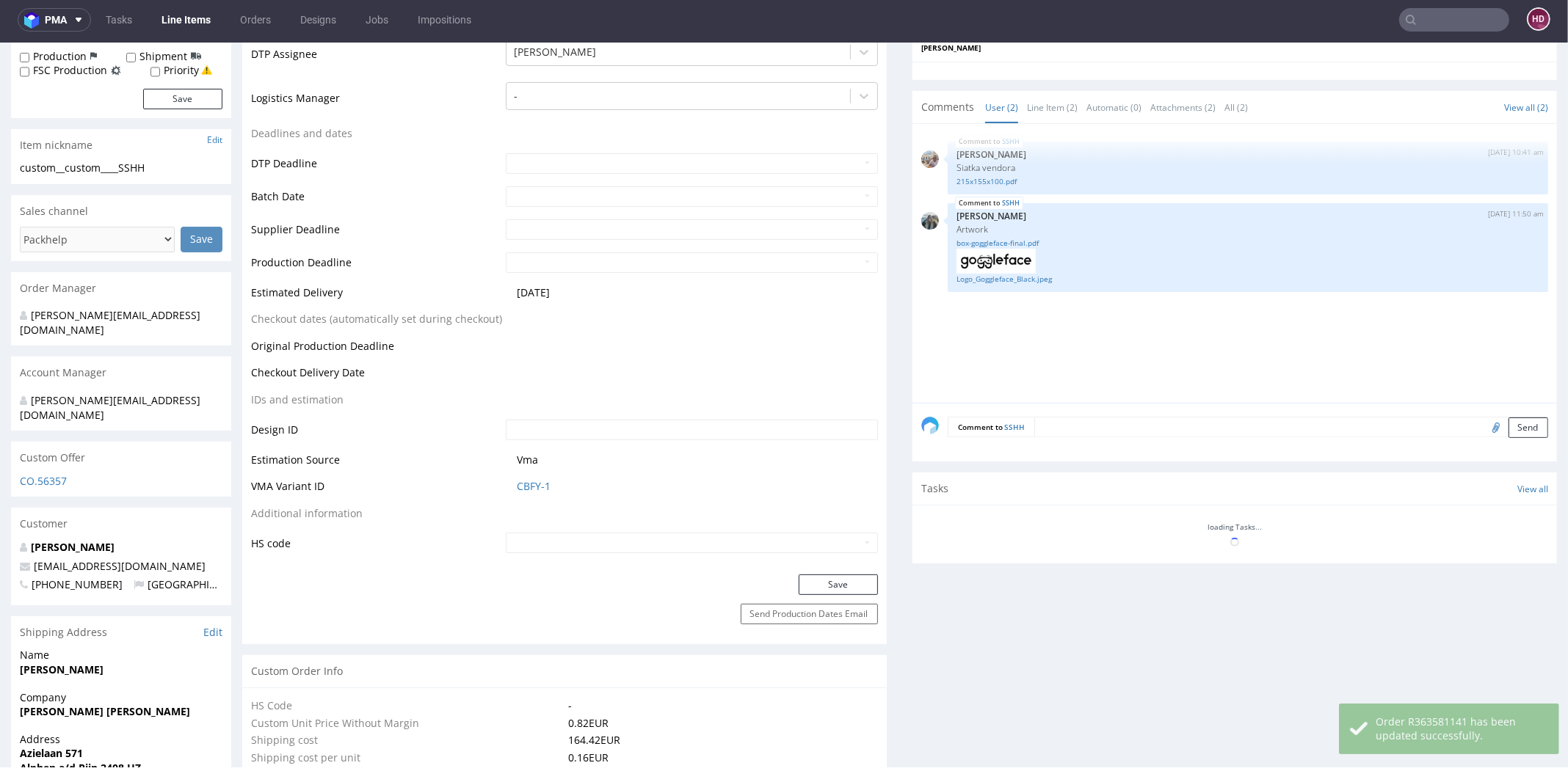
scroll to position [585, 0]
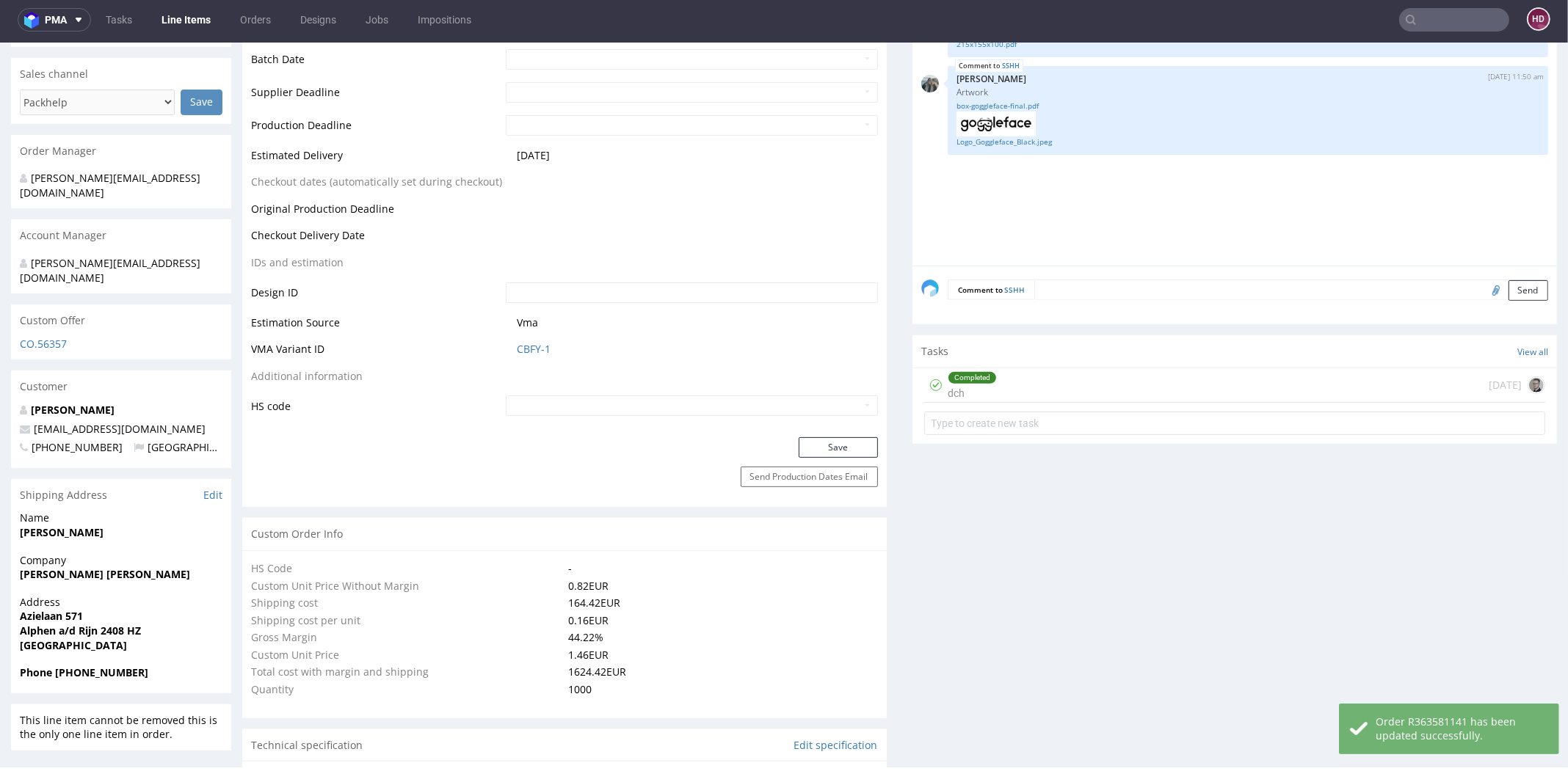
click at [1001, 392] on div "Completed dch [DATE]" at bounding box center [1235, 386] width 621 height 34
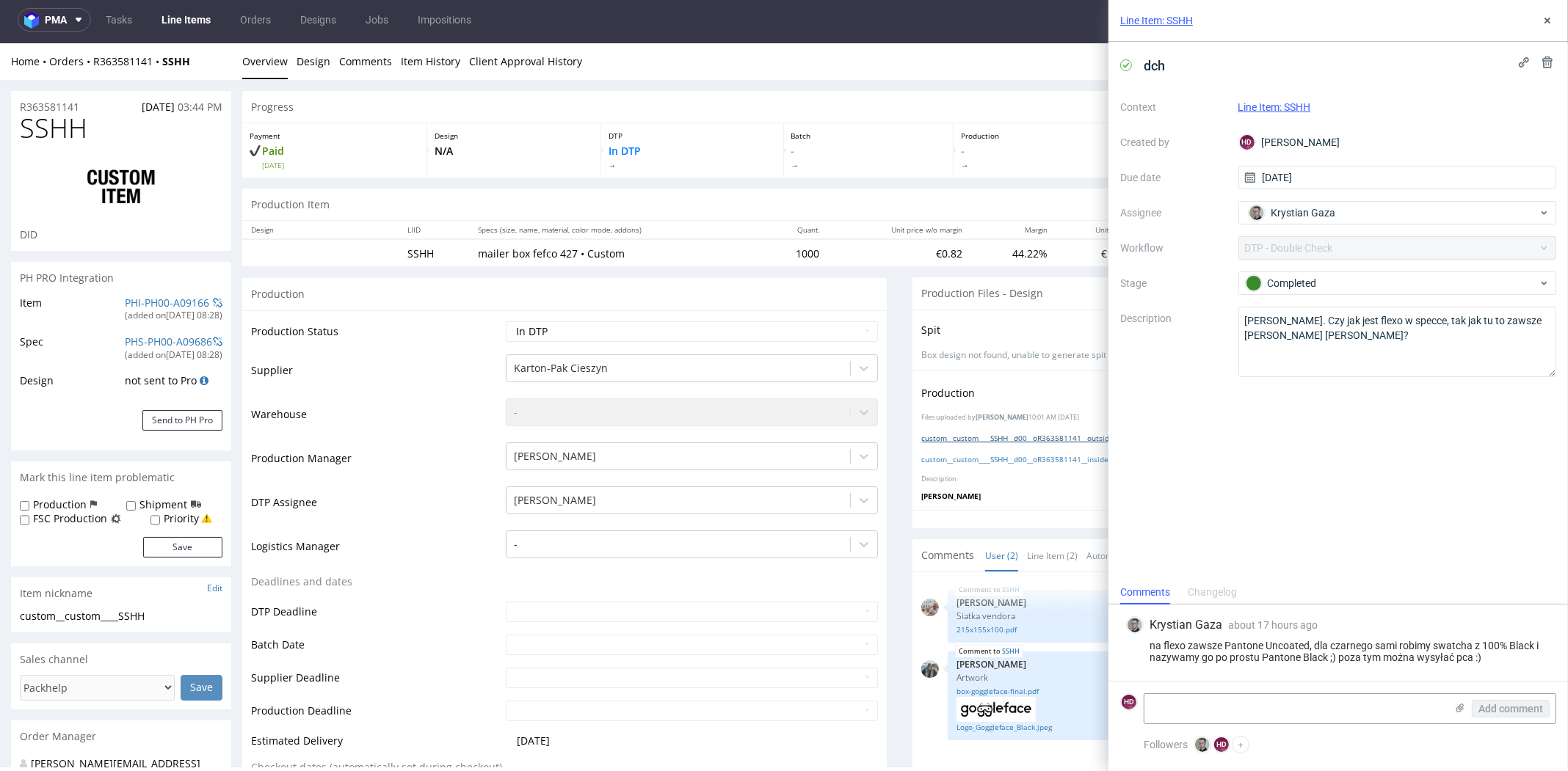
click at [973, 433] on link "custom__custom____SSHH__d00__oR363581141__outside.pdf" at bounding box center [1024, 438] width 206 height 10
click at [964, 456] on link "custom__custom____SSHH__d00__oR363581141__inside.pdf" at bounding box center [1021, 459] width 201 height 10
click at [976, 483] on div "Production Trigger Imposition Remove production files Files uploaded by [PERSON…" at bounding box center [1235, 441] width 645 height 140
click at [1540, 20] on button at bounding box center [1548, 21] width 18 height 18
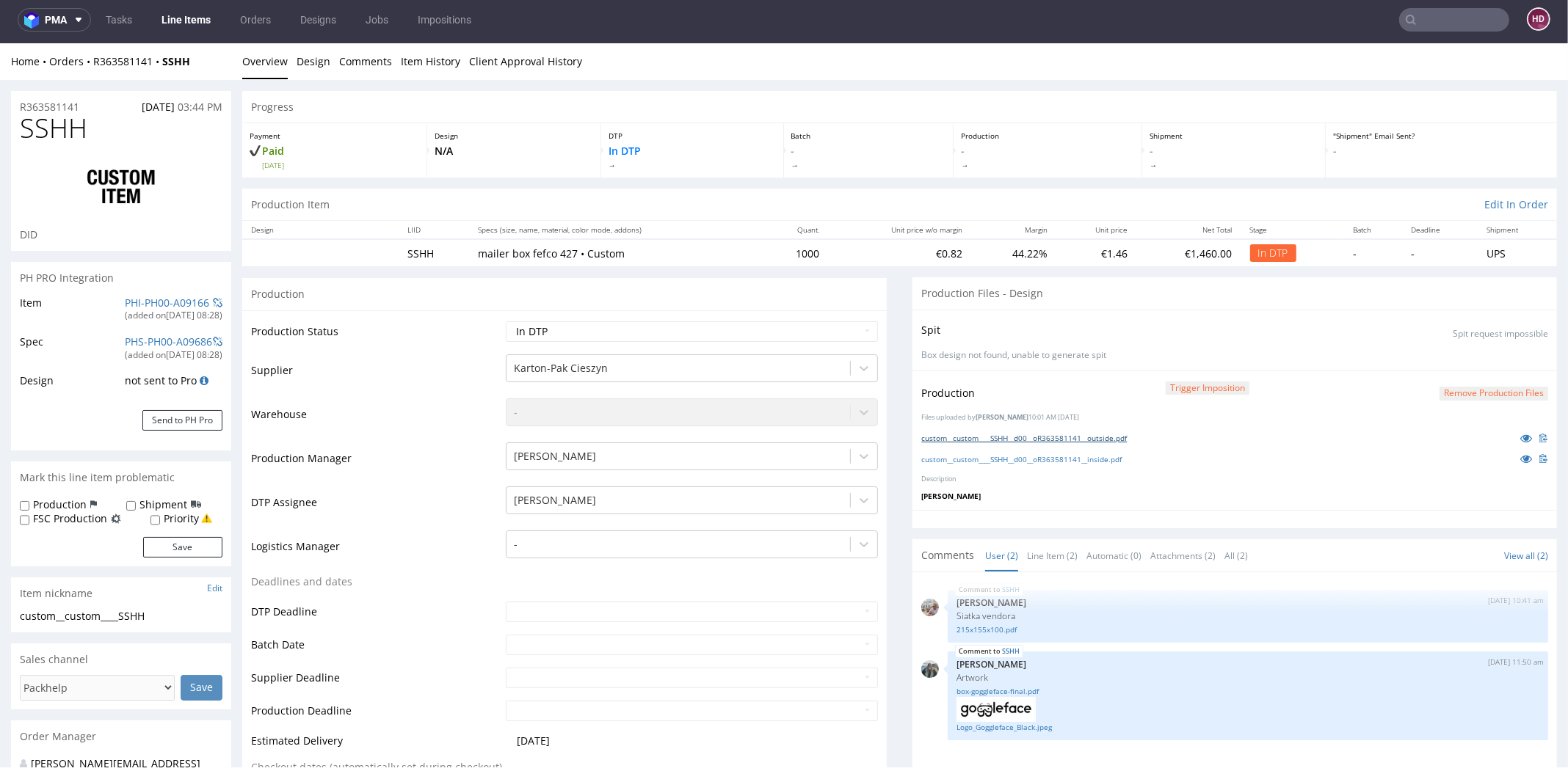
click at [1061, 435] on link "custom__custom____SSHH__d00__oR363581141__outside.pdf" at bounding box center [1024, 438] width 206 height 10
click at [1440, 391] on button "Remove production files" at bounding box center [1494, 394] width 109 height 14
click at [1442, 353] on link "Yes" at bounding box center [1443, 359] width 42 height 22
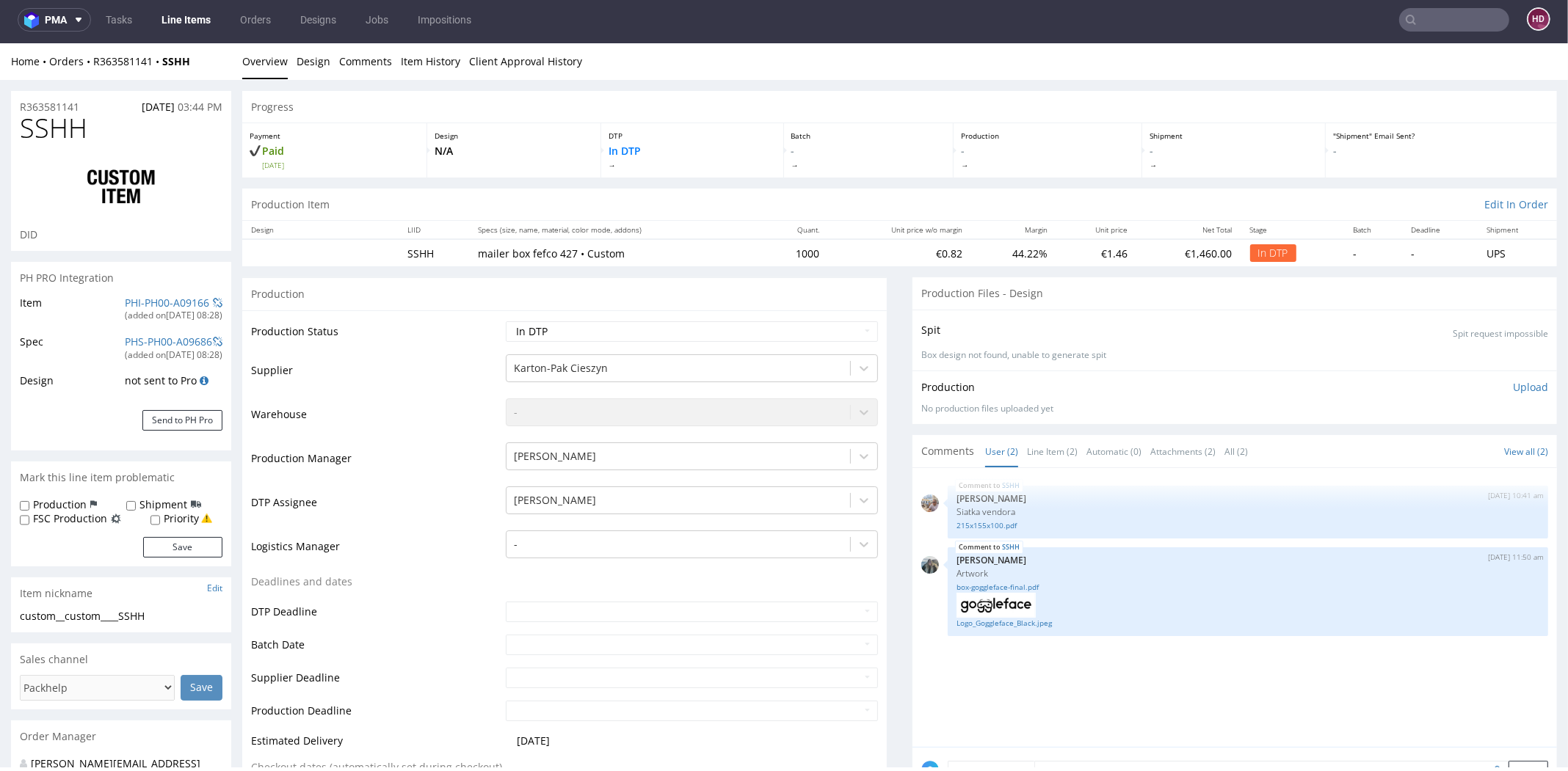
click at [1513, 383] on p "Upload" at bounding box center [1530, 388] width 35 height 15
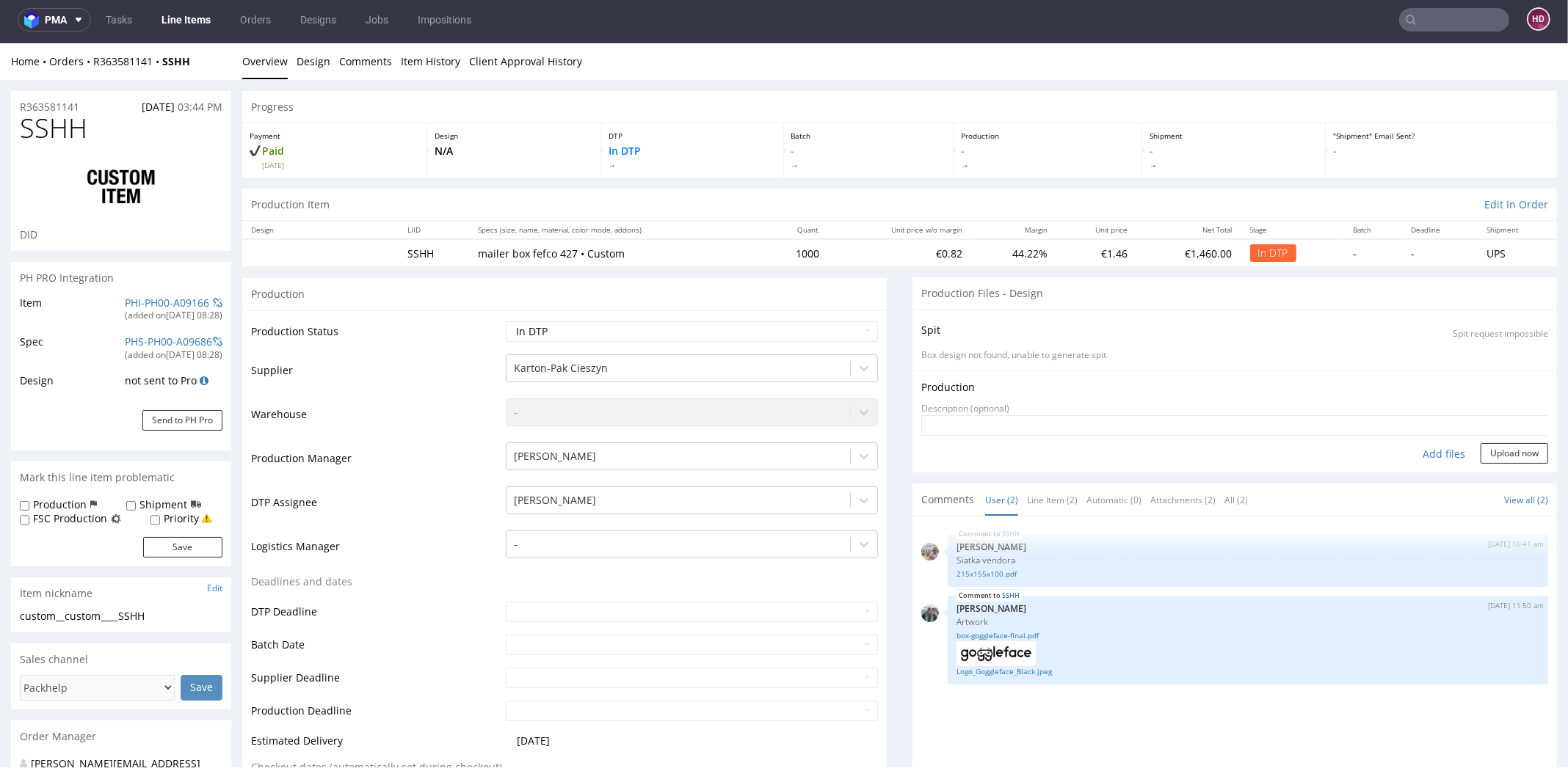
click at [1432, 450] on div "Add files" at bounding box center [1443, 454] width 73 height 22
type input "C:\fakepath\custom__custom____SSHH__d00__oR363581141__inside.pdf"
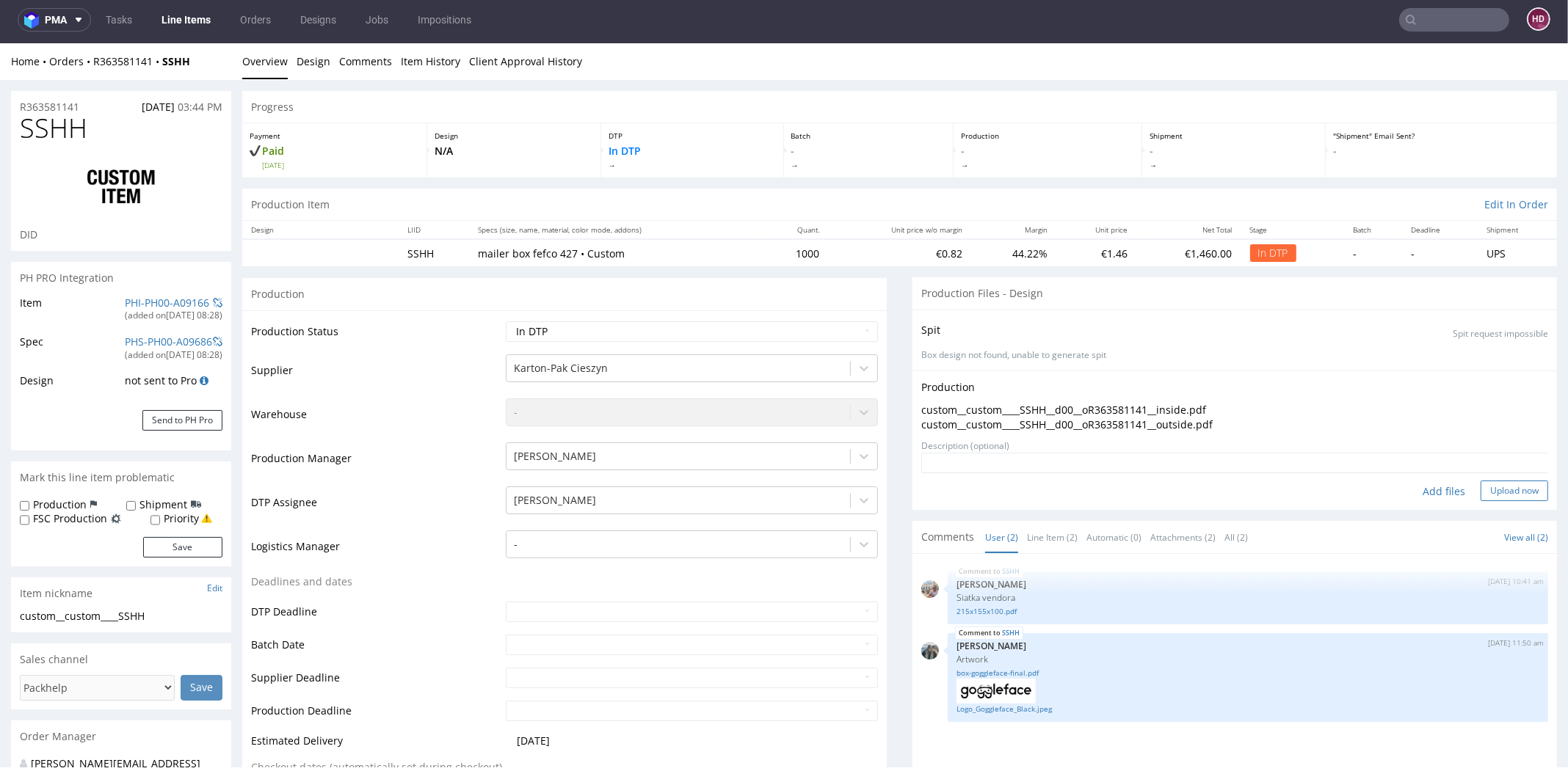
click at [1489, 496] on button "Upload now" at bounding box center [1514, 491] width 68 height 21
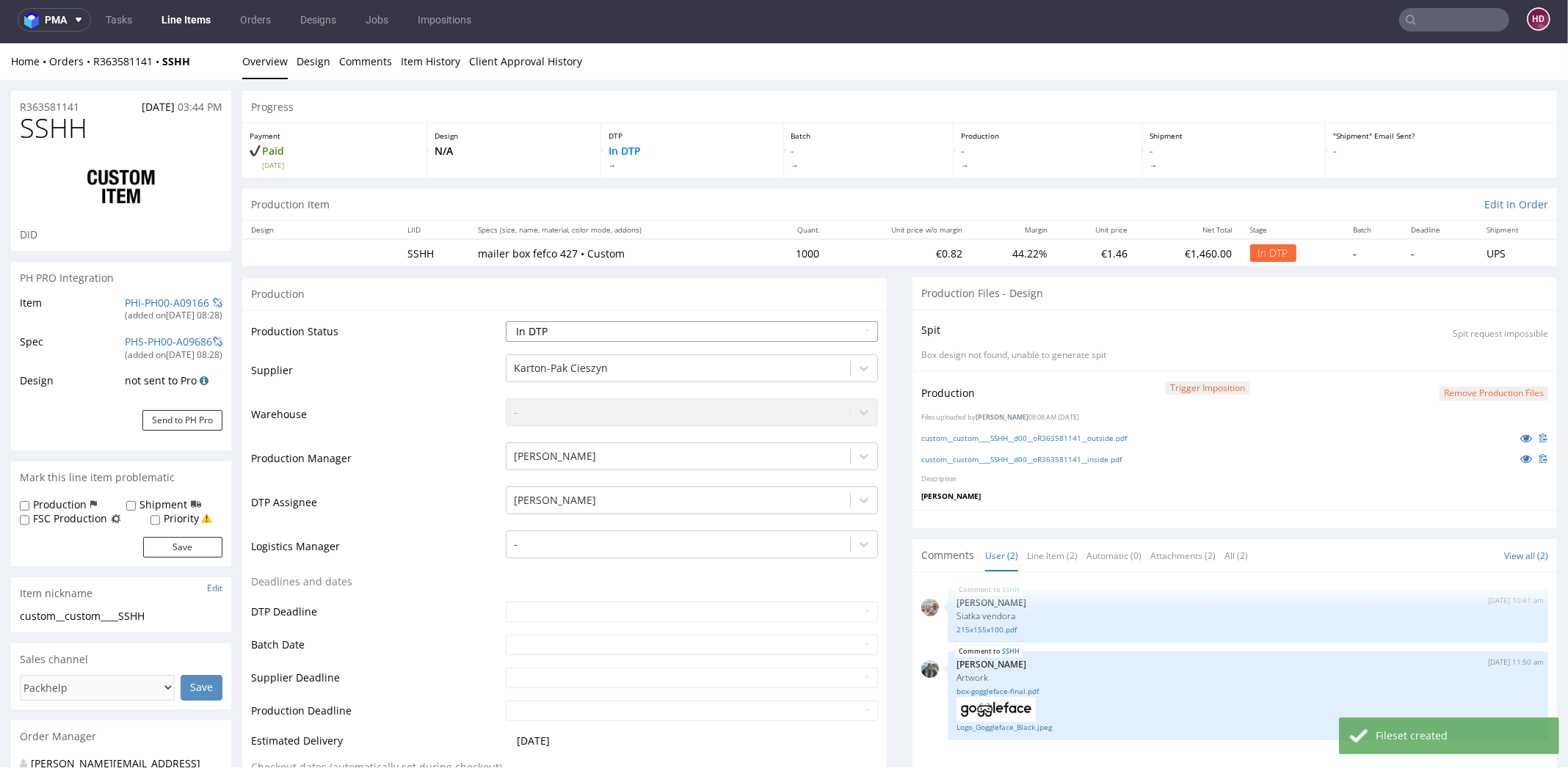
click at [692, 324] on select "Waiting for Artwork Waiting for Diecut Waiting for Mockup Waiting for DTP Waiti…" at bounding box center [692, 332] width 372 height 21
click at [506, 321] on select "Waiting for Artwork Waiting for Diecut Waiting for Mockup Waiting for DTP Waiti…" at bounding box center [692, 332] width 372 height 21
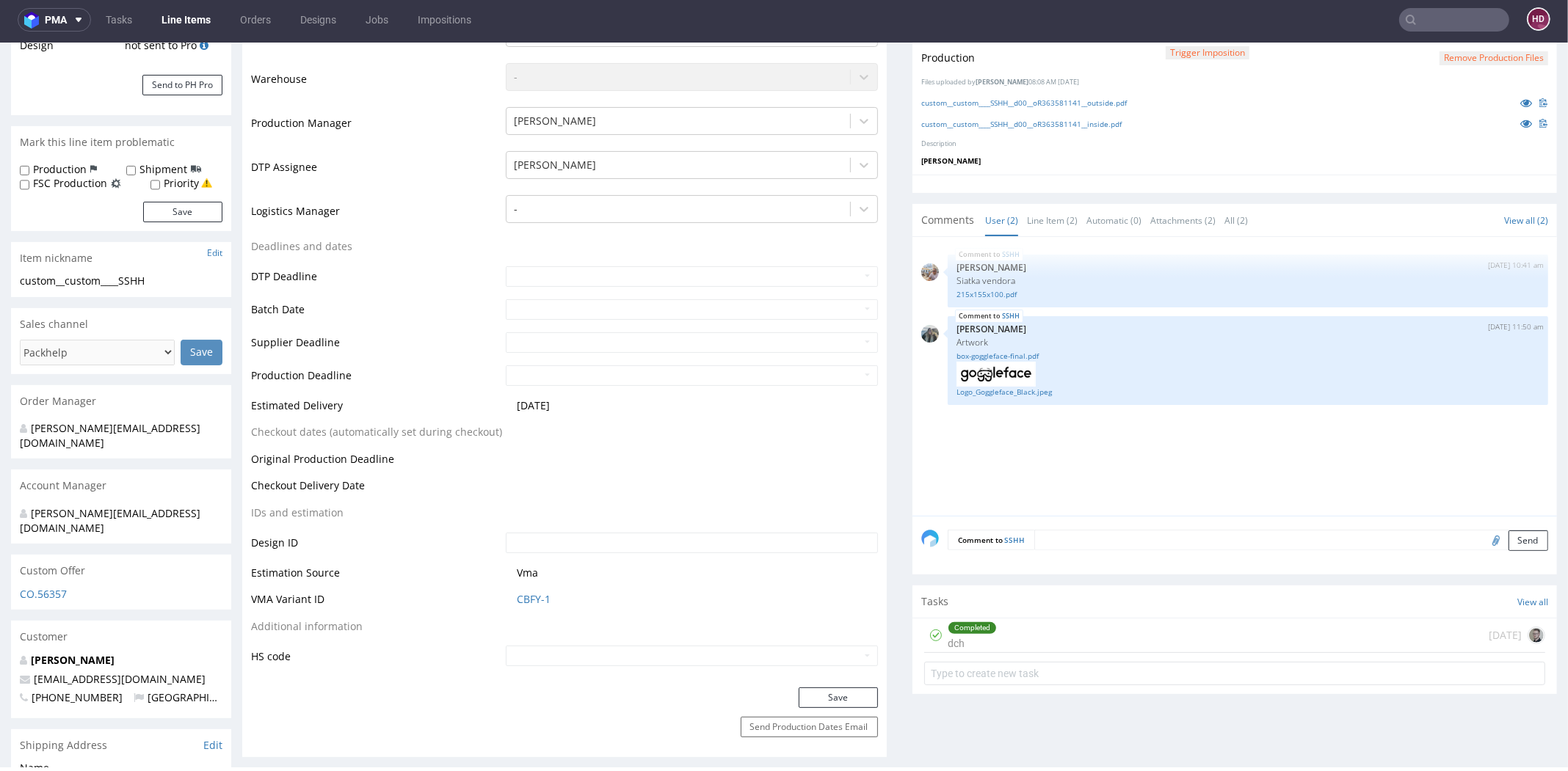
scroll to position [343, 0]
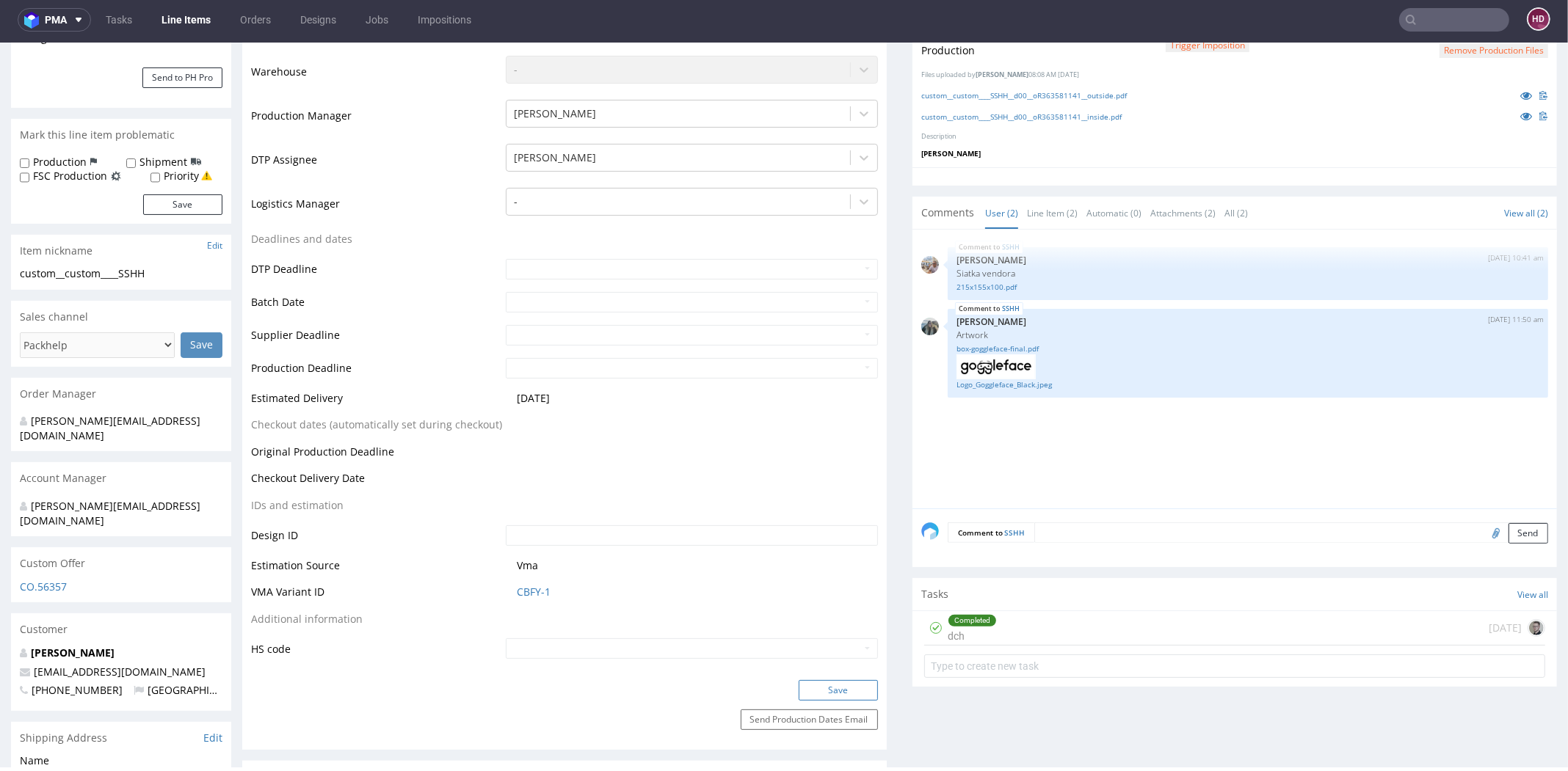
click at [815, 692] on button "Save" at bounding box center [838, 690] width 79 height 21
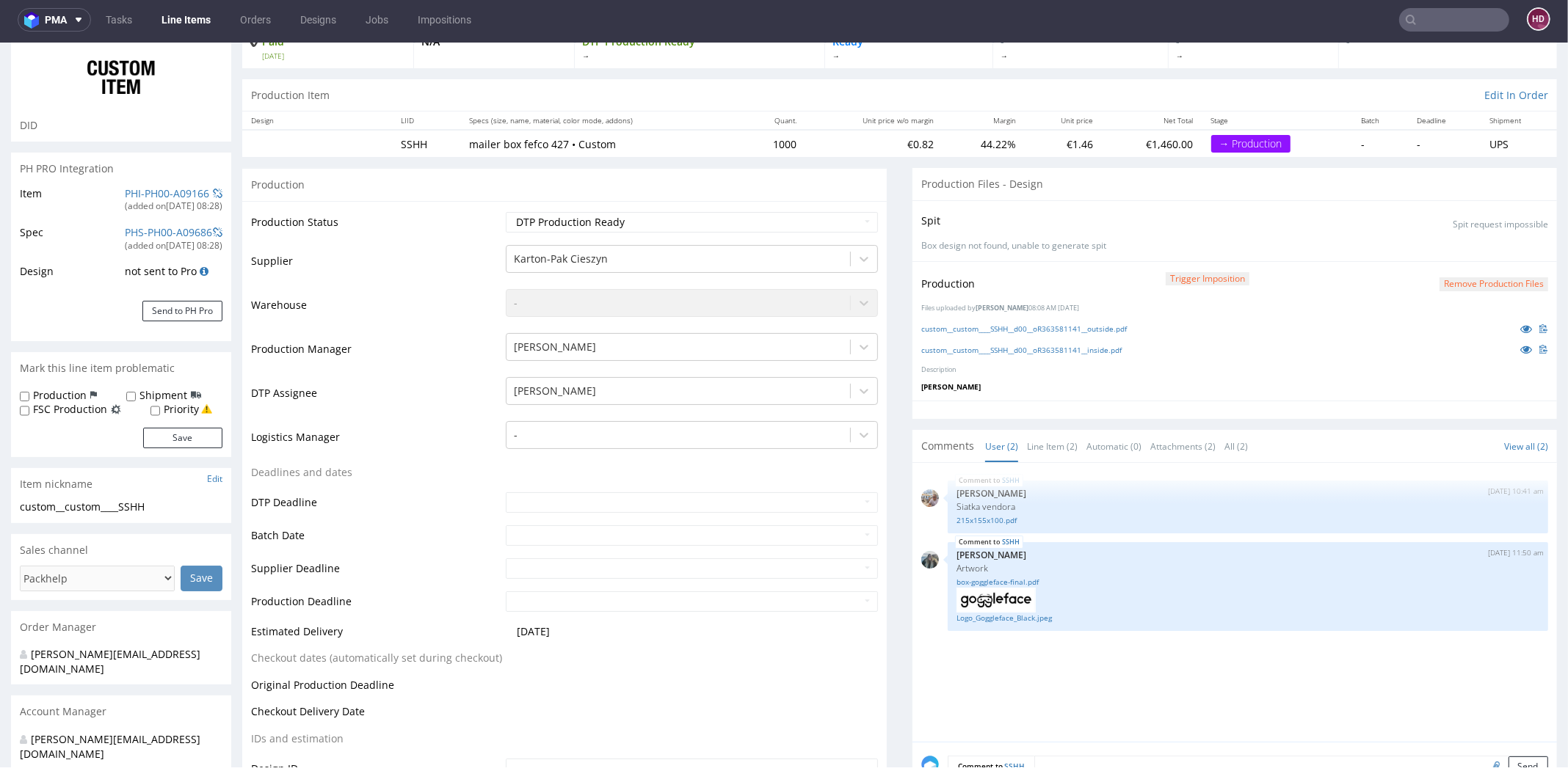
scroll to position [0, 0]
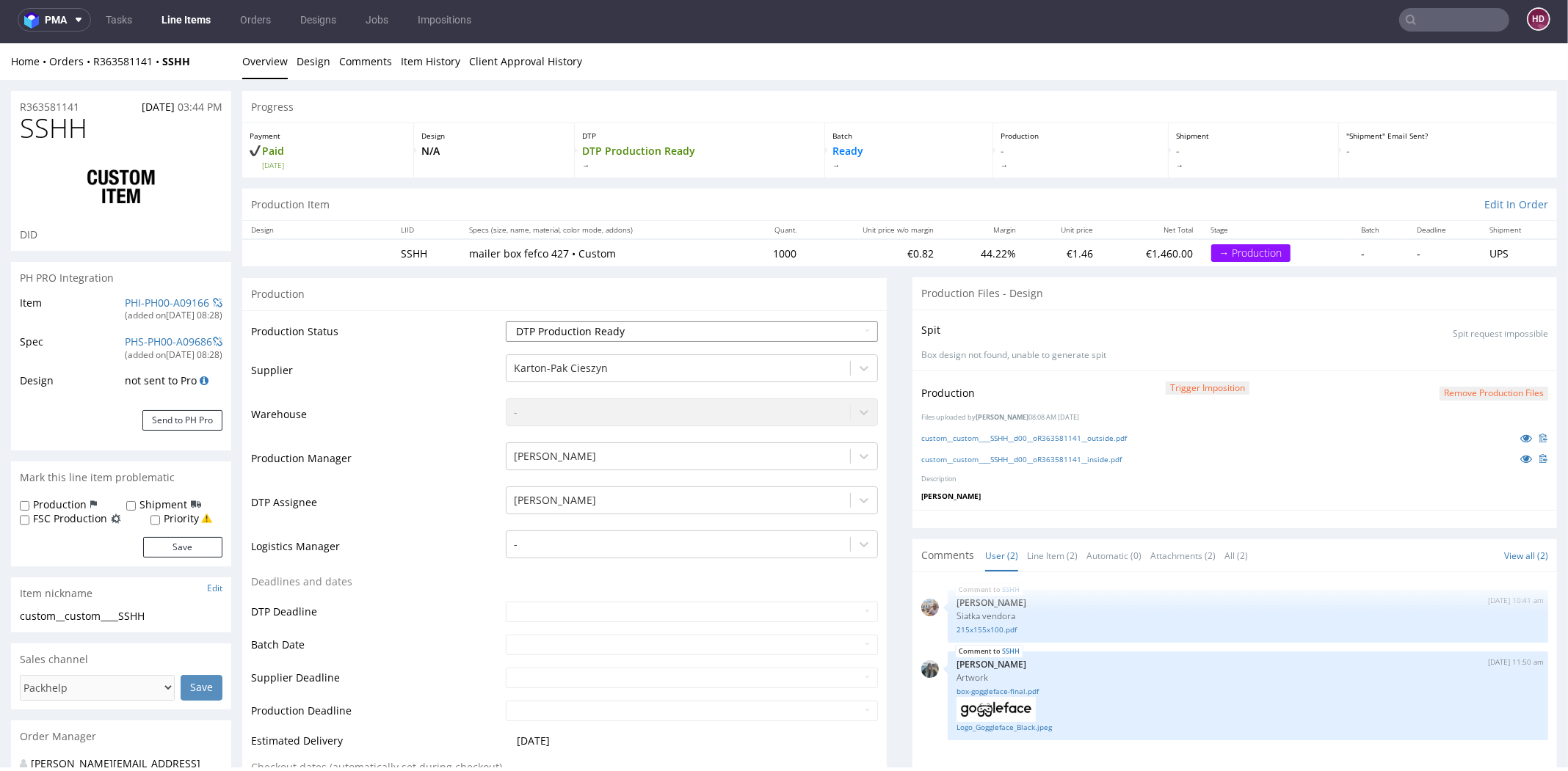
click at [677, 327] on select "Waiting for Artwork Waiting for Diecut Waiting for Mockup Waiting for DTP Waiti…" at bounding box center [692, 332] width 372 height 21
select select "dtp_ca_needed"
click at [506, 321] on select "Waiting for Artwork Waiting for Diecut Waiting for Mockup Waiting for DTP Waiti…" at bounding box center [692, 332] width 372 height 21
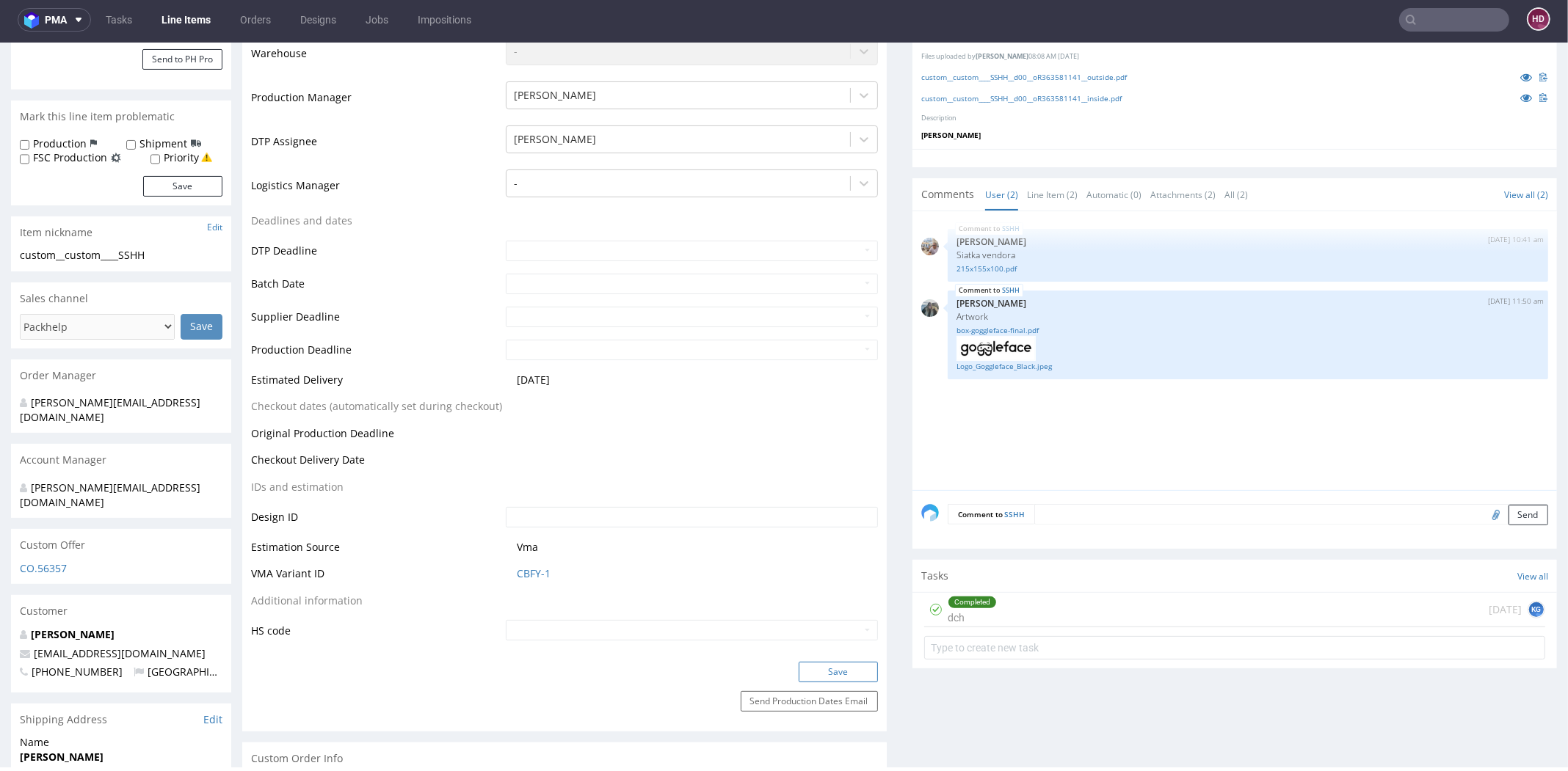
click at [833, 671] on button "Save" at bounding box center [838, 673] width 79 height 21
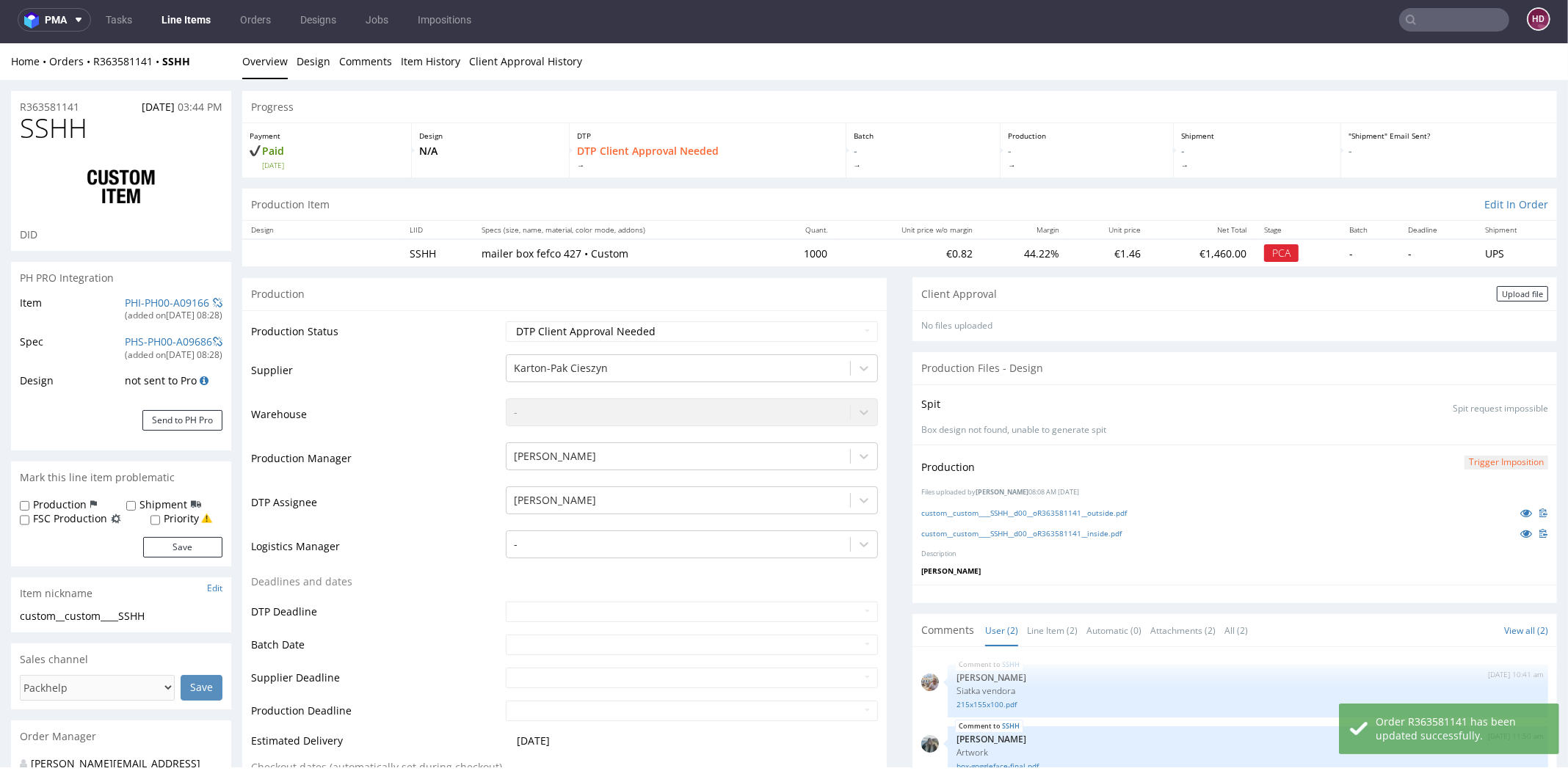
scroll to position [0, 0]
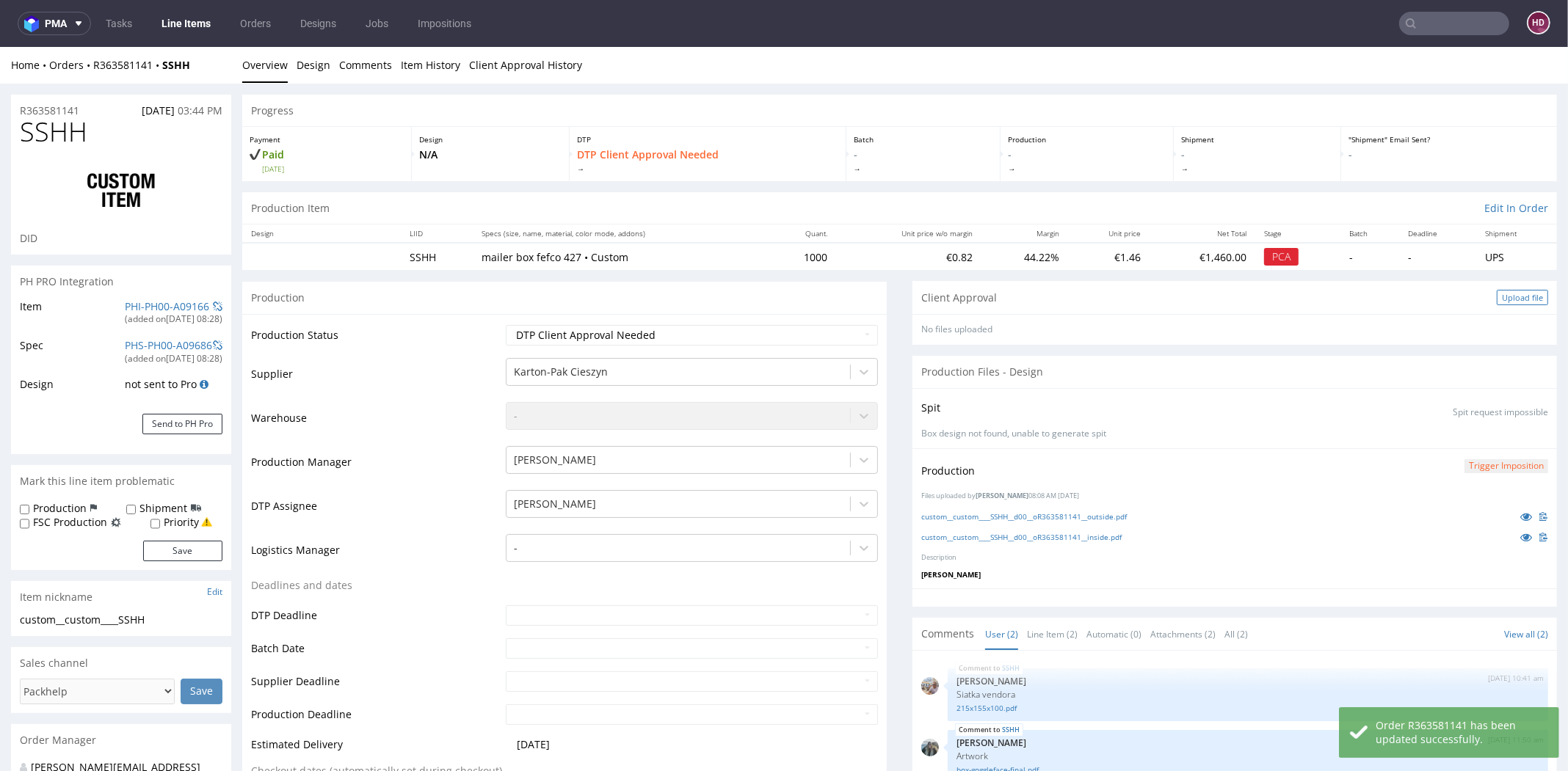
click at [1516, 298] on div "Upload file" at bounding box center [1522, 298] width 51 height 16
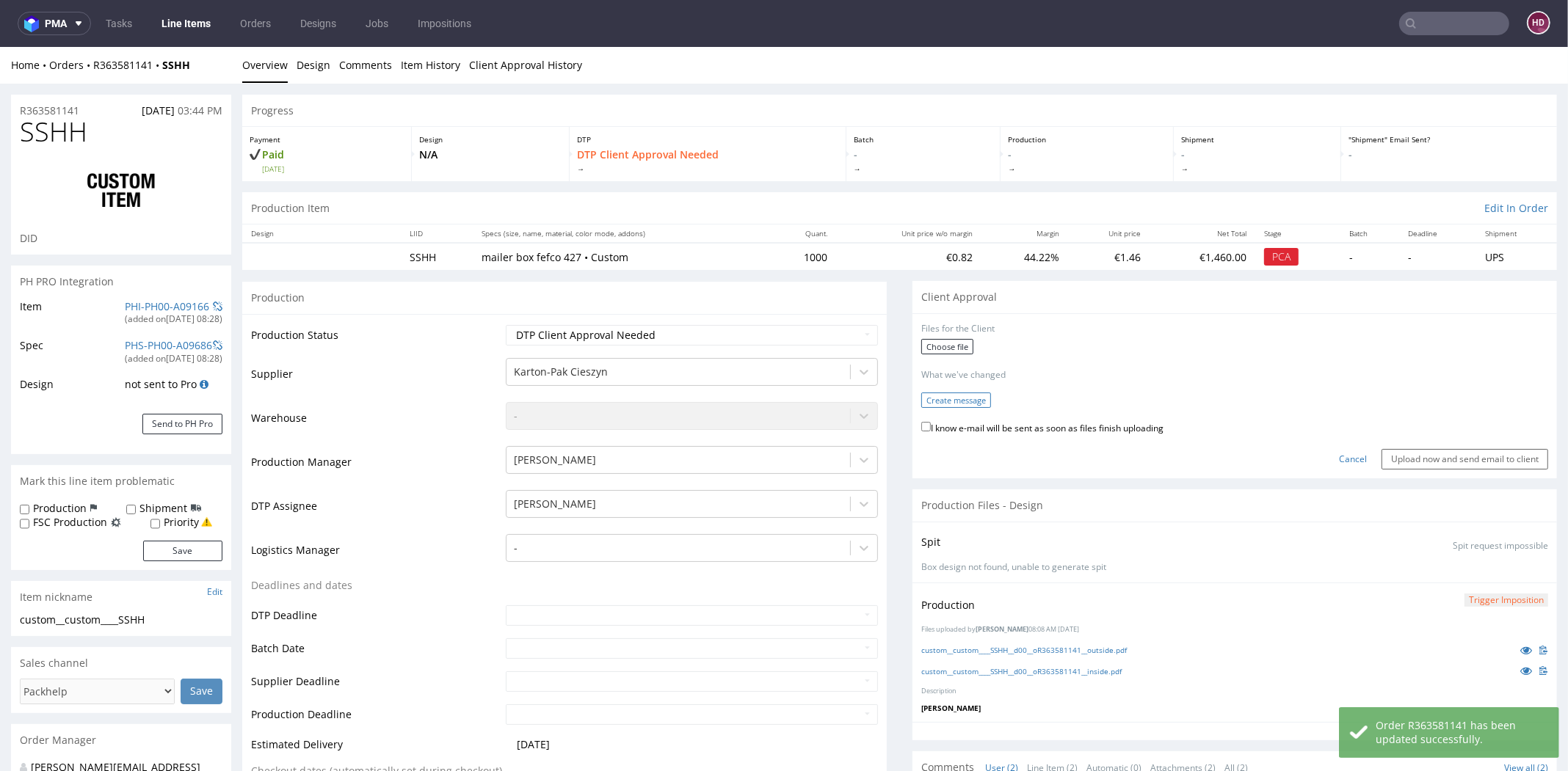
click at [942, 397] on button "Create message" at bounding box center [956, 400] width 69 height 16
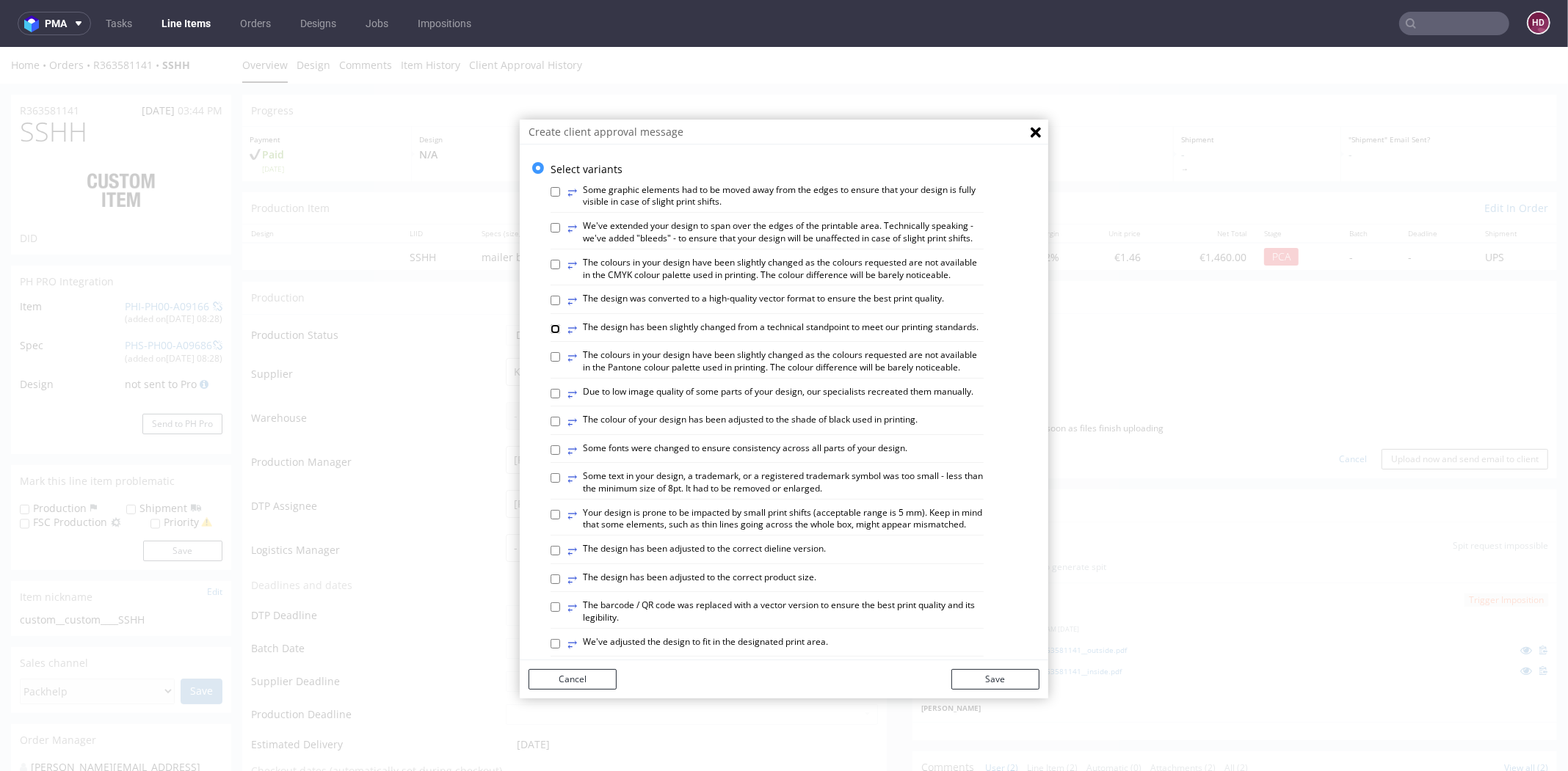
click at [551, 334] on input "⥂ The design has been slightly changed from a technical standpoint to meet our …" at bounding box center [555, 329] width 10 height 10
checkbox input "true"
click at [719, 559] on label "⥂ The design has been adjusted to the correct dieline version." at bounding box center [697, 551] width 258 height 16
click at [560, 556] on input "⥂ The design has been adjusted to the correct dieline version." at bounding box center [555, 550] width 10 height 10
checkbox input "true"
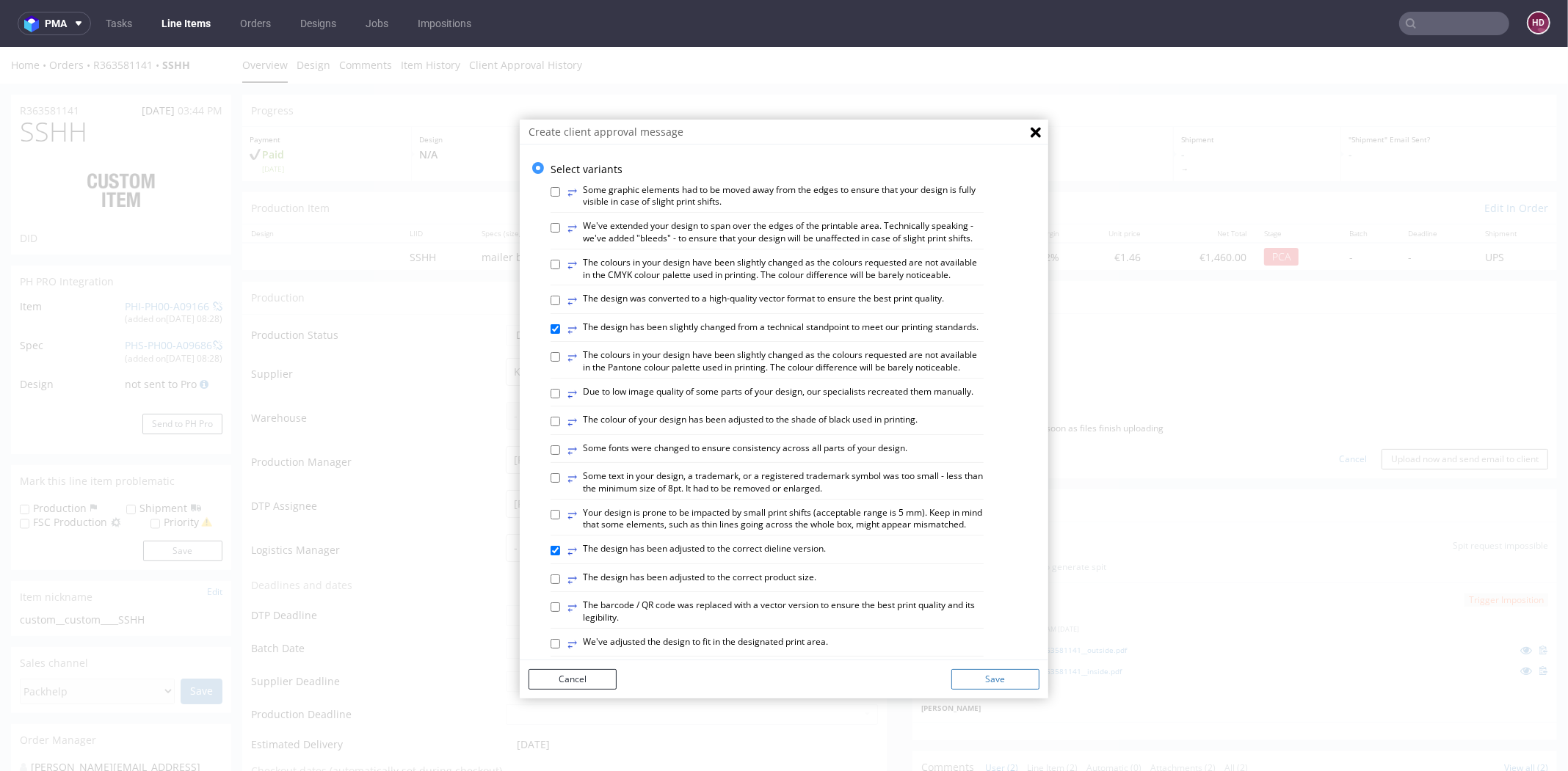
click at [1021, 681] on button "Save" at bounding box center [995, 679] width 88 height 21
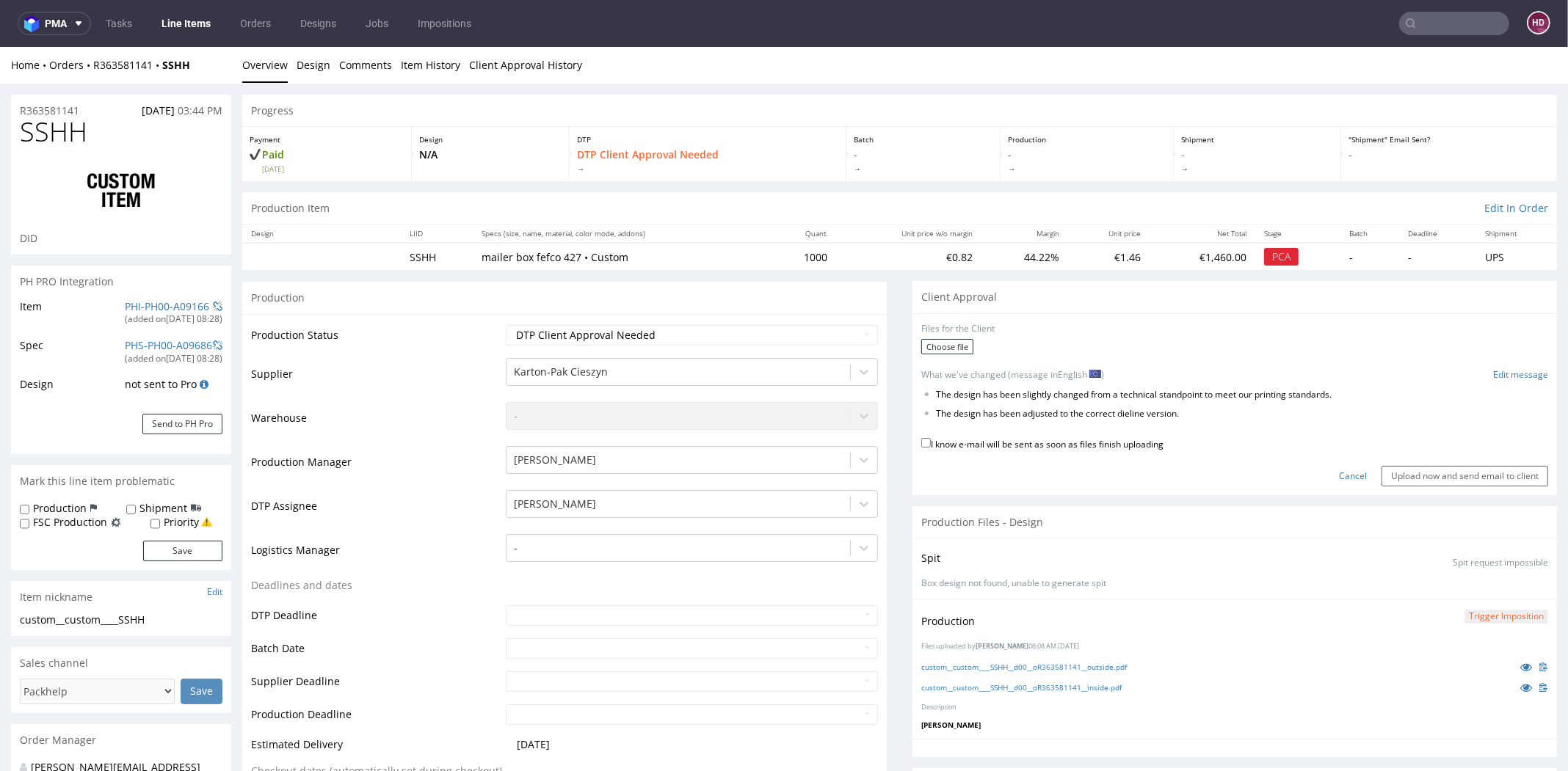
click at [931, 332] on div "Files for the Client" at bounding box center [1235, 329] width 627 height 13
click at [935, 346] on label "Choose file" at bounding box center [947, 347] width 52 height 16
click at [0, 47] on input "Choose file" at bounding box center [0, 47] width 0 height 0
click at [1012, 458] on label "I know e-mail will be sent as soon as files finish uploading" at bounding box center [1042, 453] width 242 height 16
click at [931, 457] on input "I know e-mail will be sent as soon as files finish uploading" at bounding box center [926, 452] width 10 height 10
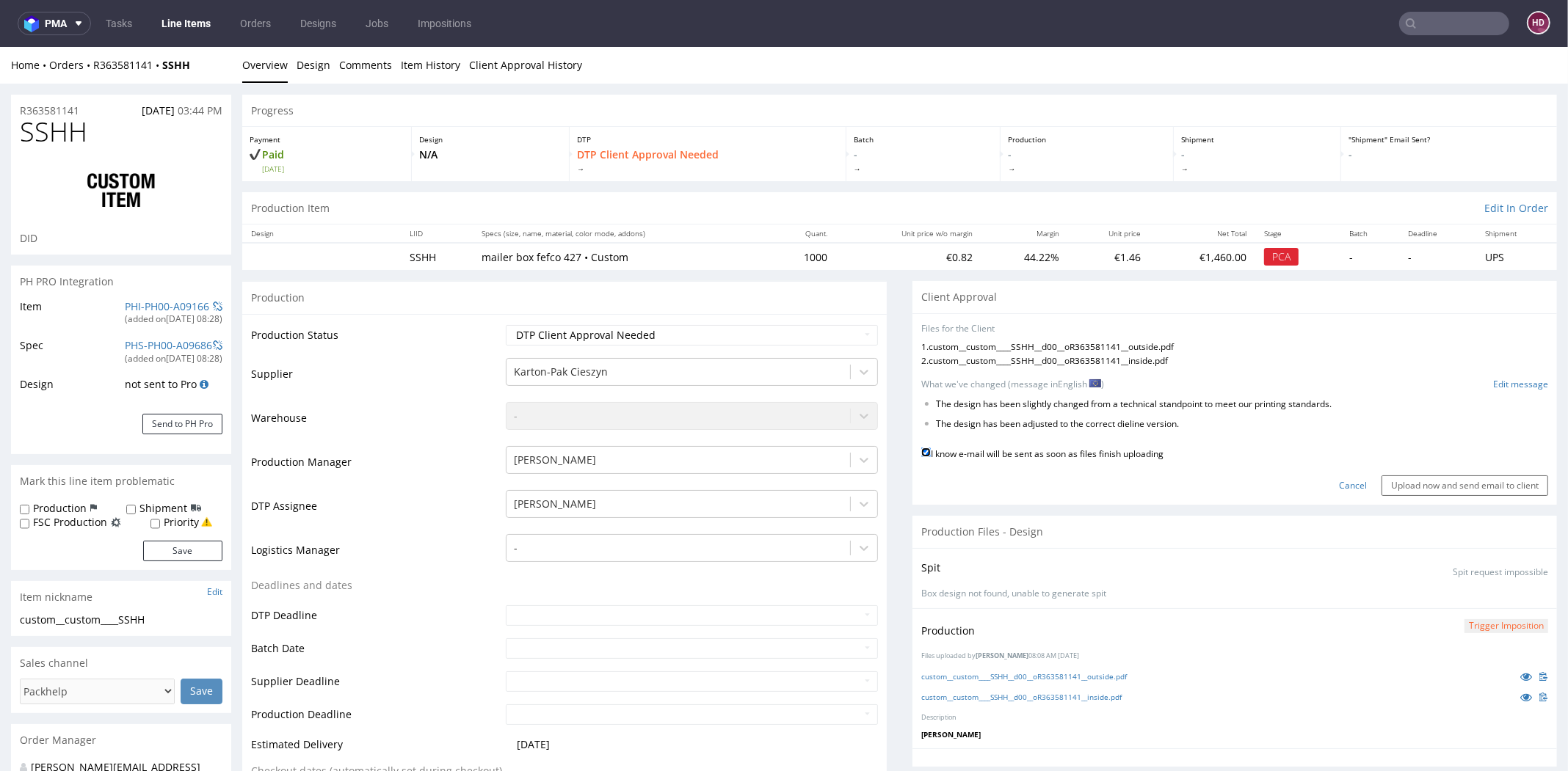
checkbox input "true"
click at [1431, 482] on input "Upload now and send email to client" at bounding box center [1464, 486] width 166 height 21
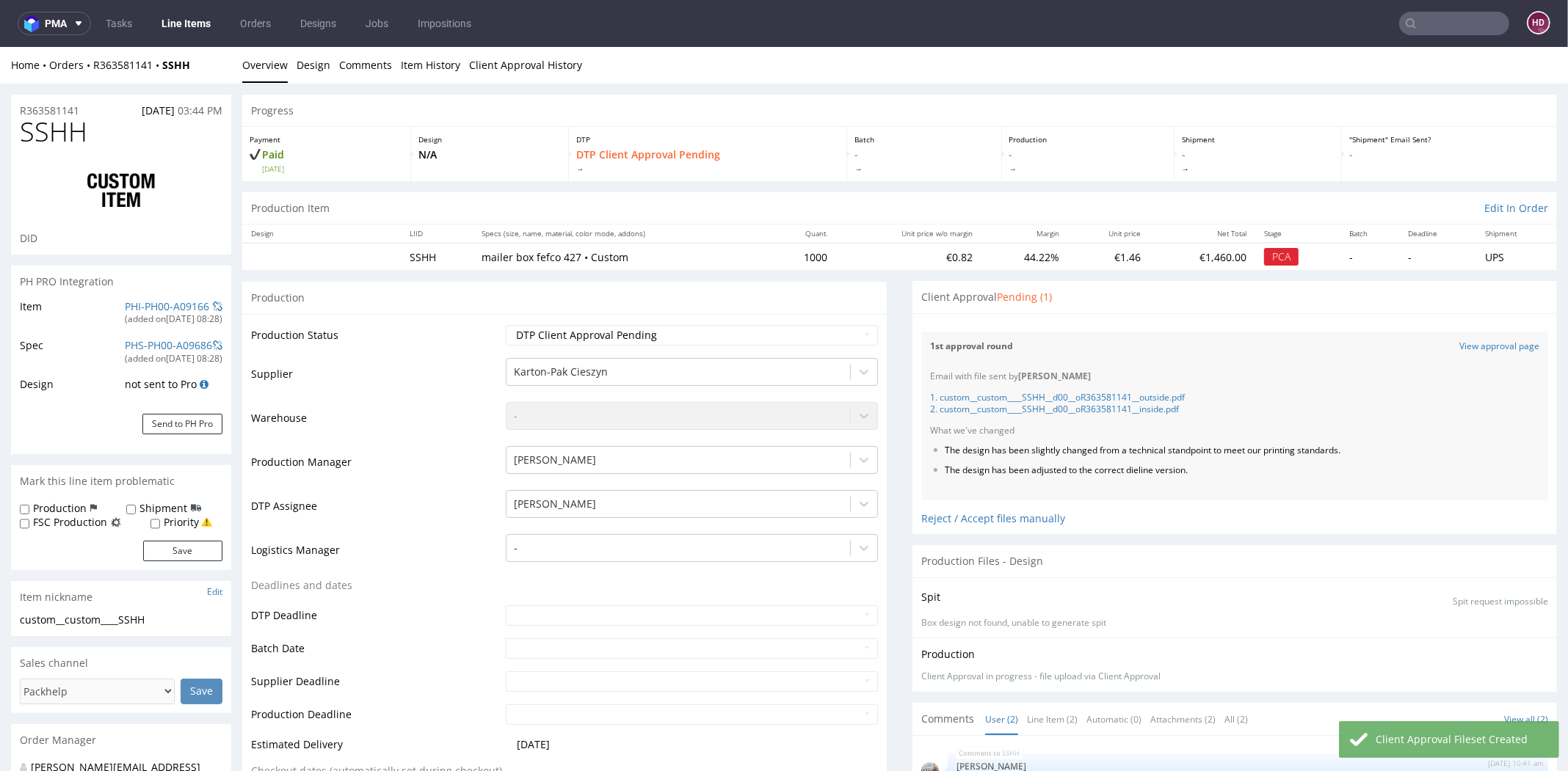
click at [206, 35] on nav "pma Tasks Line Items Orders Designs Jobs Impositions HD" at bounding box center [784, 23] width 1568 height 47
click at [204, 28] on link "Line Items" at bounding box center [186, 23] width 67 height 23
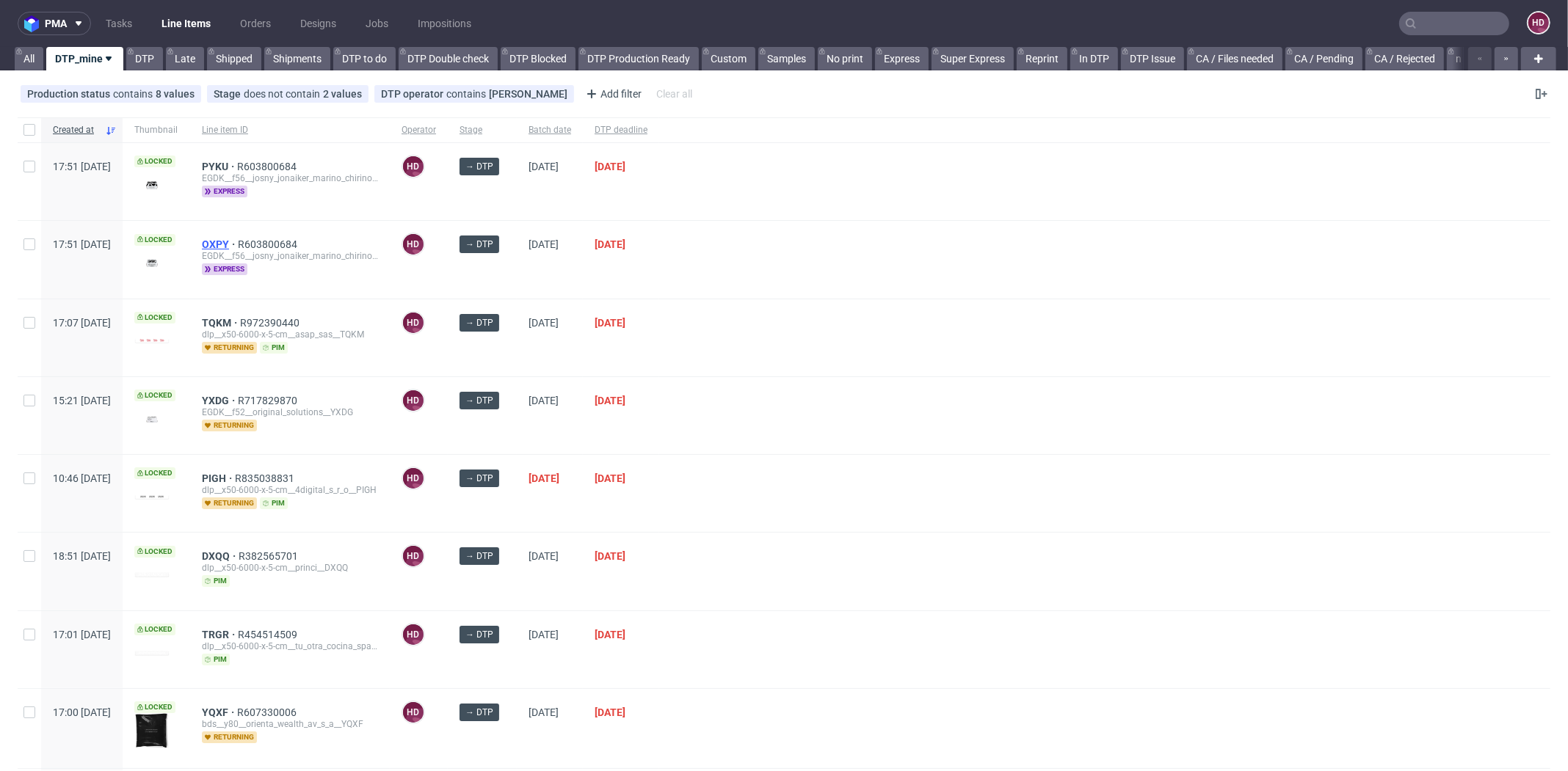
click at [238, 239] on span "OXPY" at bounding box center [220, 245] width 36 height 12
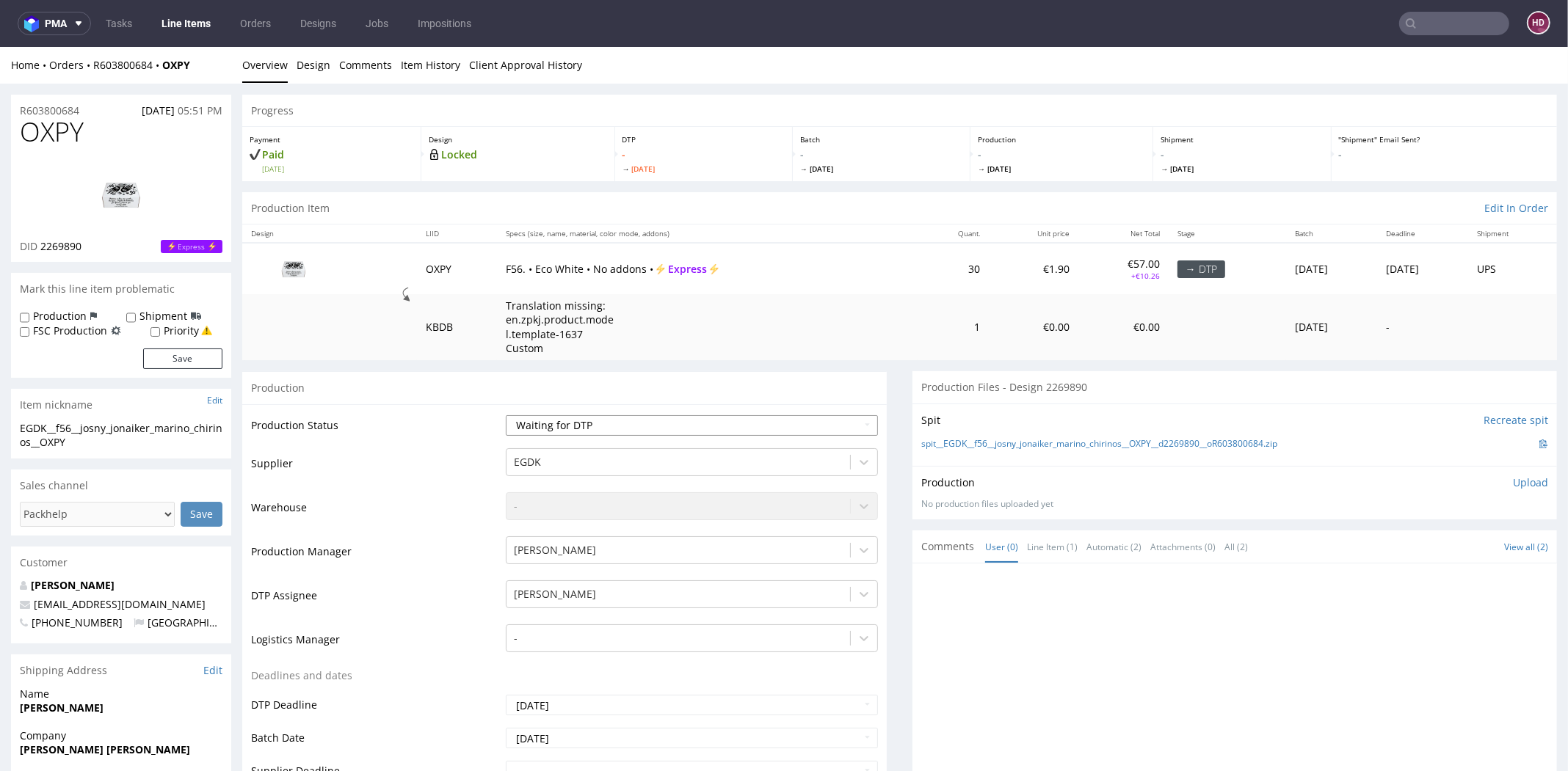
click at [564, 429] on select "Waiting for Artwork Waiting for Diecut Waiting for Mockup Waiting for DTP Waiti…" at bounding box center [692, 426] width 372 height 21
select select "dtp_in_process"
click at [506, 415] on select "Waiting for Artwork Waiting for Diecut Waiting for Mockup Waiting for DTP Waiti…" at bounding box center [692, 426] width 372 height 21
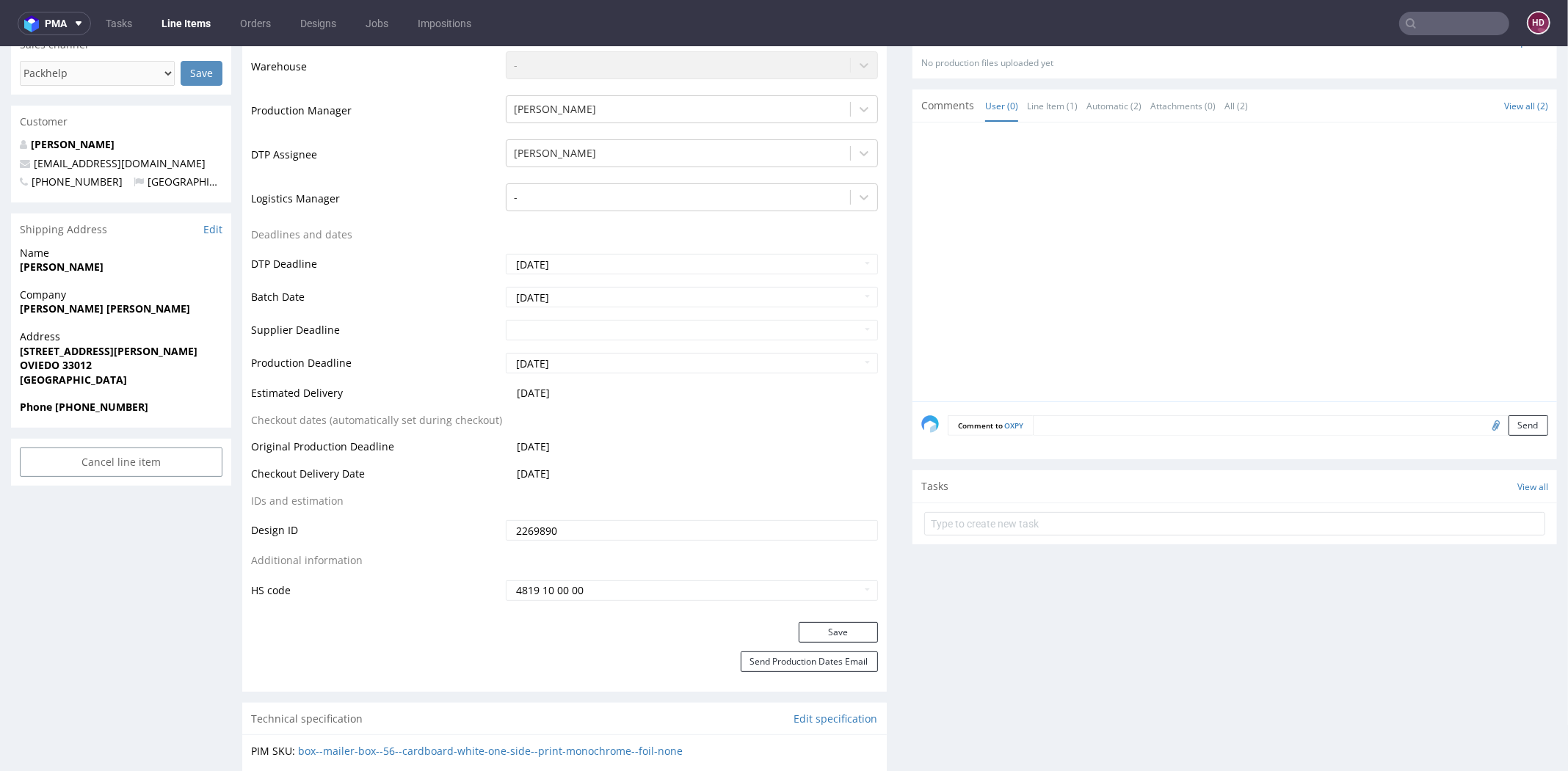
scroll to position [598, 0]
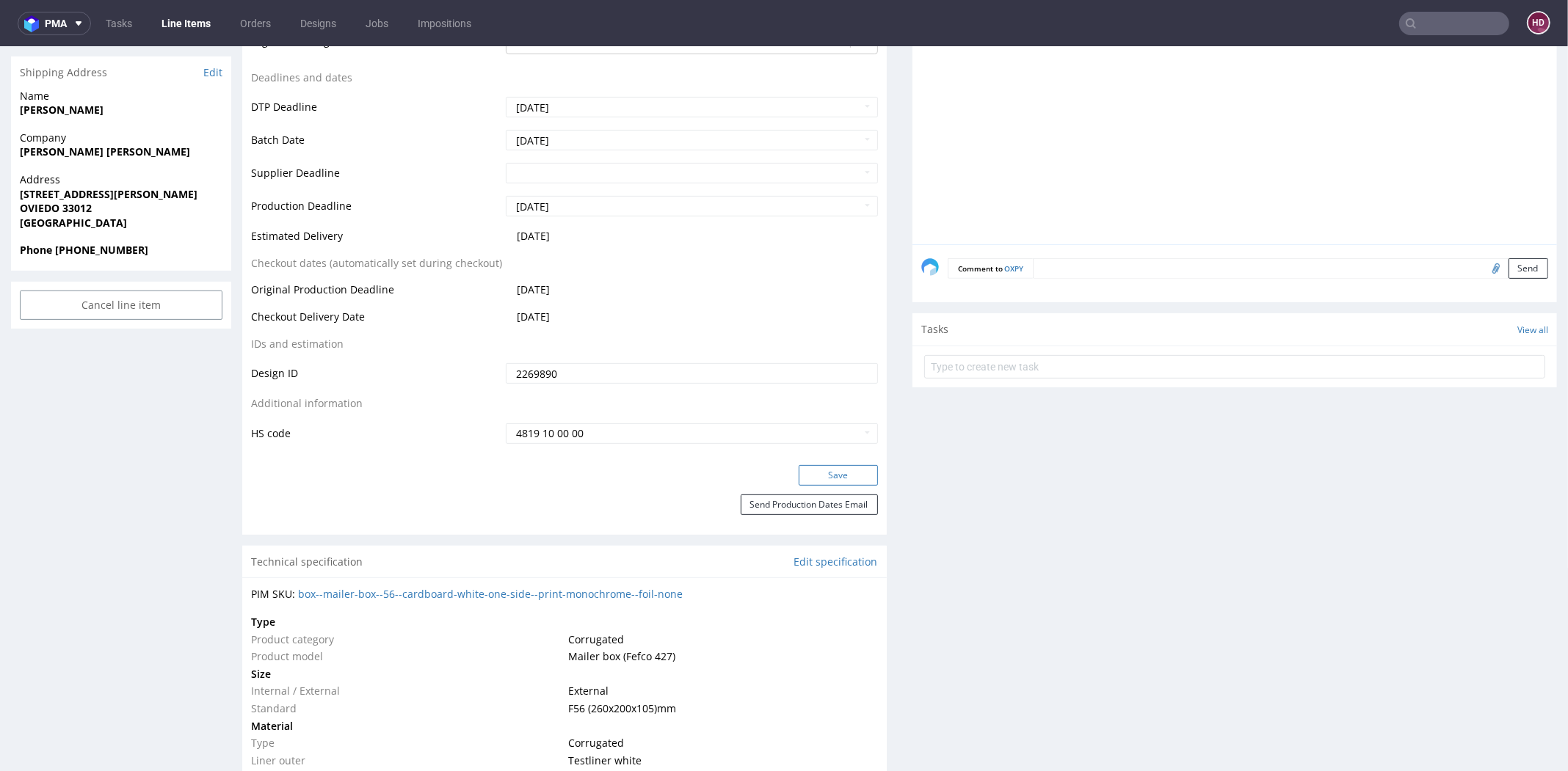
click at [810, 468] on button "Save" at bounding box center [838, 476] width 79 height 21
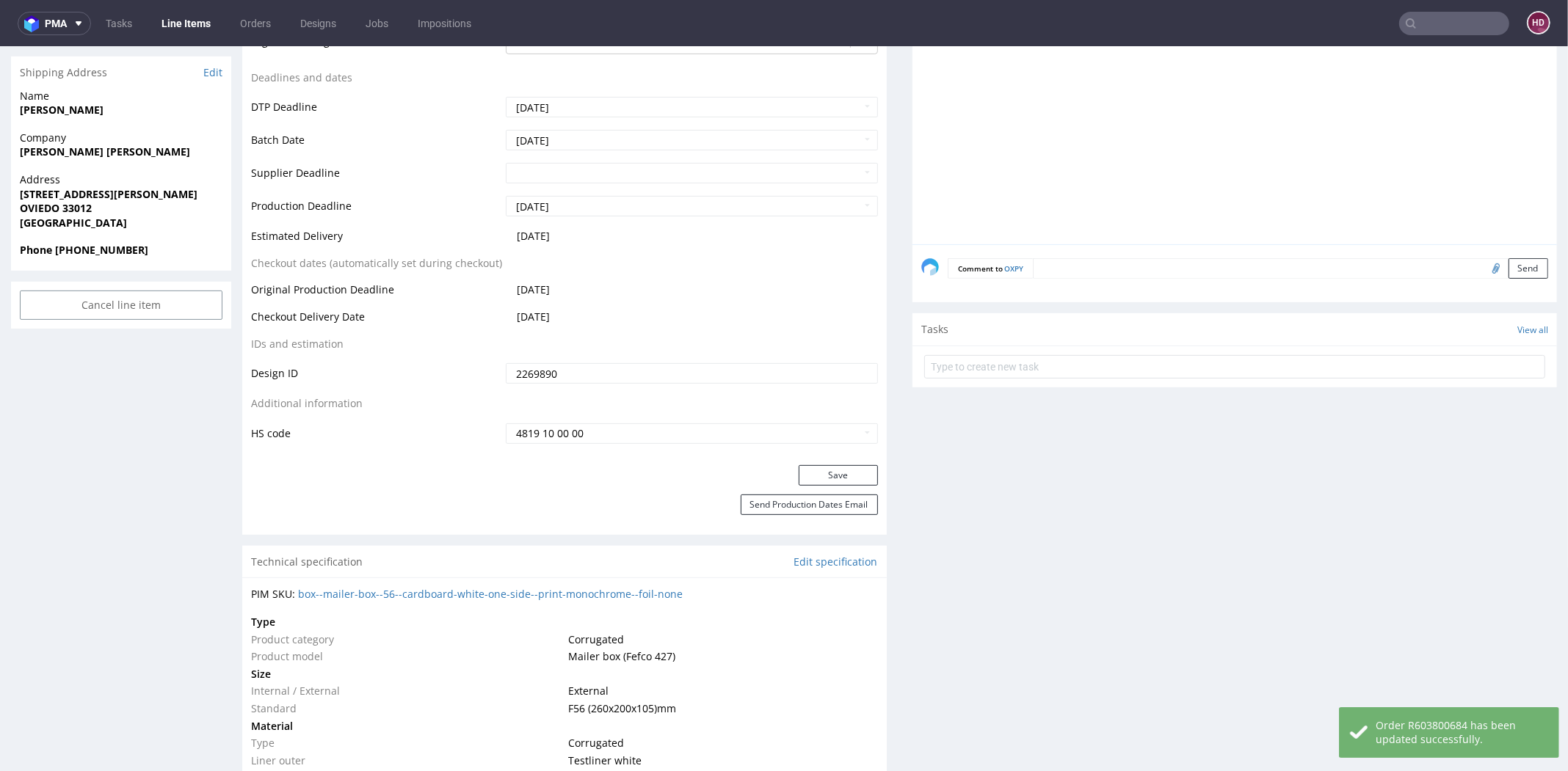
scroll to position [0, 0]
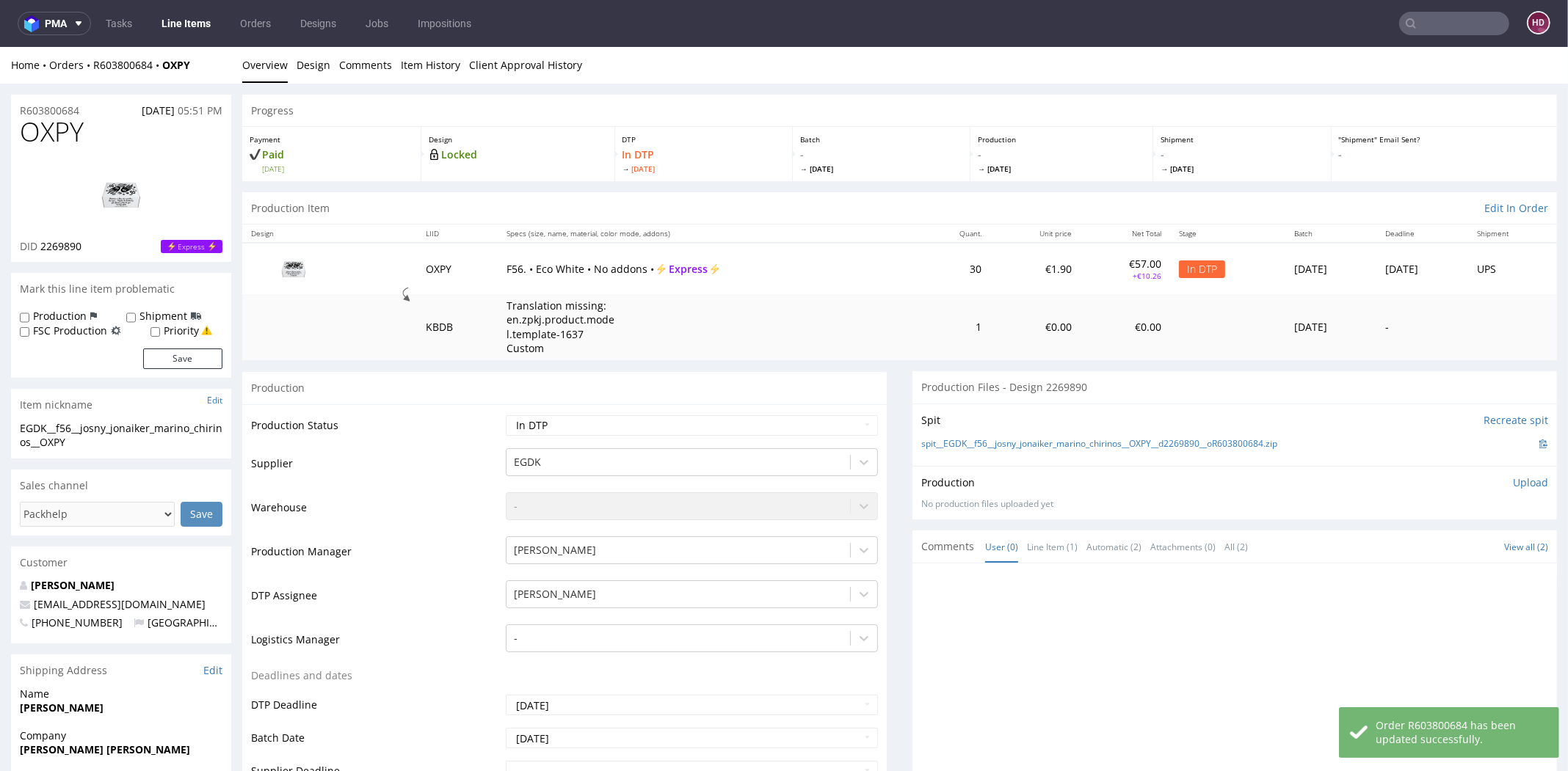
click at [87, 128] on h1 "OXPY" at bounding box center [122, 131] width 203 height 29
drag, startPoint x: 75, startPoint y: 127, endPoint x: -22, endPoint y: 118, distance: 97.4
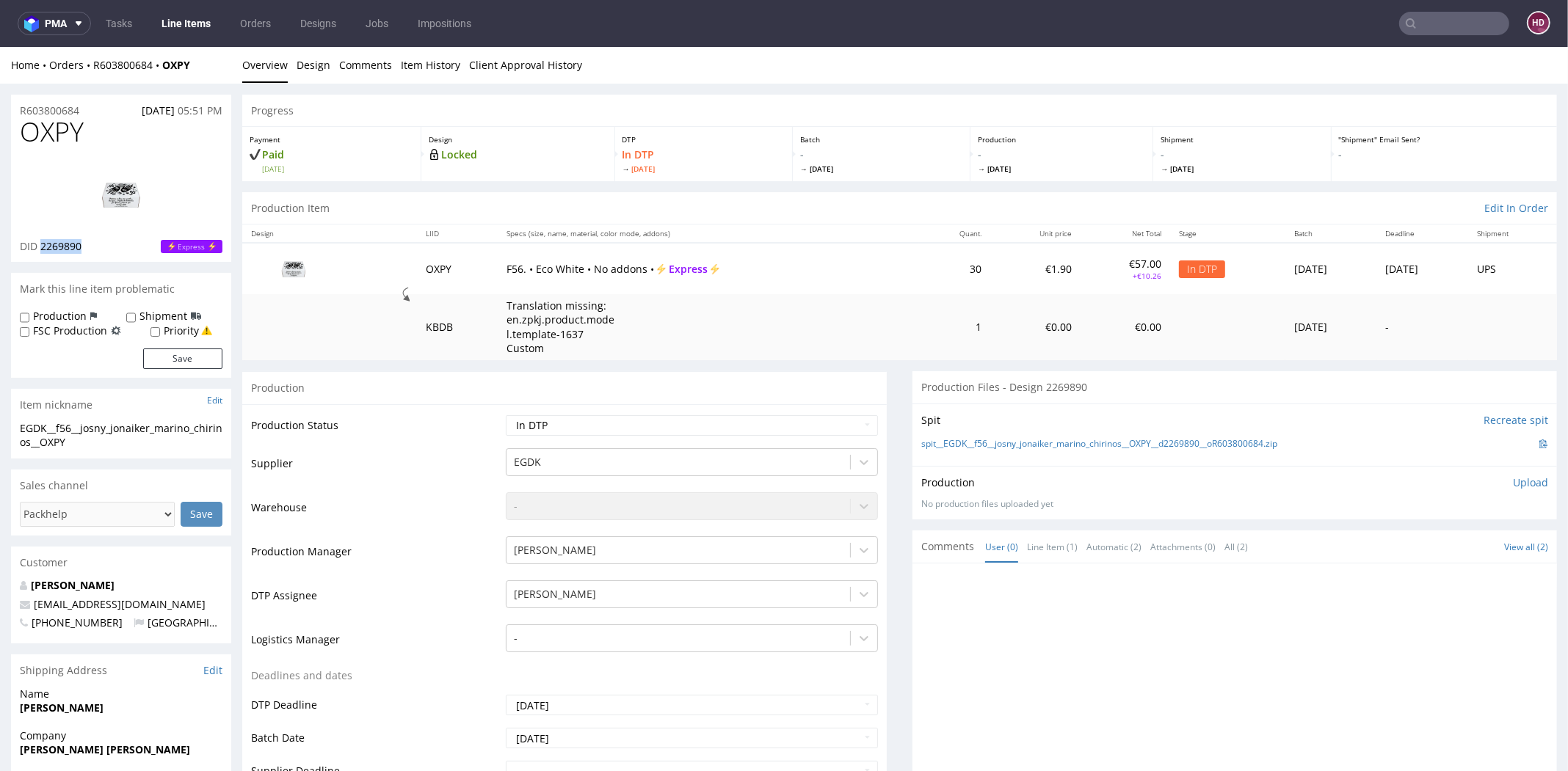
drag, startPoint x: 68, startPoint y: 251, endPoint x: 40, endPoint y: 248, distance: 28.2
click at [40, 248] on div "DID 2269890 Express" at bounding box center [122, 247] width 203 height 15
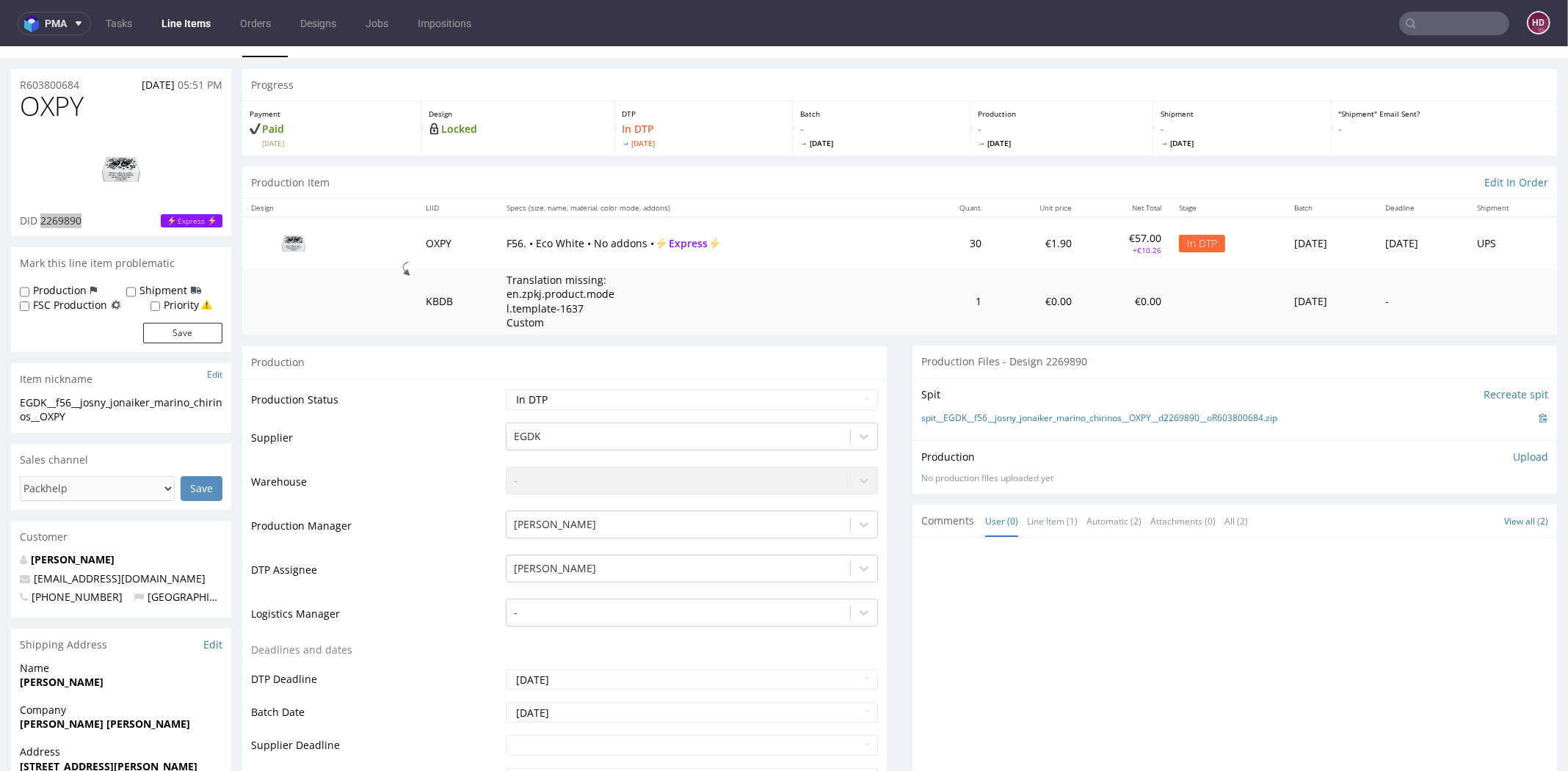
scroll to position [32, 0]
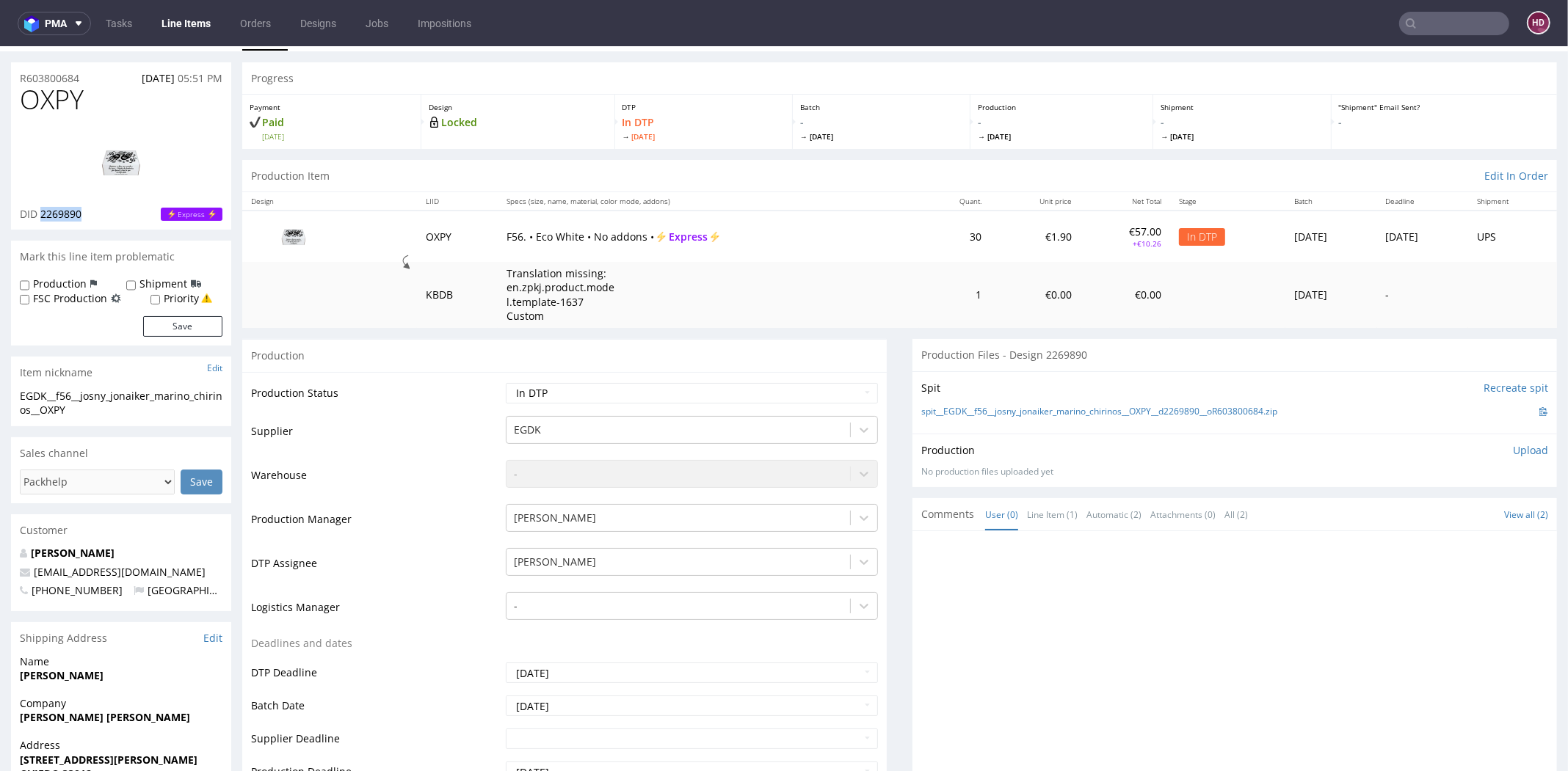
click at [122, 166] on img at bounding box center [121, 162] width 117 height 66
